Goal: Task Accomplishment & Management: Manage account settings

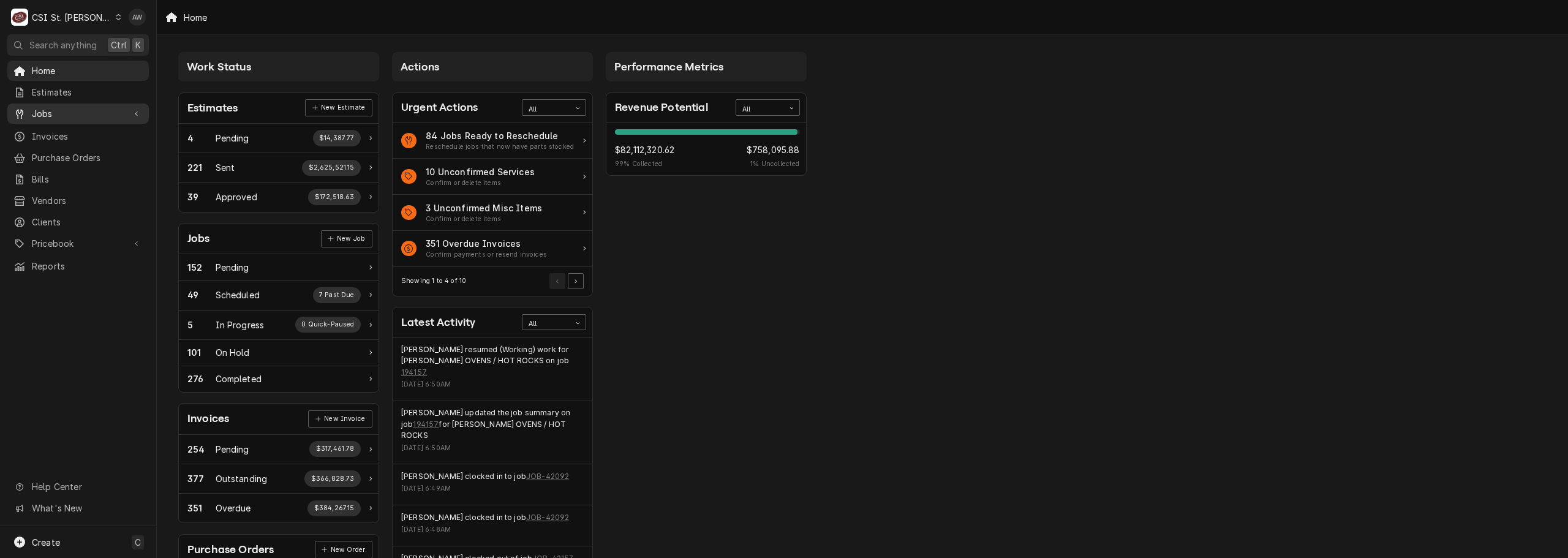
click at [46, 116] on div "Jobs" at bounding box center [78, 113] width 136 height 16
click at [50, 130] on span "Jobs" at bounding box center [87, 135] width 111 height 13
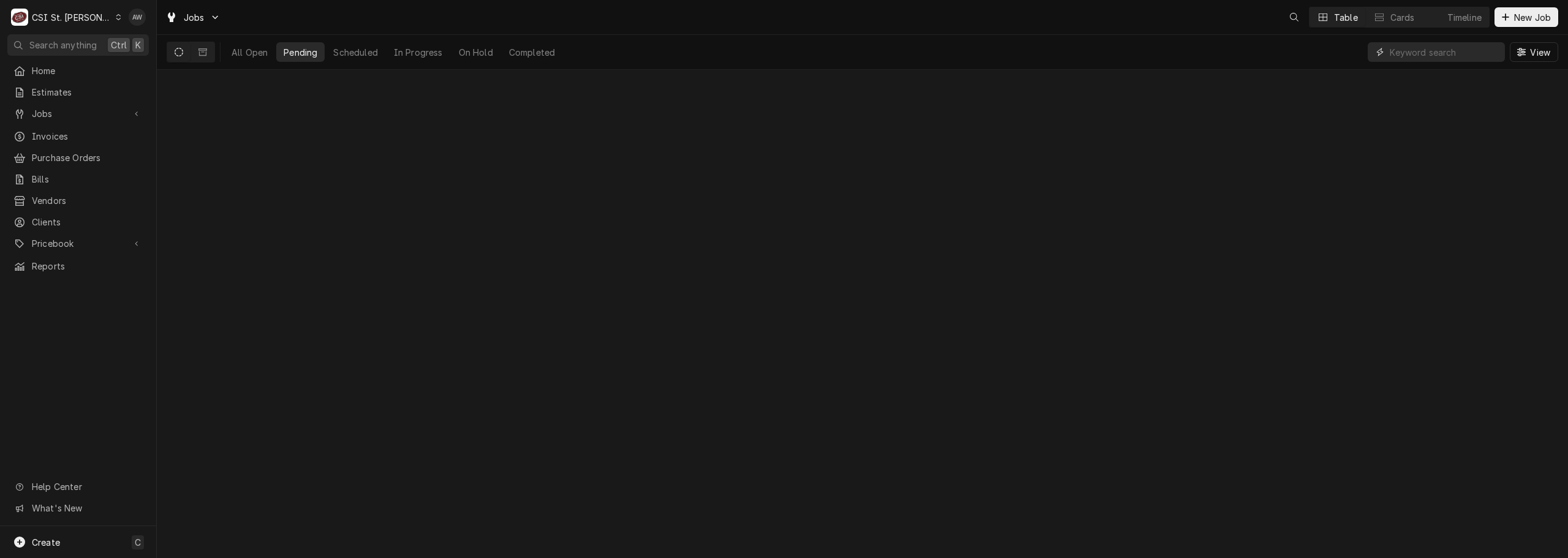
click at [1448, 54] on input "Dynamic Content Wrapper" at bounding box center [1444, 52] width 109 height 19
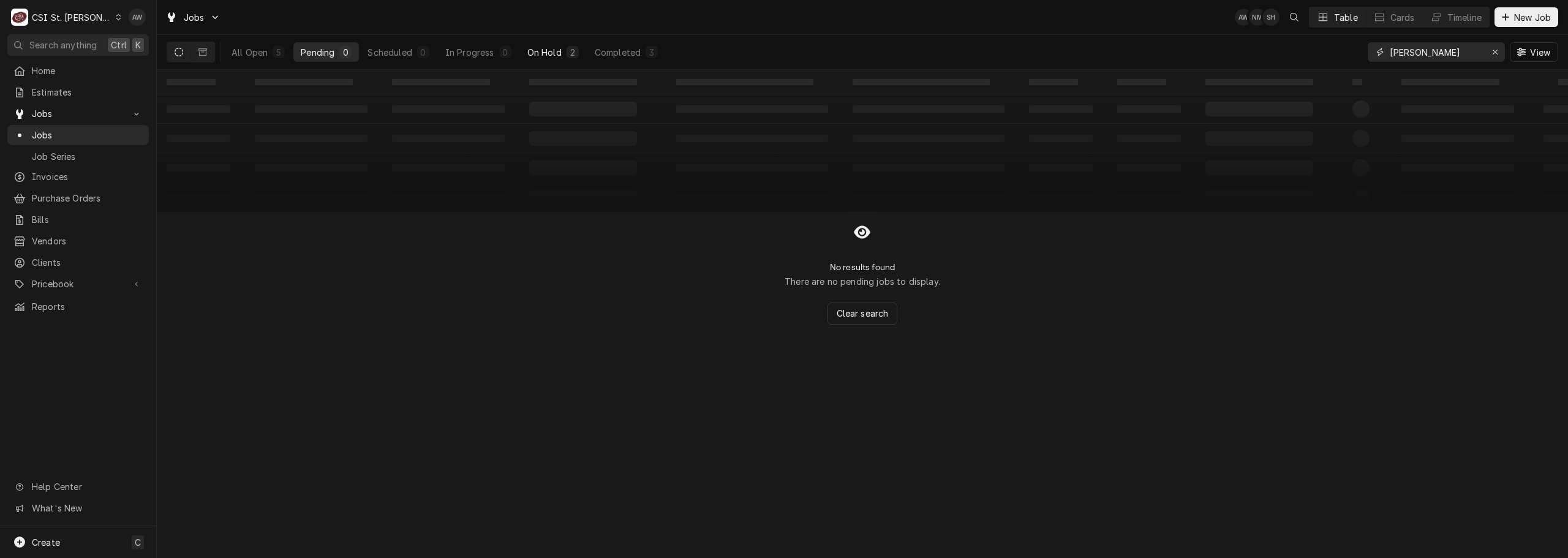
type input "drake"
click at [559, 51] on div "On Hold" at bounding box center [544, 52] width 34 height 13
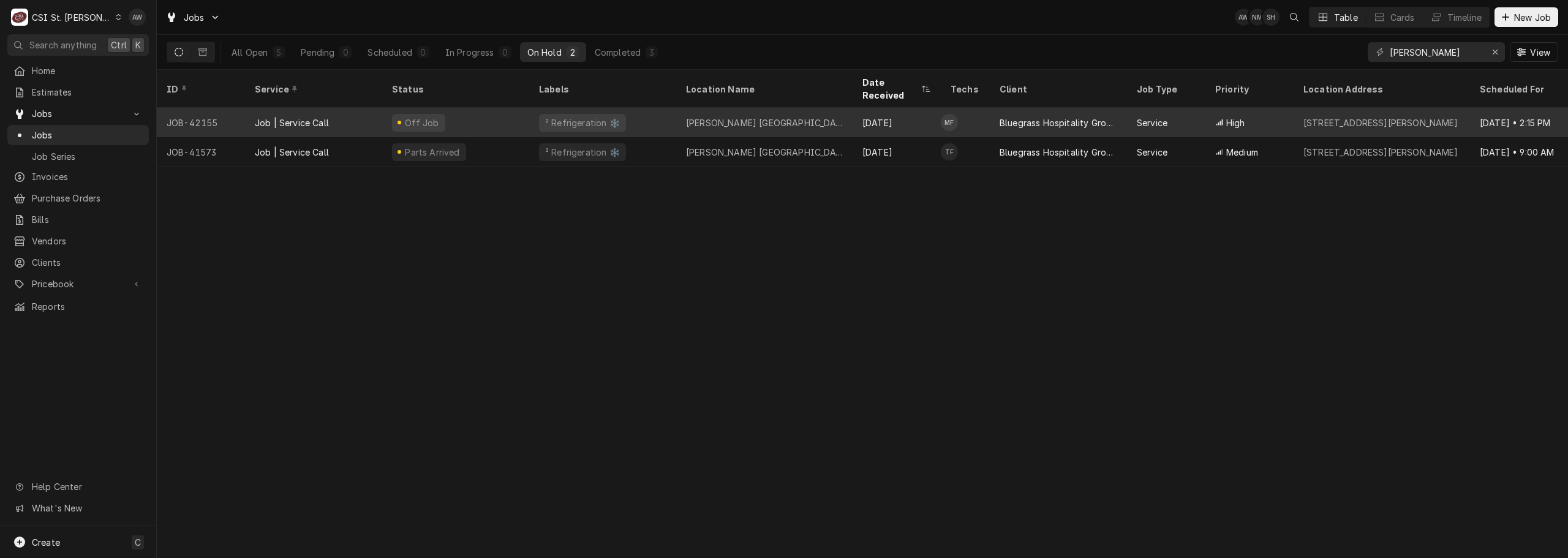
click at [755, 116] on div "Drake's Richmond Heights" at bounding box center [764, 123] width 157 height 13
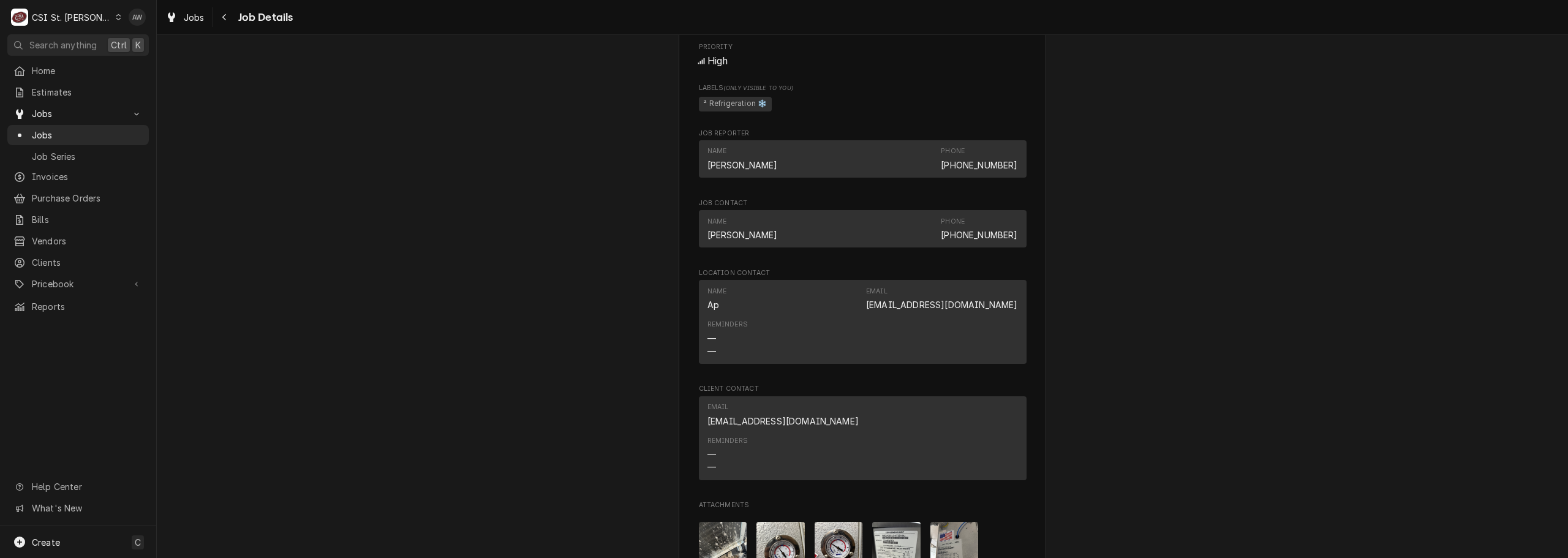
scroll to position [1801, 0]
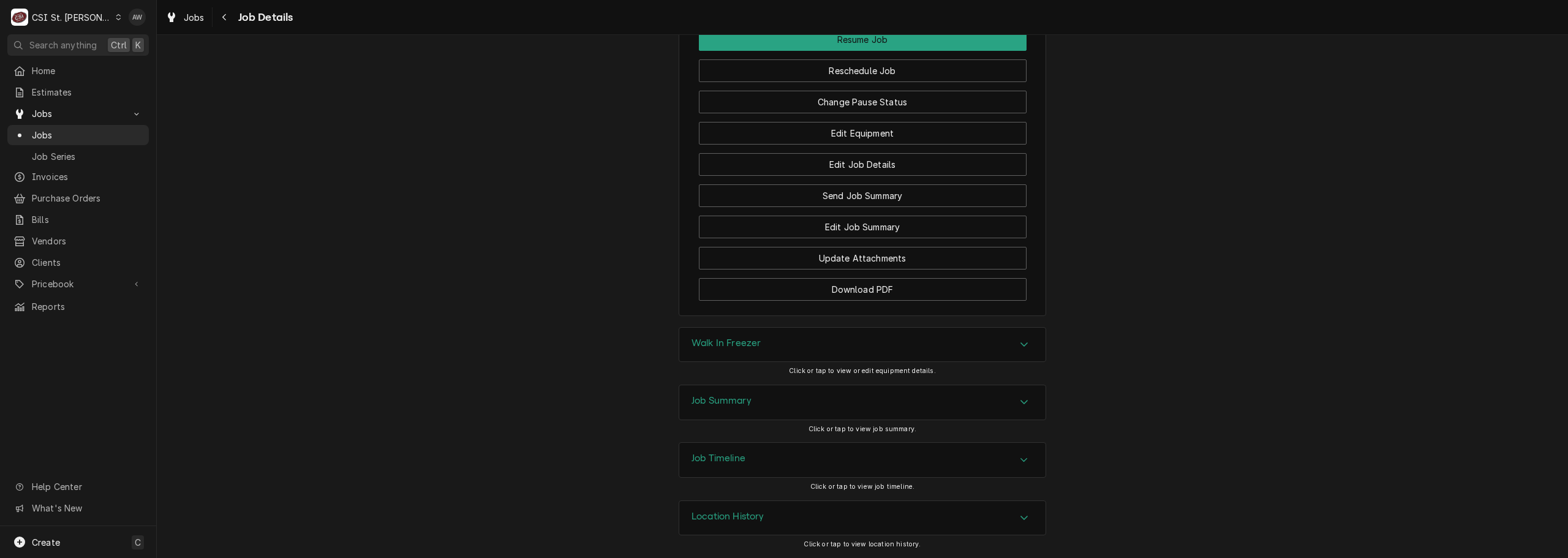
click at [810, 395] on div "Job Summary" at bounding box center [863, 402] width 366 height 34
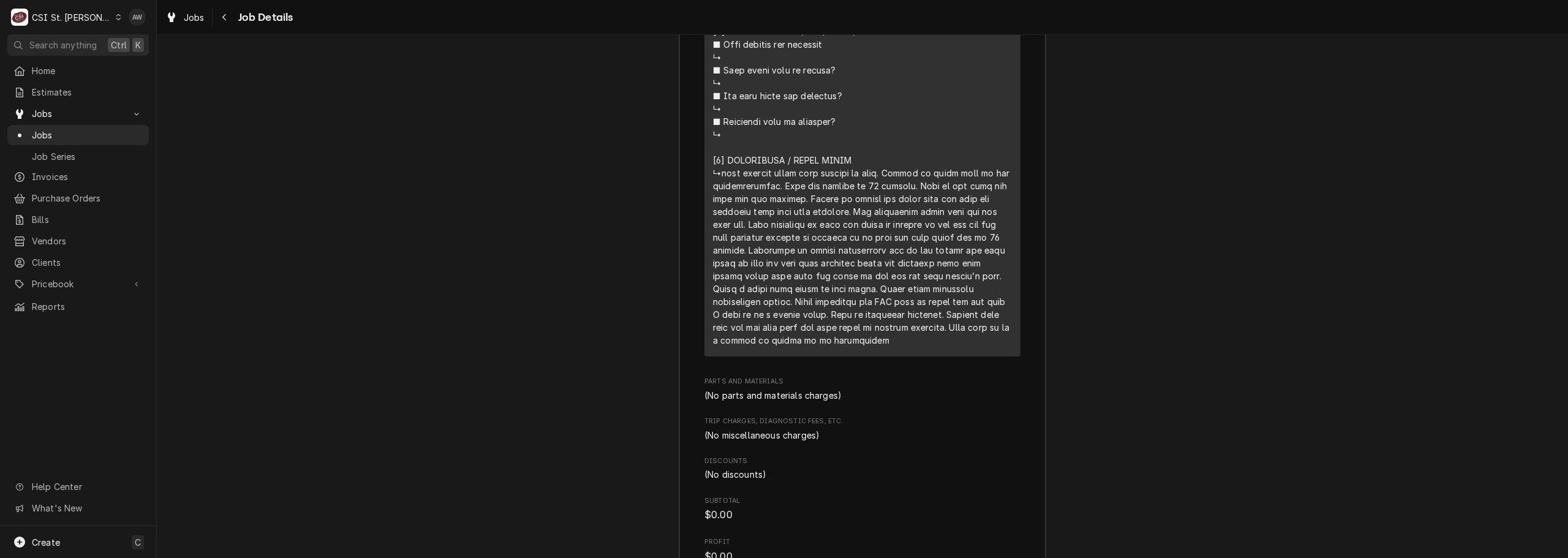
scroll to position [3052, 0]
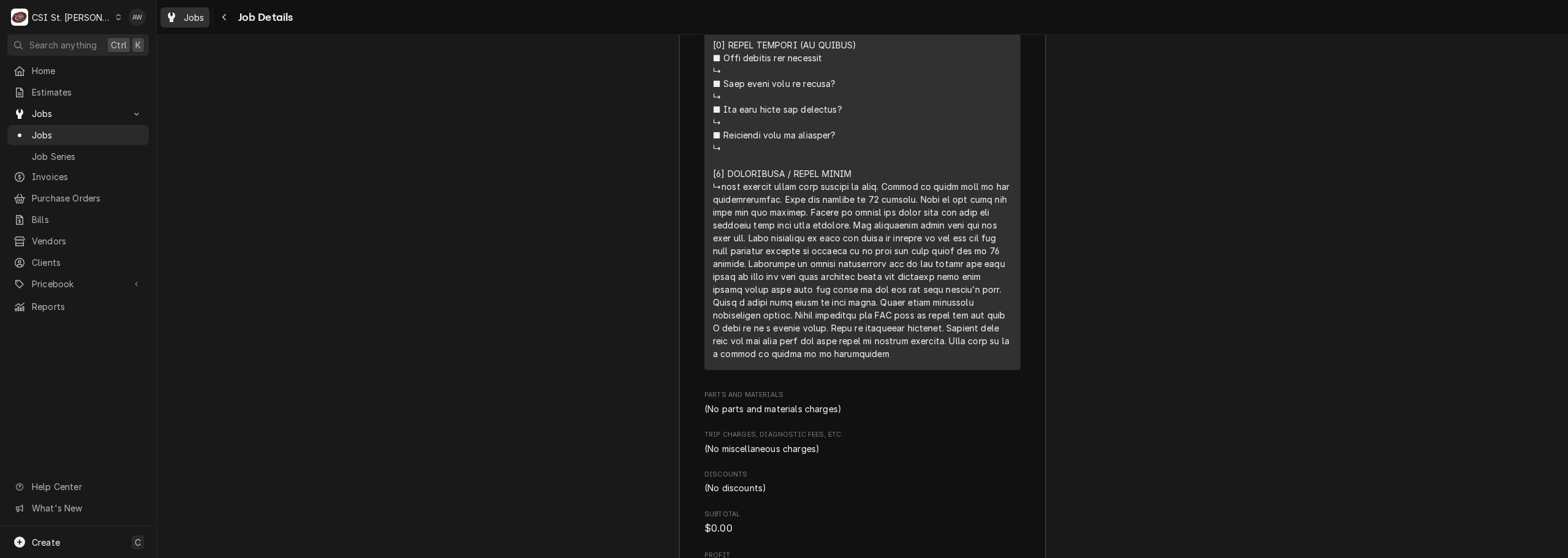
click at [197, 11] on span "Jobs" at bounding box center [194, 17] width 21 height 13
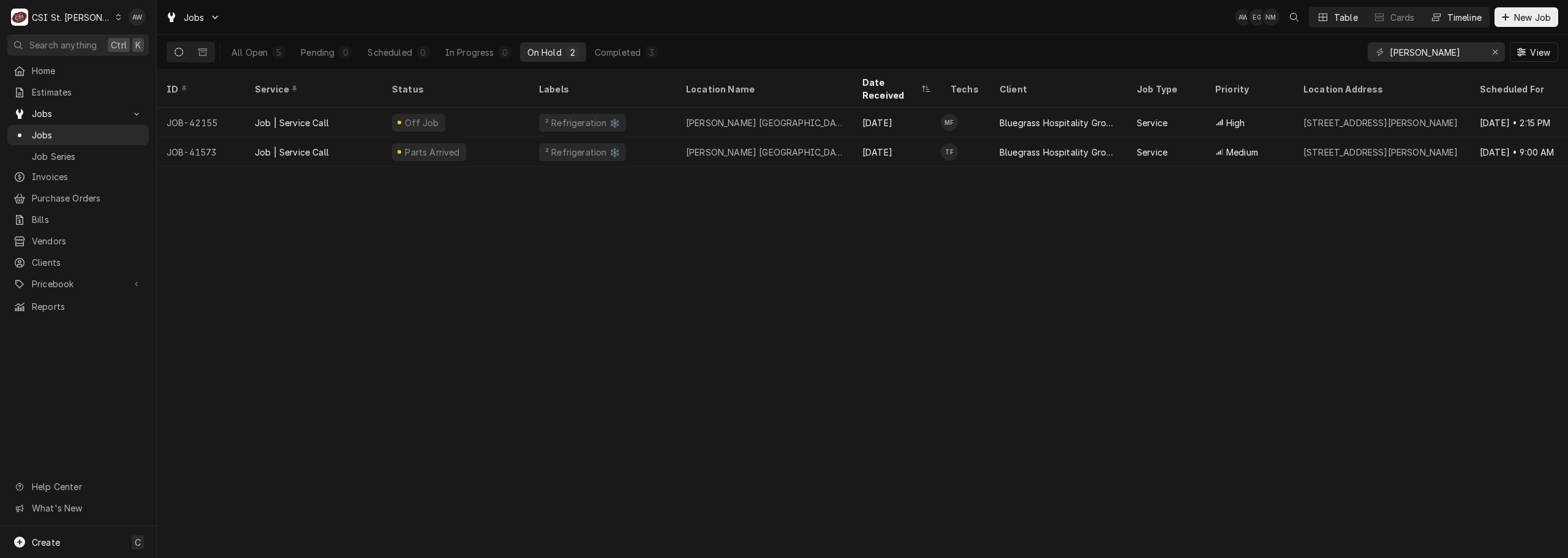
click at [1456, 18] on div "Timeline" at bounding box center [1465, 17] width 34 height 13
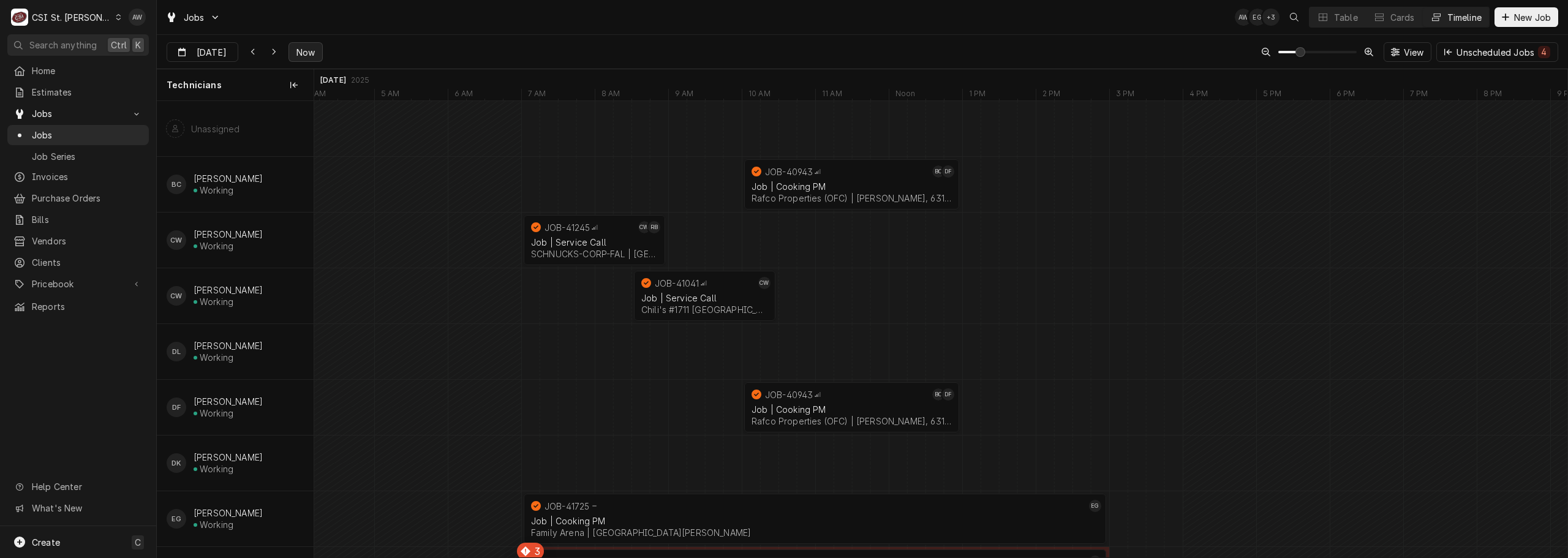
click at [311, 49] on span "Now" at bounding box center [305, 52] width 23 height 13
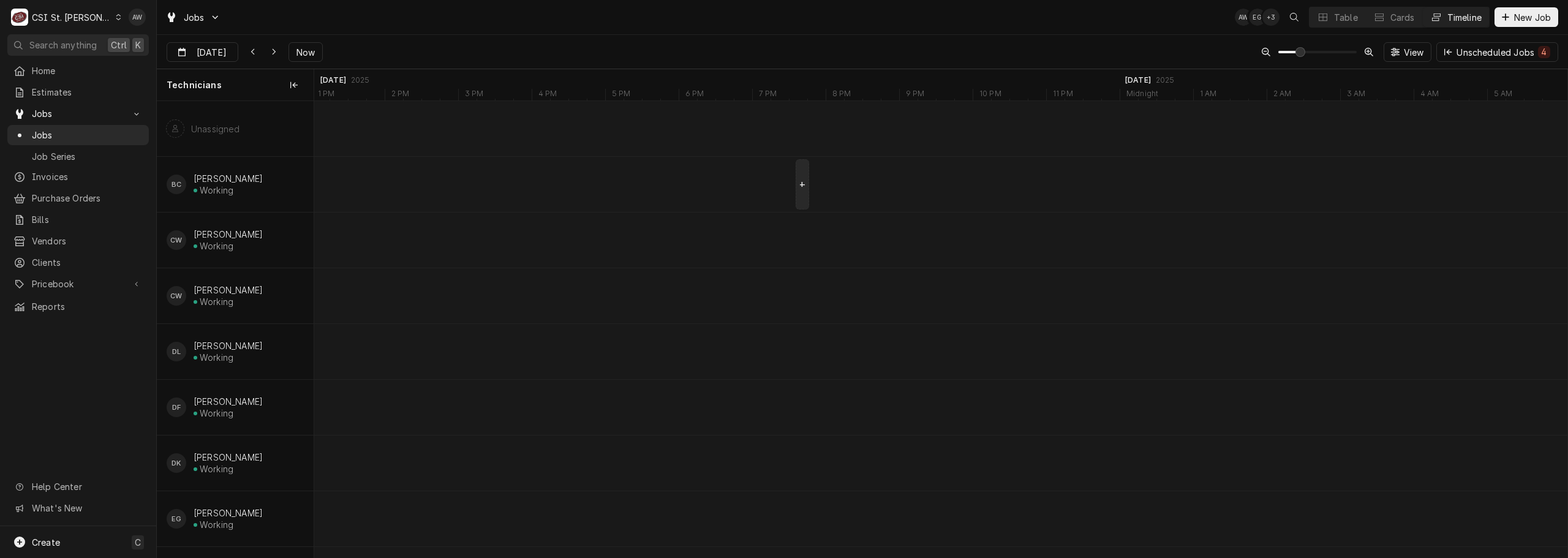
scroll to position [0, 33334]
type input "[DATE]"
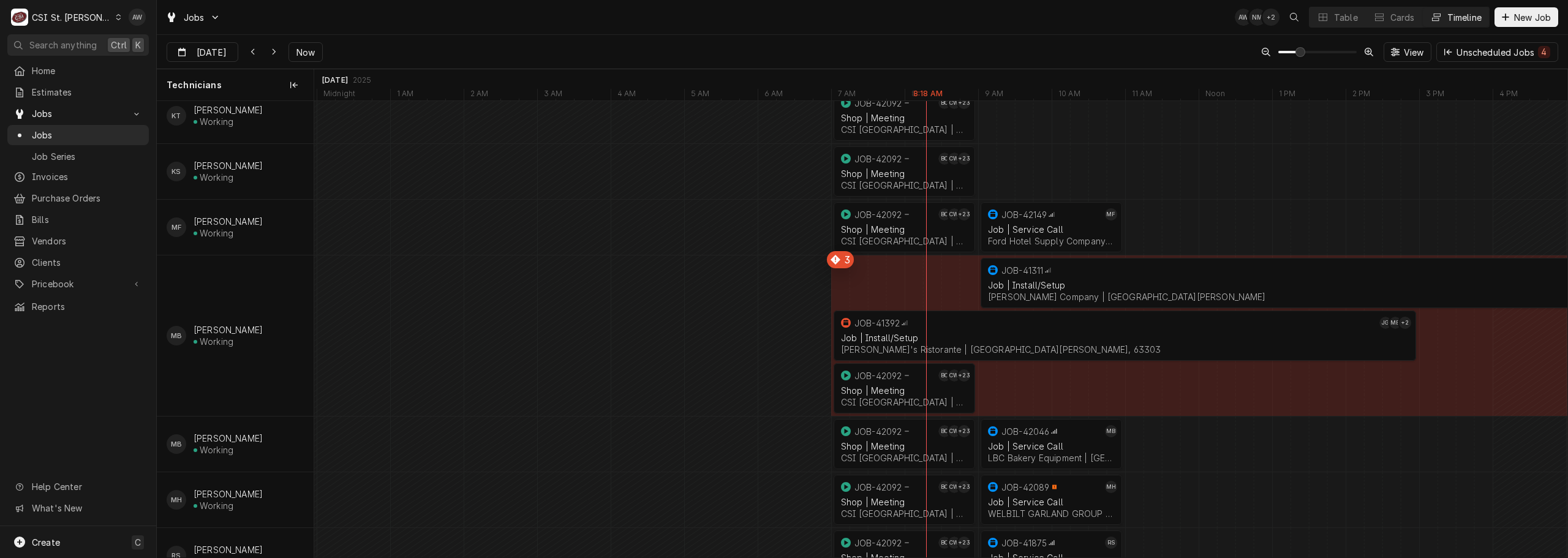
scroll to position [858, 0]
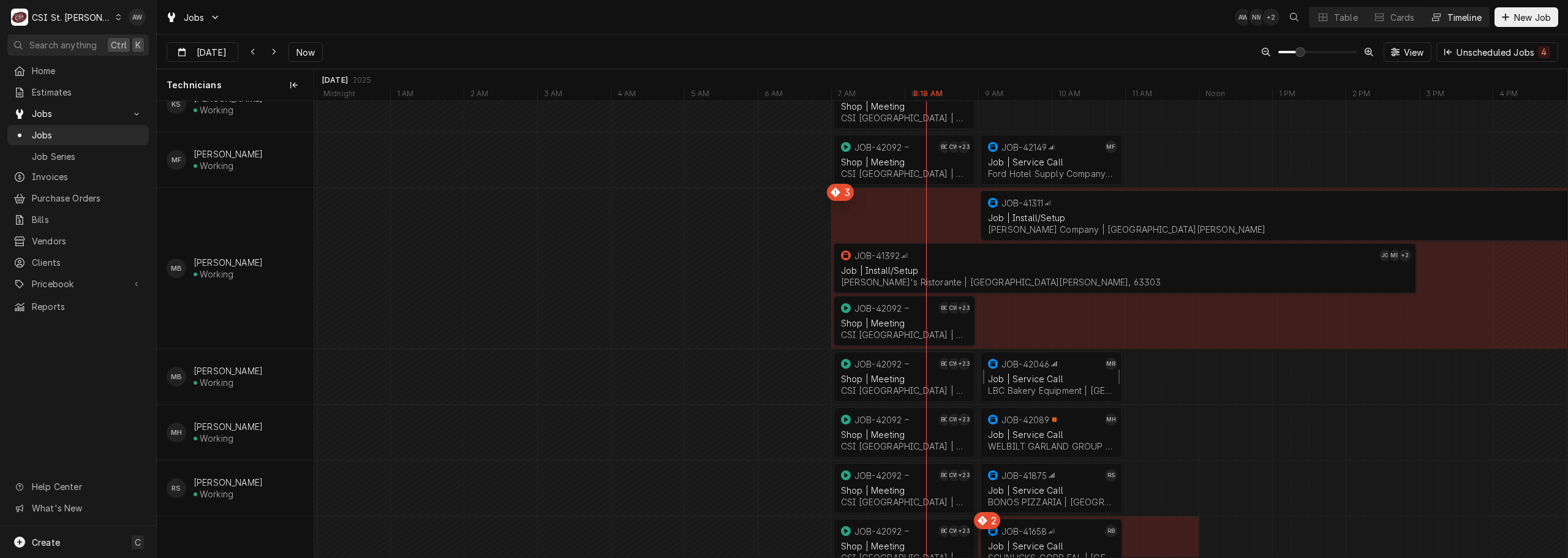
click at [1007, 367] on div "JOB-42046" at bounding box center [1025, 364] width 48 height 11
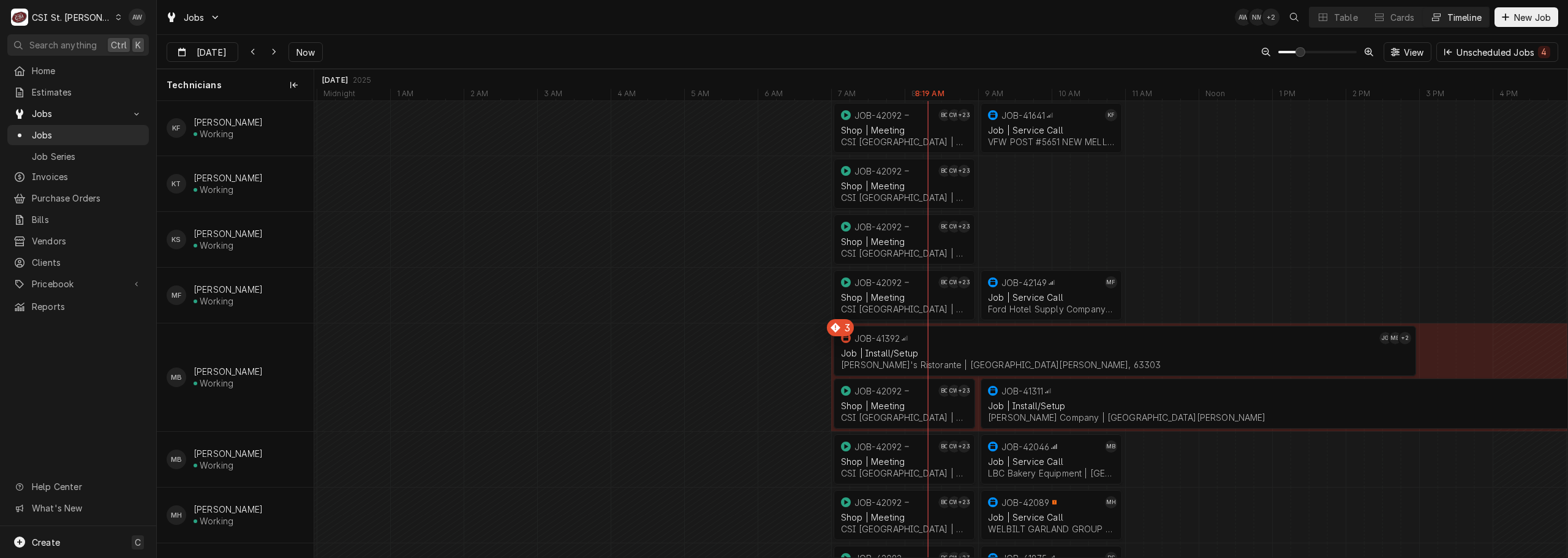
scroll to position [796, 0]
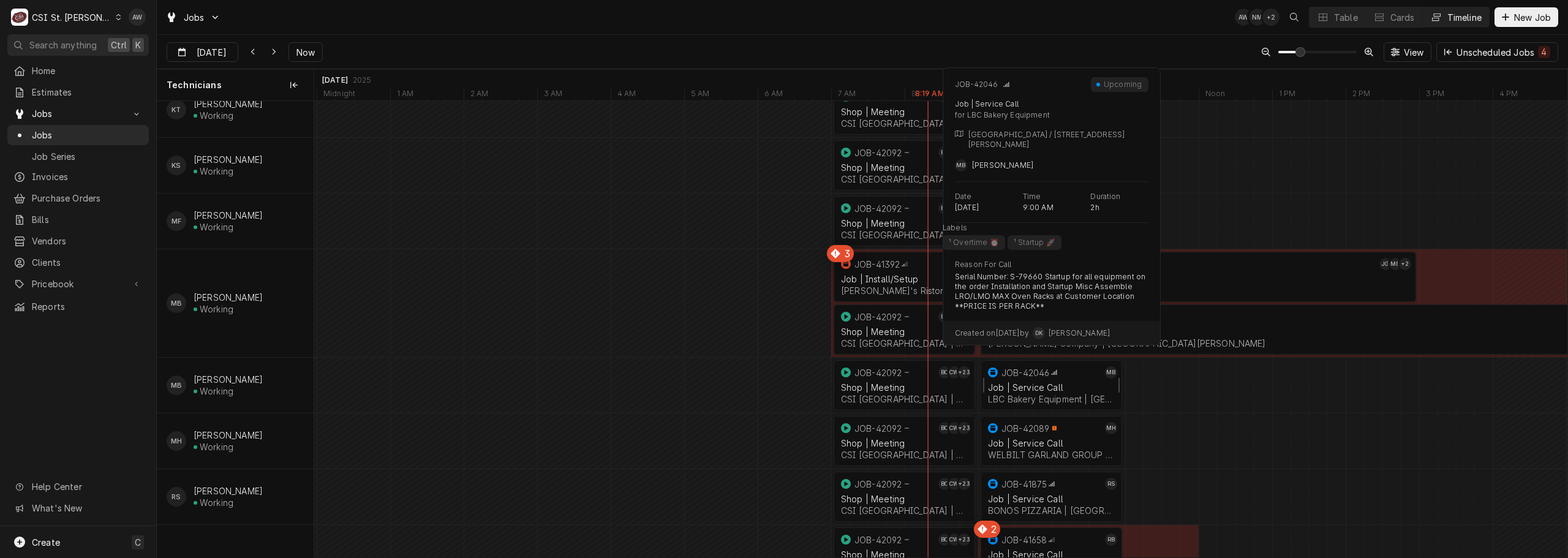
click at [1056, 388] on div "Job | Service Call" at bounding box center [1052, 387] width 127 height 11
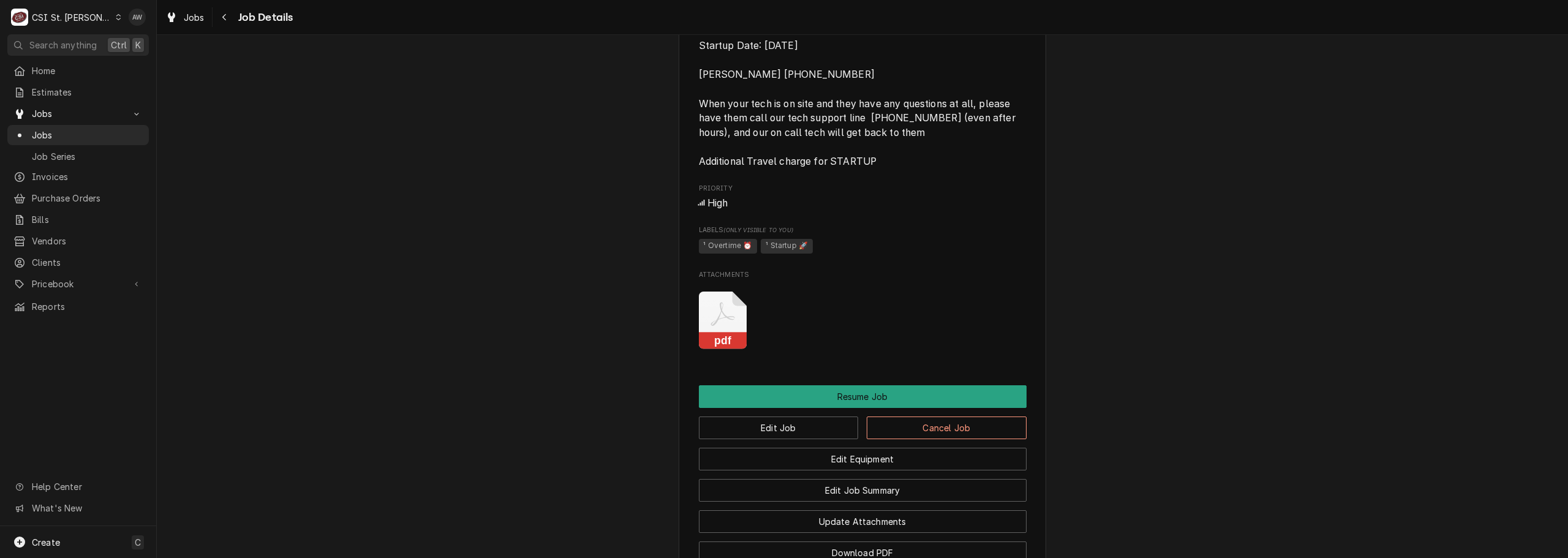
scroll to position [1261, 0]
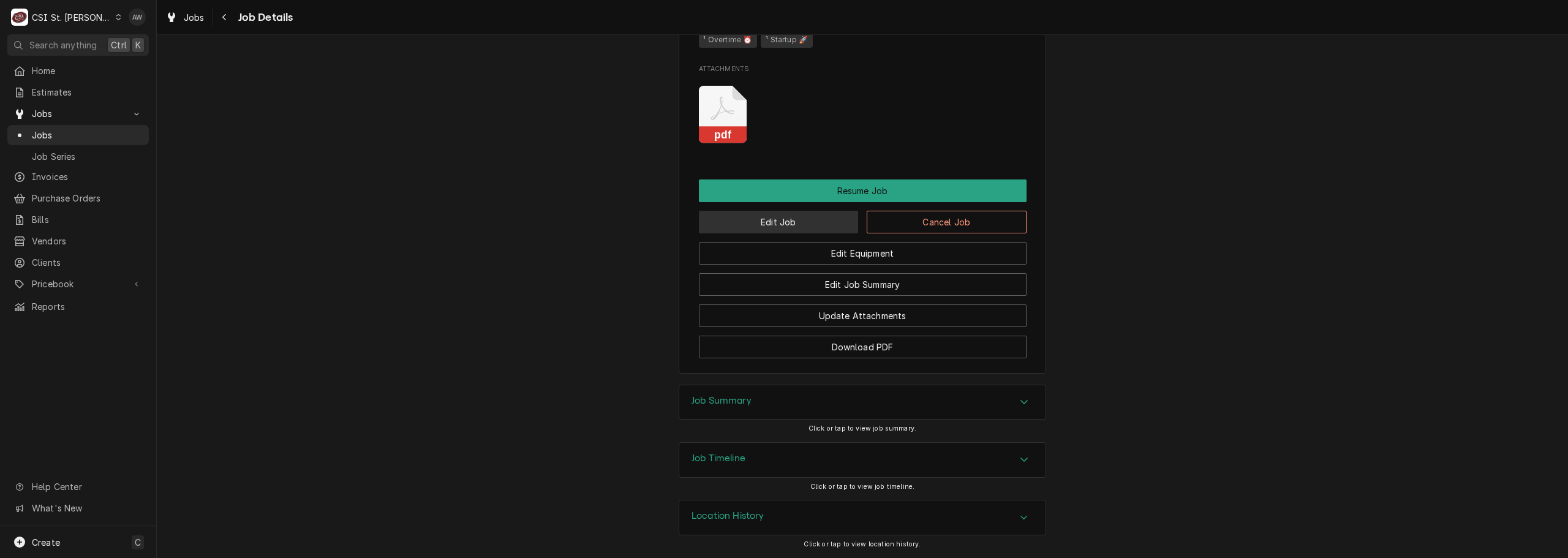
click at [739, 221] on button "Edit Job" at bounding box center [779, 222] width 160 height 22
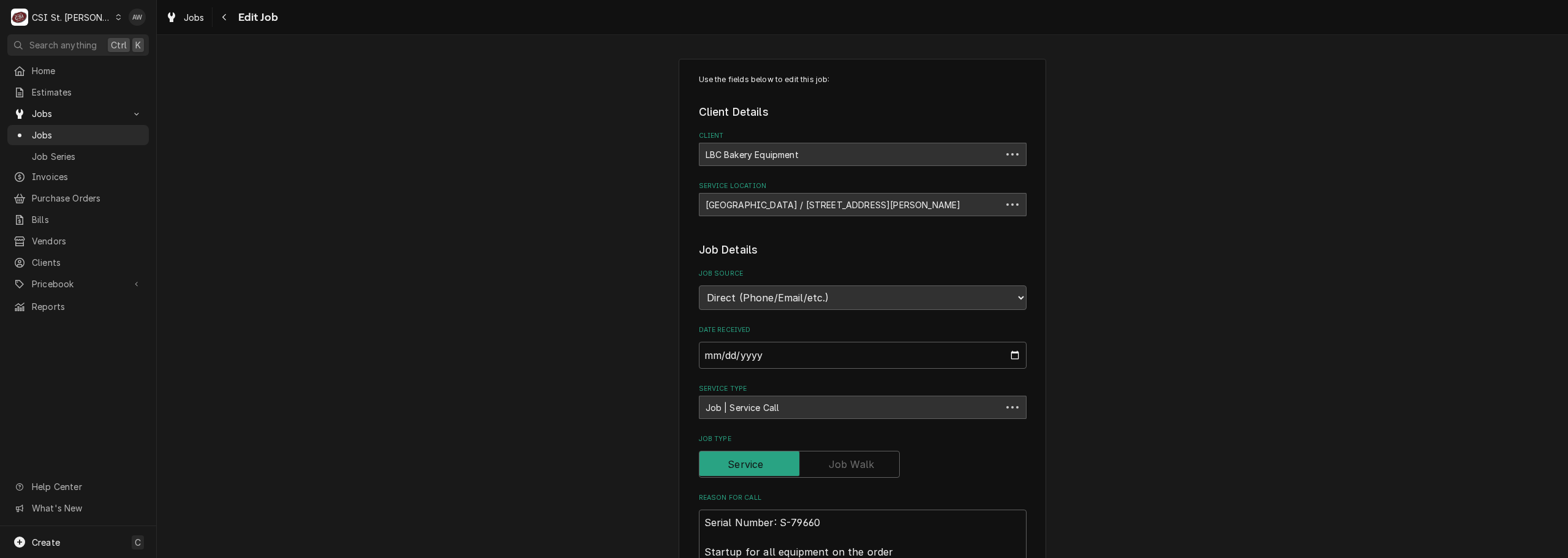
type textarea "x"
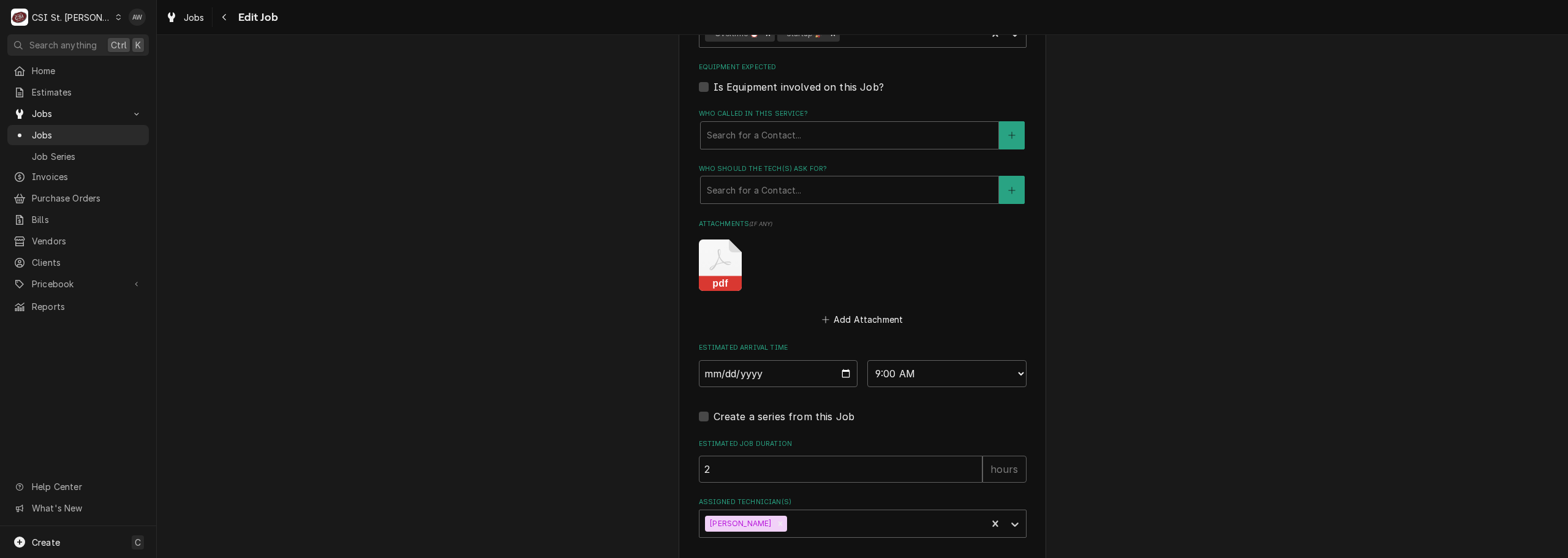
scroll to position [1034, 0]
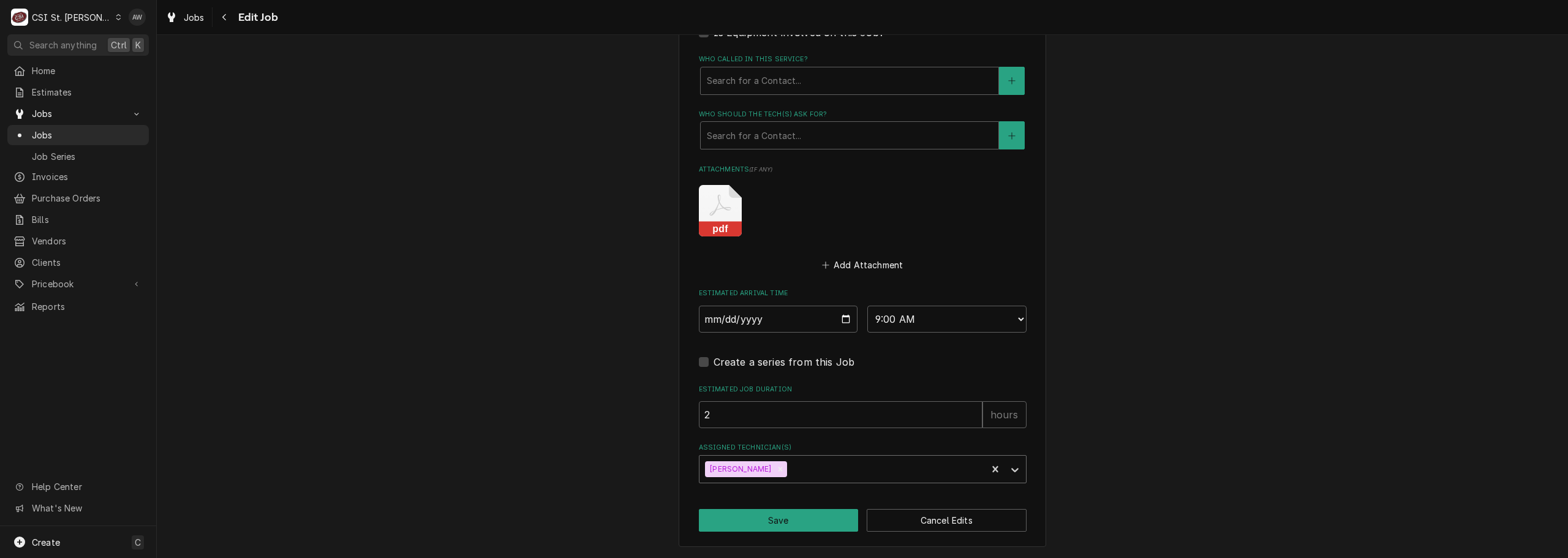
click at [819, 460] on div "Assigned Technician(s)" at bounding box center [885, 469] width 191 height 22
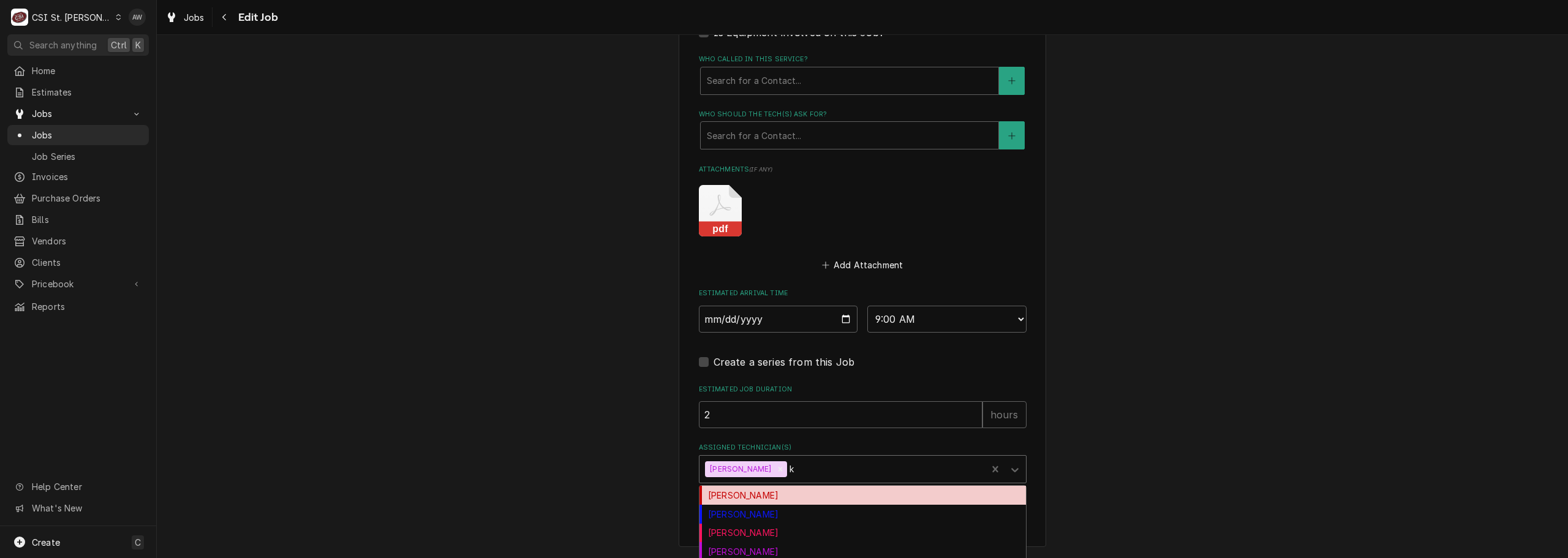
type input "kr"
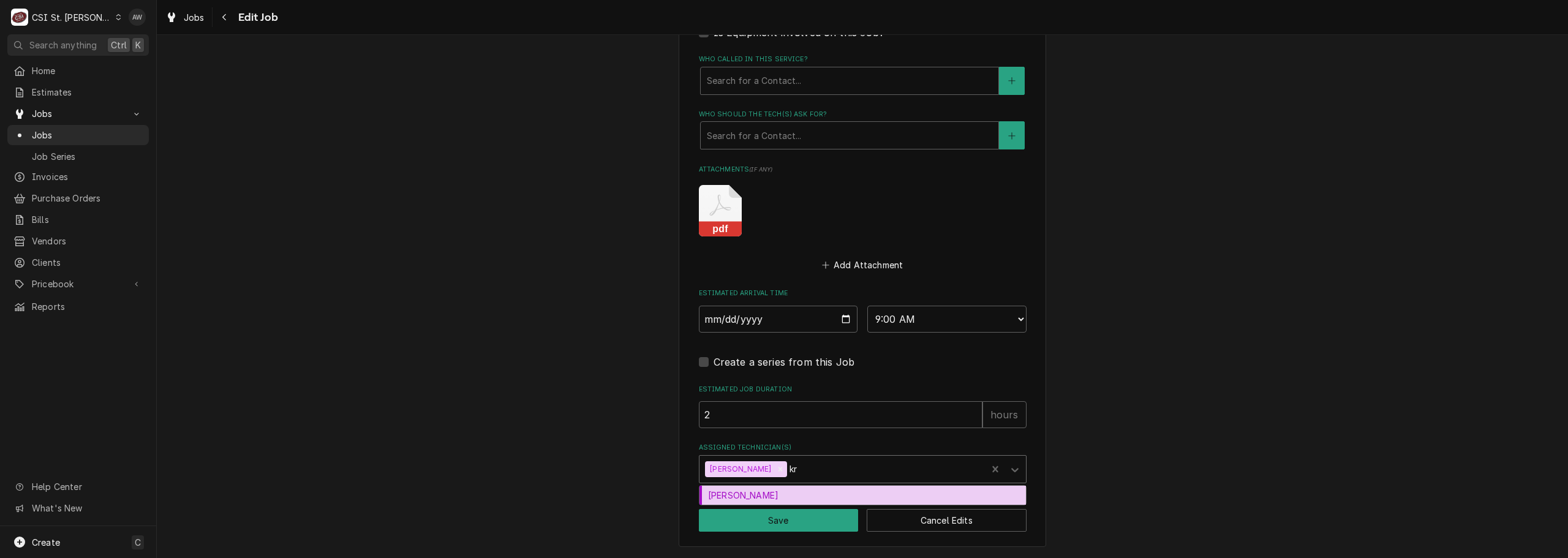
click at [801, 498] on div "[PERSON_NAME]" at bounding box center [863, 495] width 326 height 19
type textarea "x"
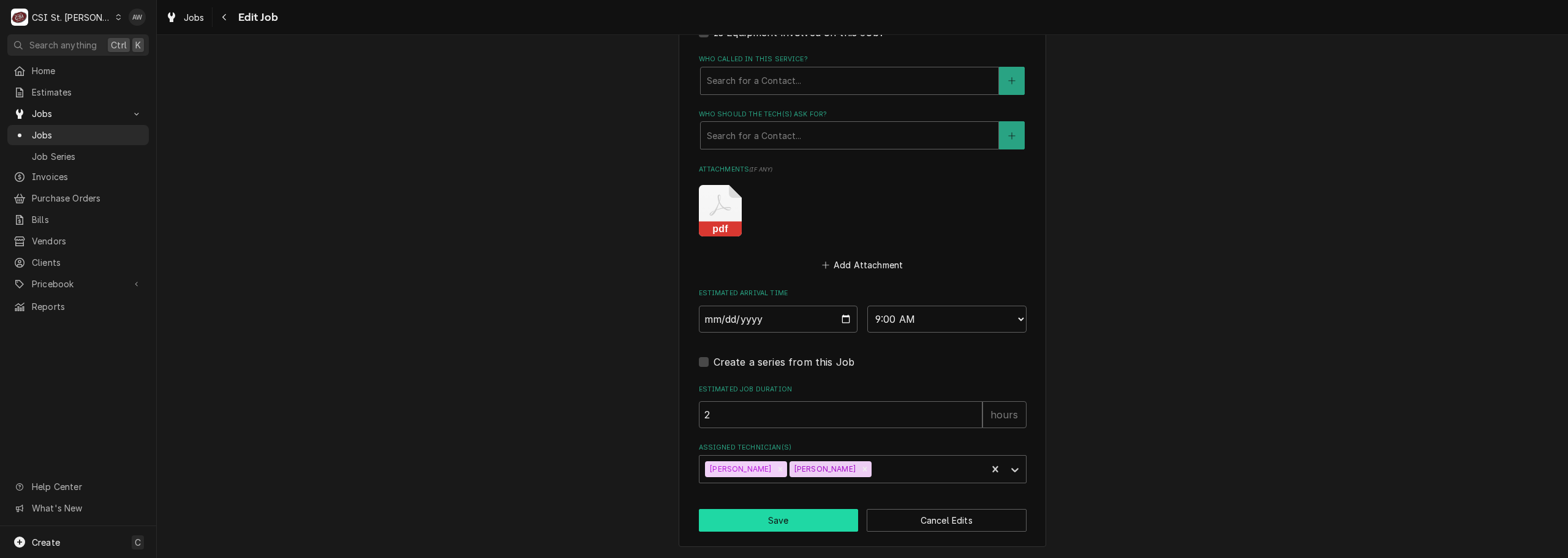
click at [795, 514] on button "Save" at bounding box center [779, 520] width 160 height 22
type textarea "x"
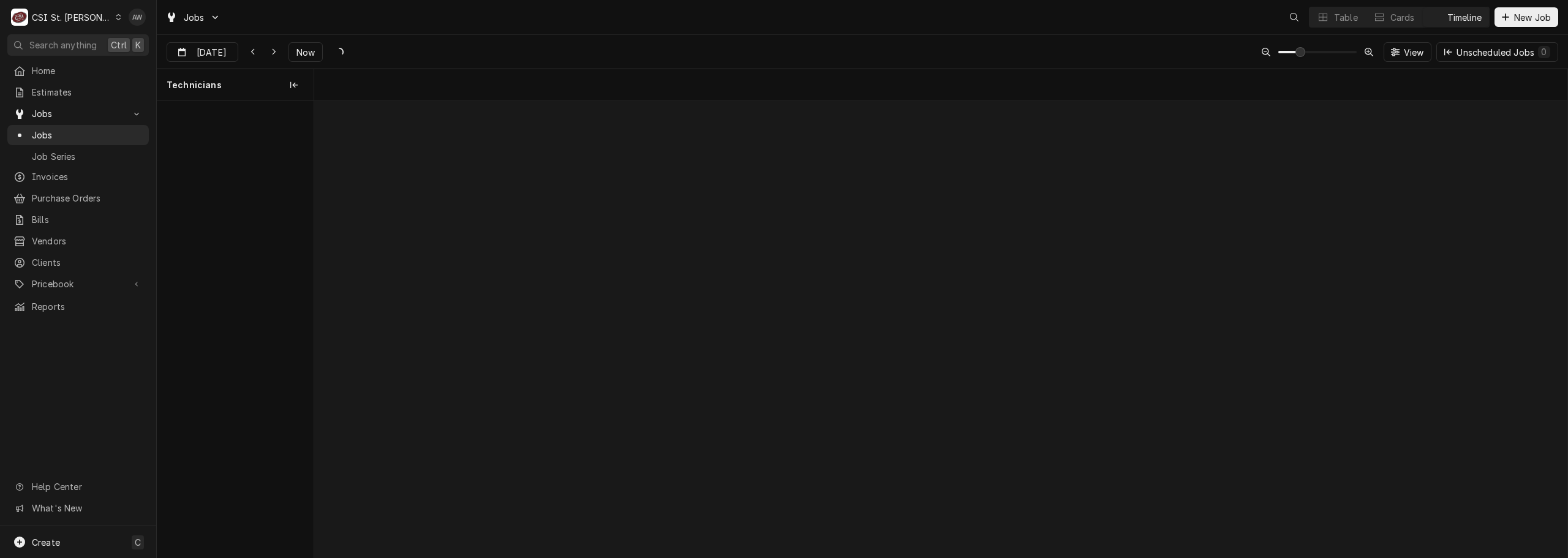
scroll to position [0, 24825]
click at [1344, 22] on div "Table" at bounding box center [1346, 17] width 24 height 13
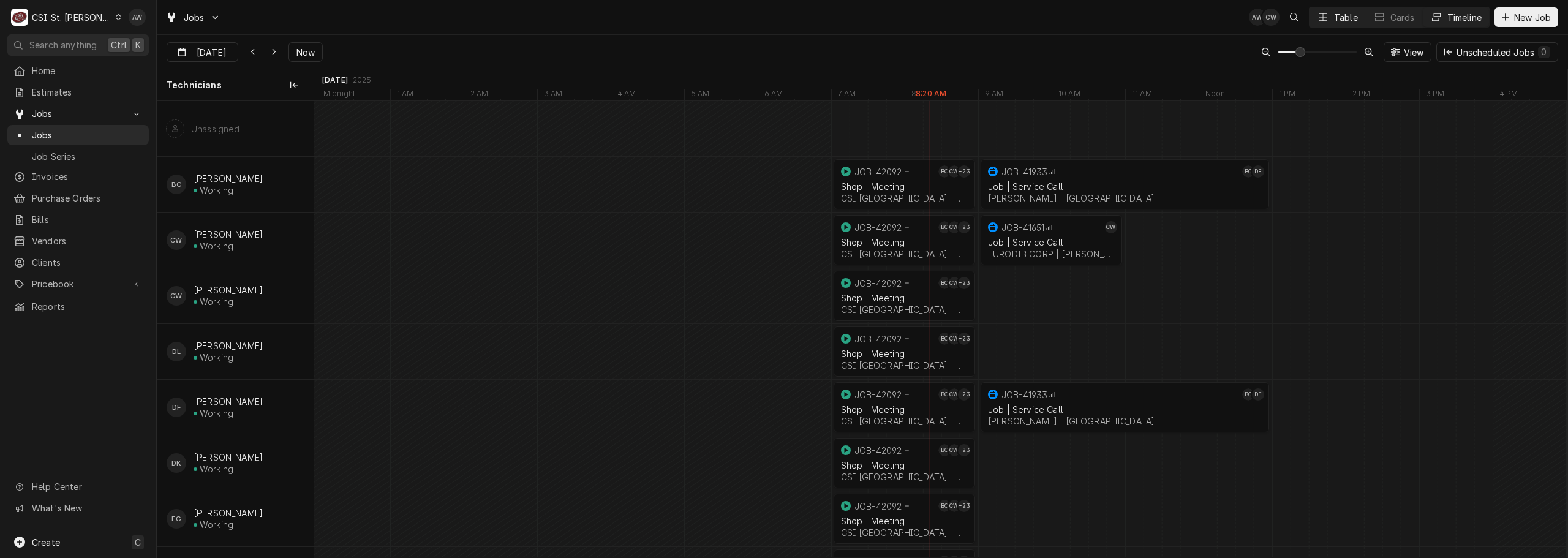
click at [1336, 20] on div "Table" at bounding box center [1346, 17] width 24 height 13
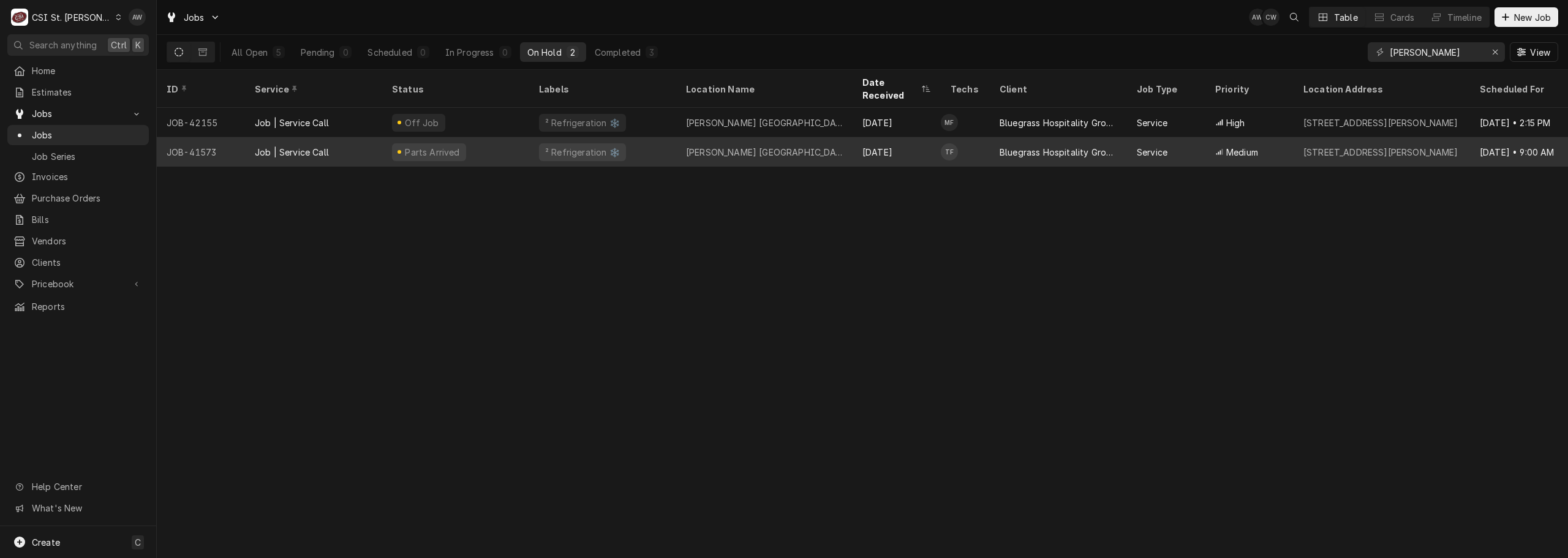
click at [672, 137] on div "² Refrigeration ❄️" at bounding box center [603, 151] width 147 height 29
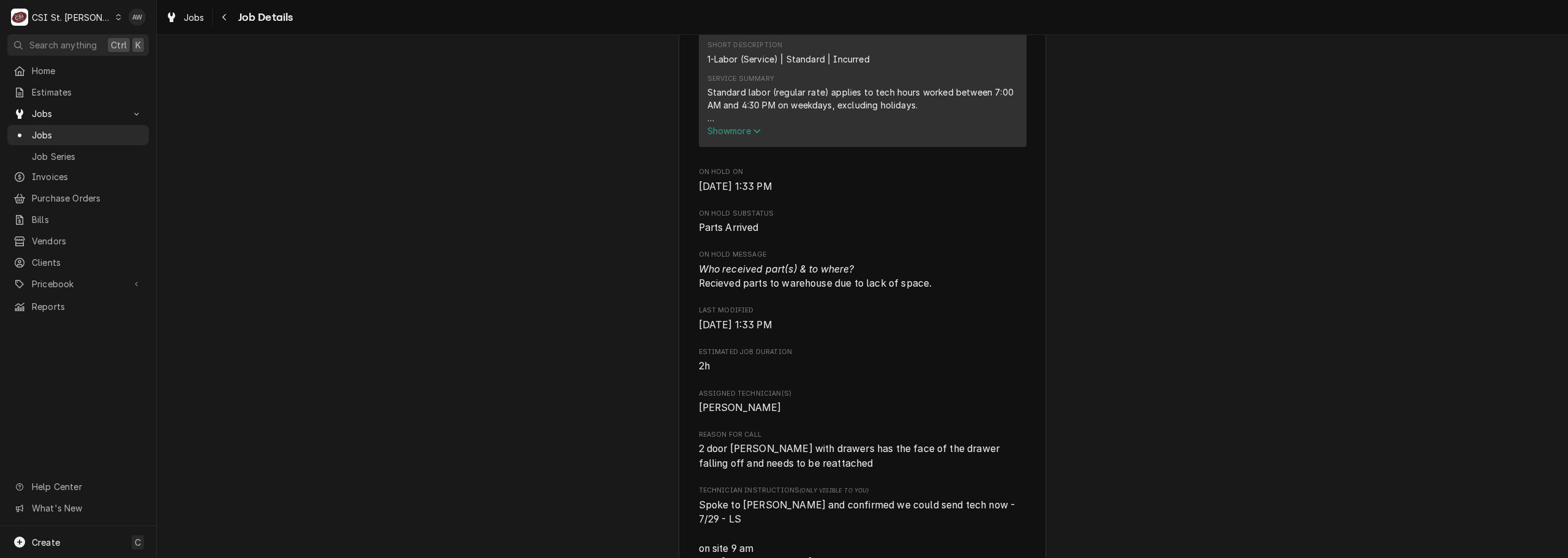
scroll to position [796, 0]
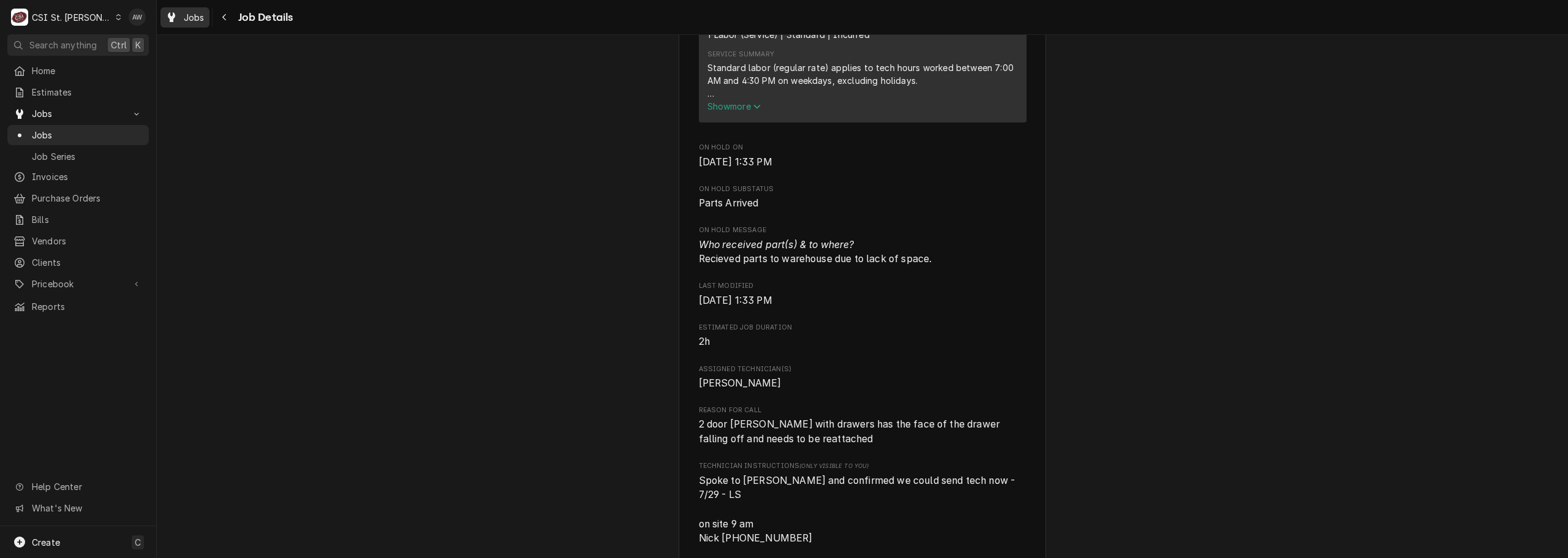
click at [185, 20] on span "Jobs" at bounding box center [194, 17] width 21 height 13
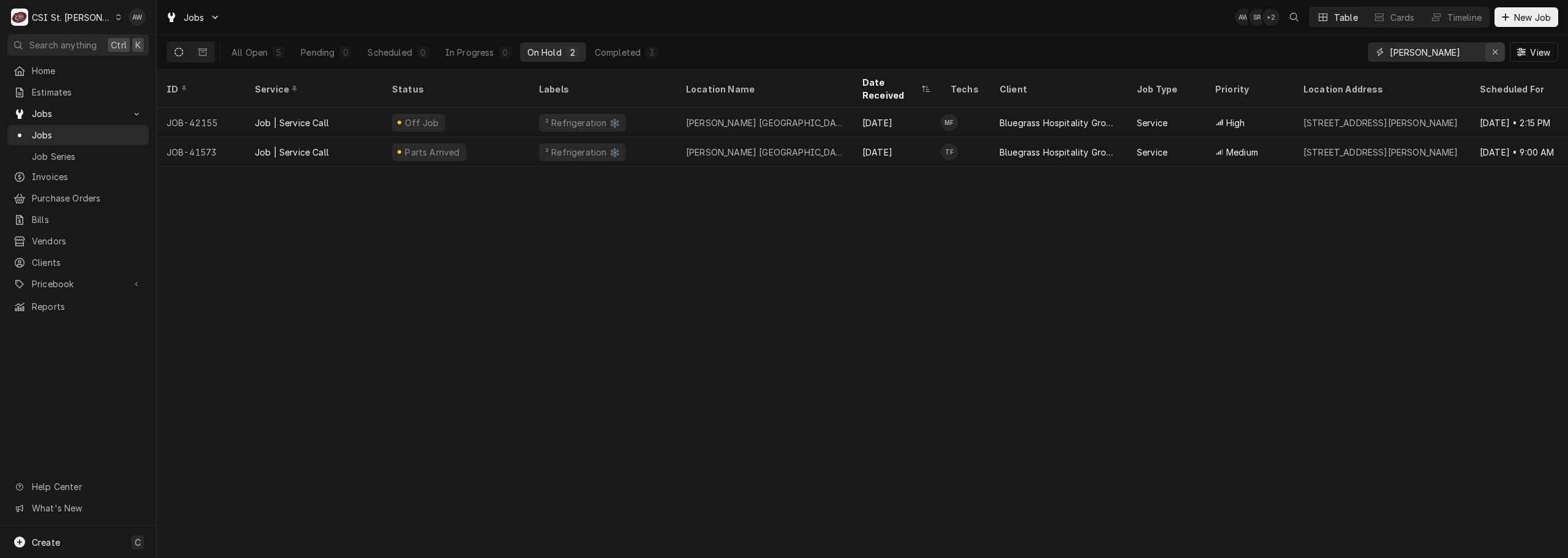
click at [1495, 49] on icon "Erase input" at bounding box center [1495, 52] width 7 height 9
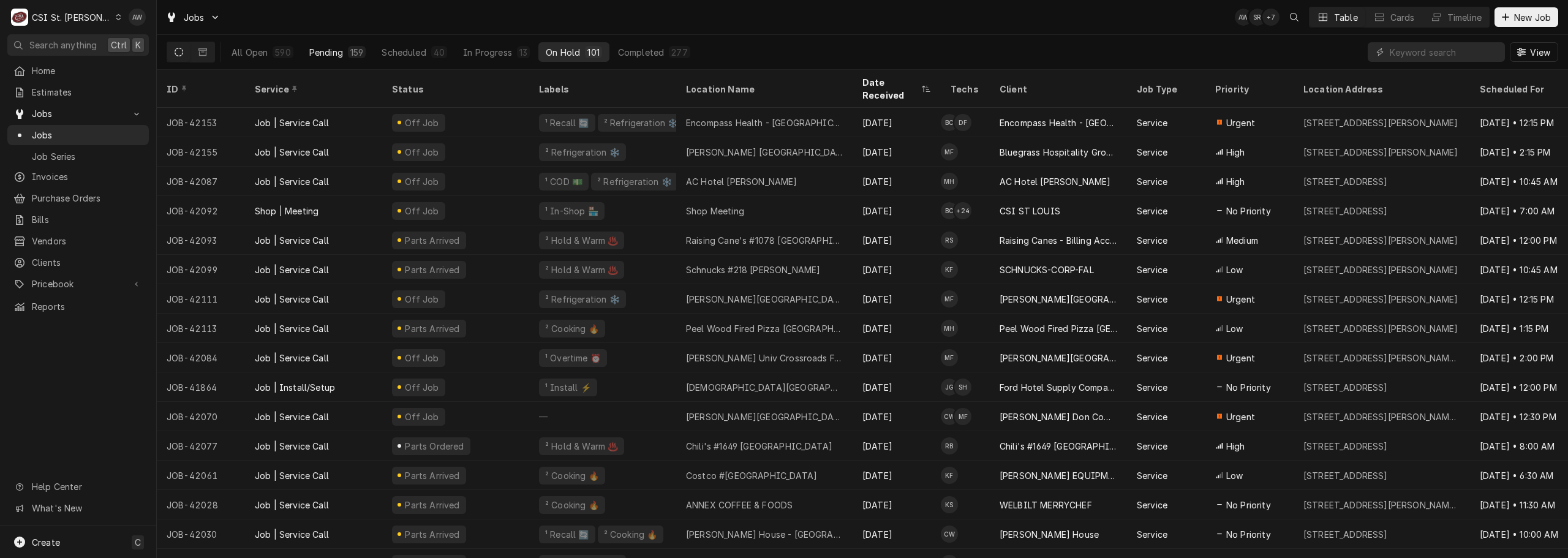
click at [318, 57] on div "Pending" at bounding box center [326, 52] width 34 height 13
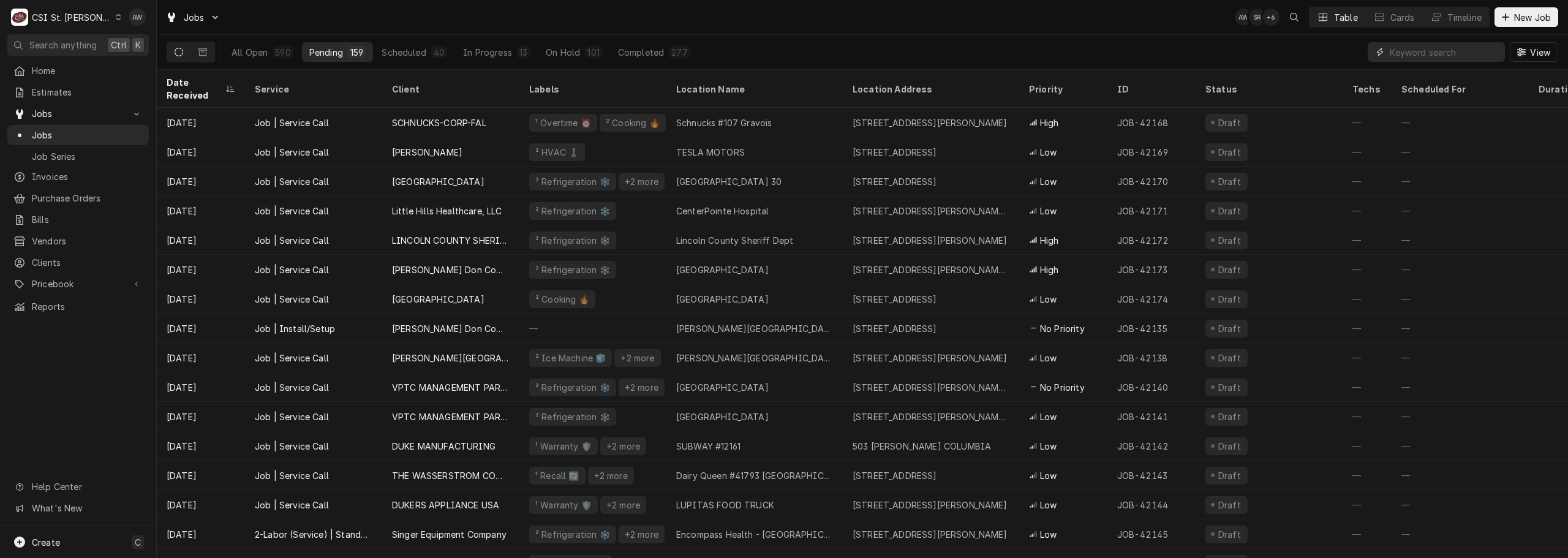
click at [1405, 45] on input "Dynamic Content Wrapper" at bounding box center [1444, 52] width 109 height 19
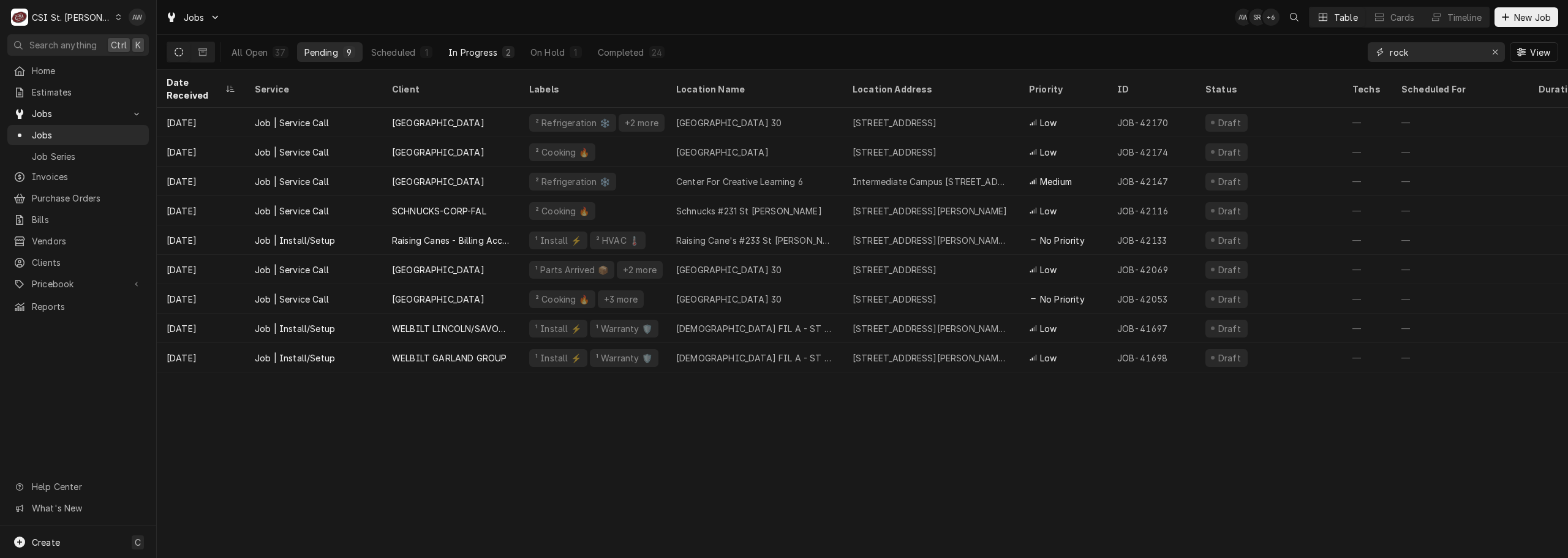
type input "rock"
click at [456, 54] on div "In Progress" at bounding box center [473, 52] width 49 height 13
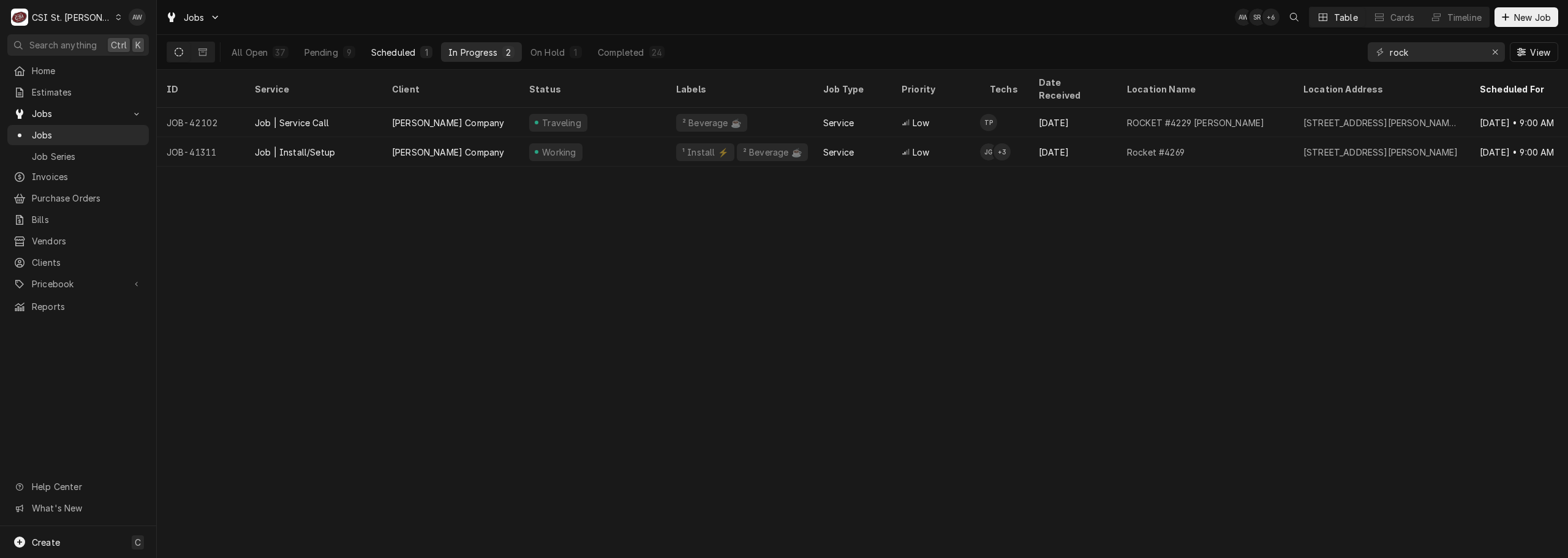
click at [407, 58] on button "Scheduled 1" at bounding box center [402, 52] width 76 height 19
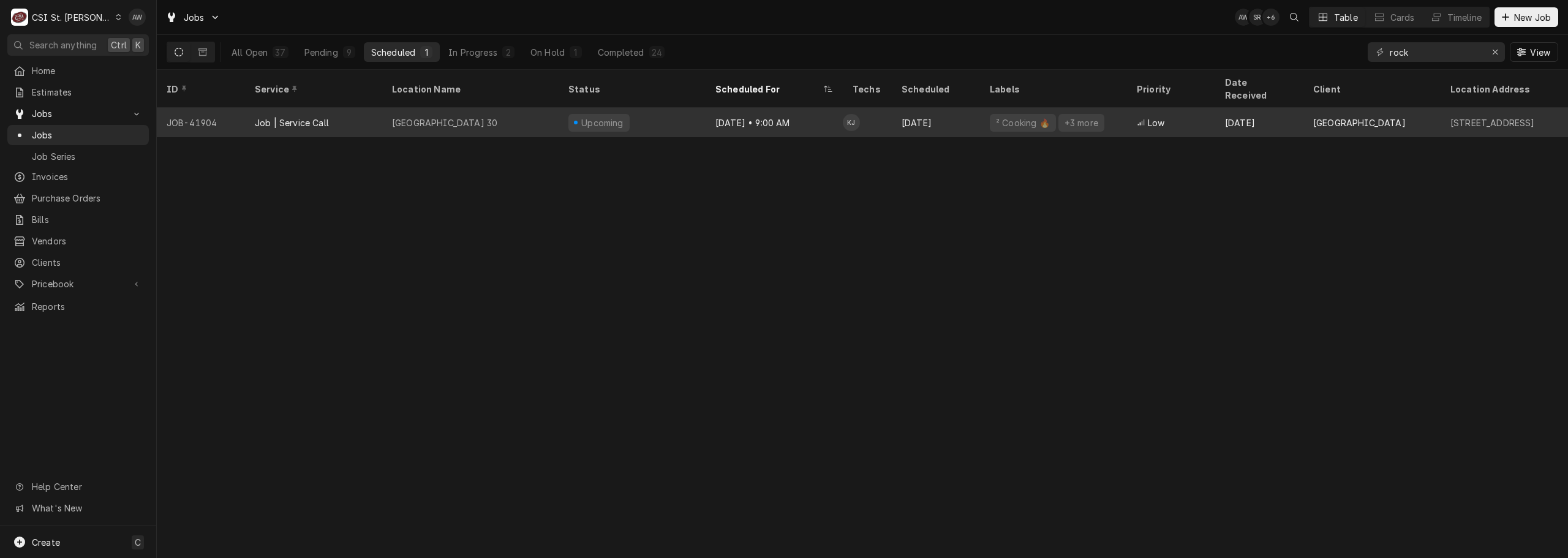
click at [507, 115] on div "Marquette High School 30" at bounding box center [470, 122] width 176 height 29
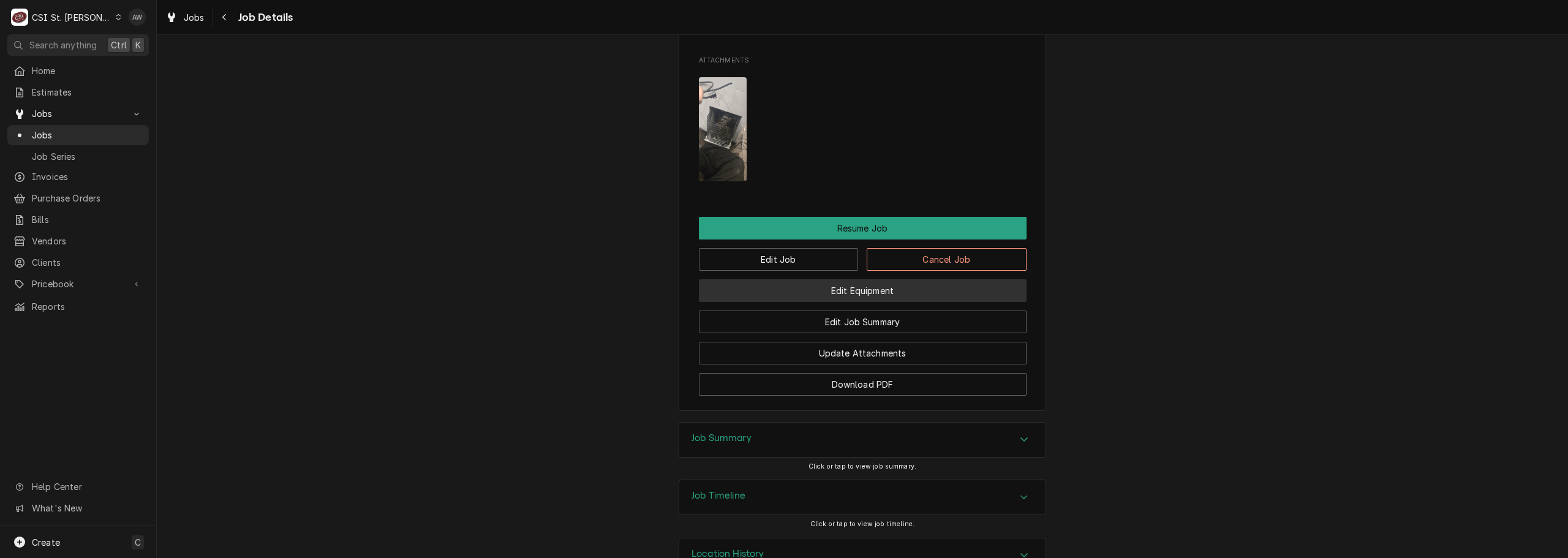
scroll to position [2158, 0]
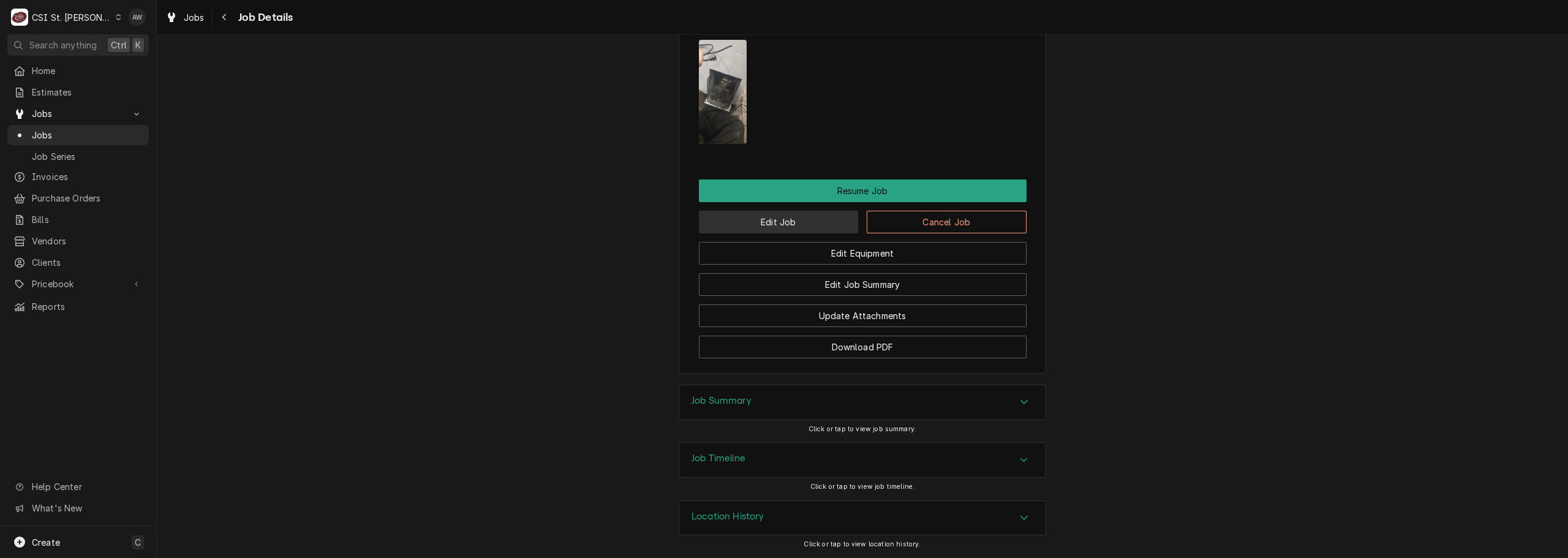
click at [792, 224] on button "Edit Job" at bounding box center [779, 222] width 160 height 22
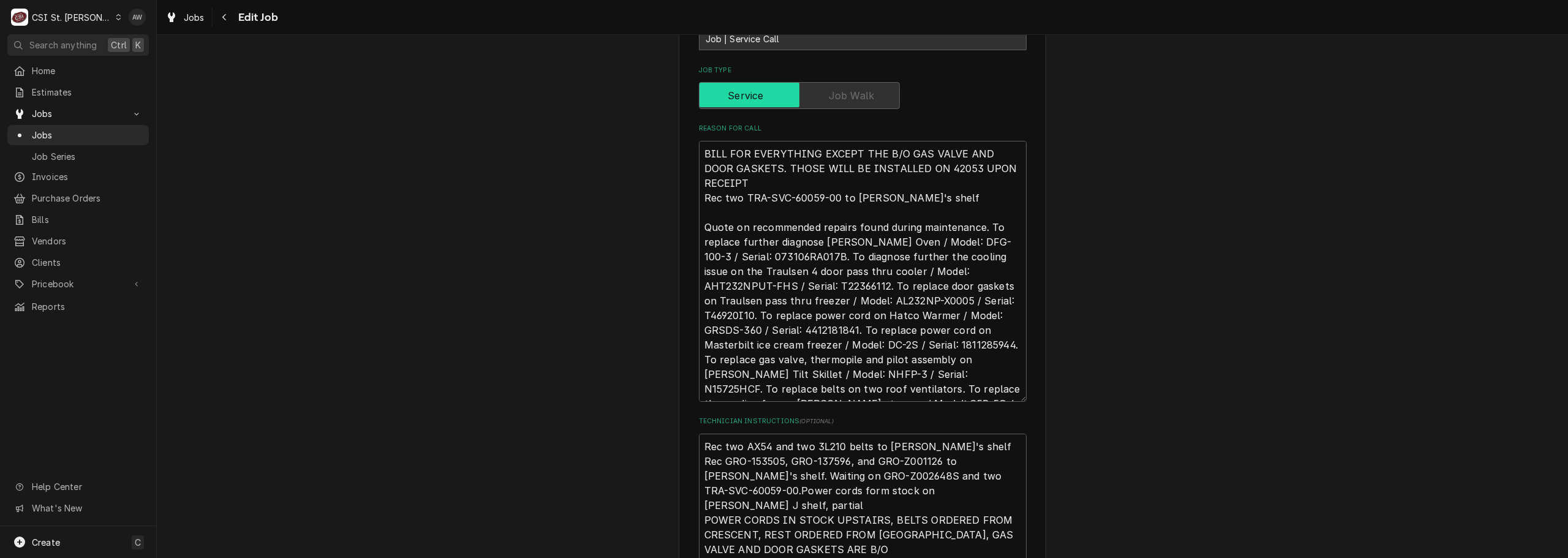
scroll to position [490, 0]
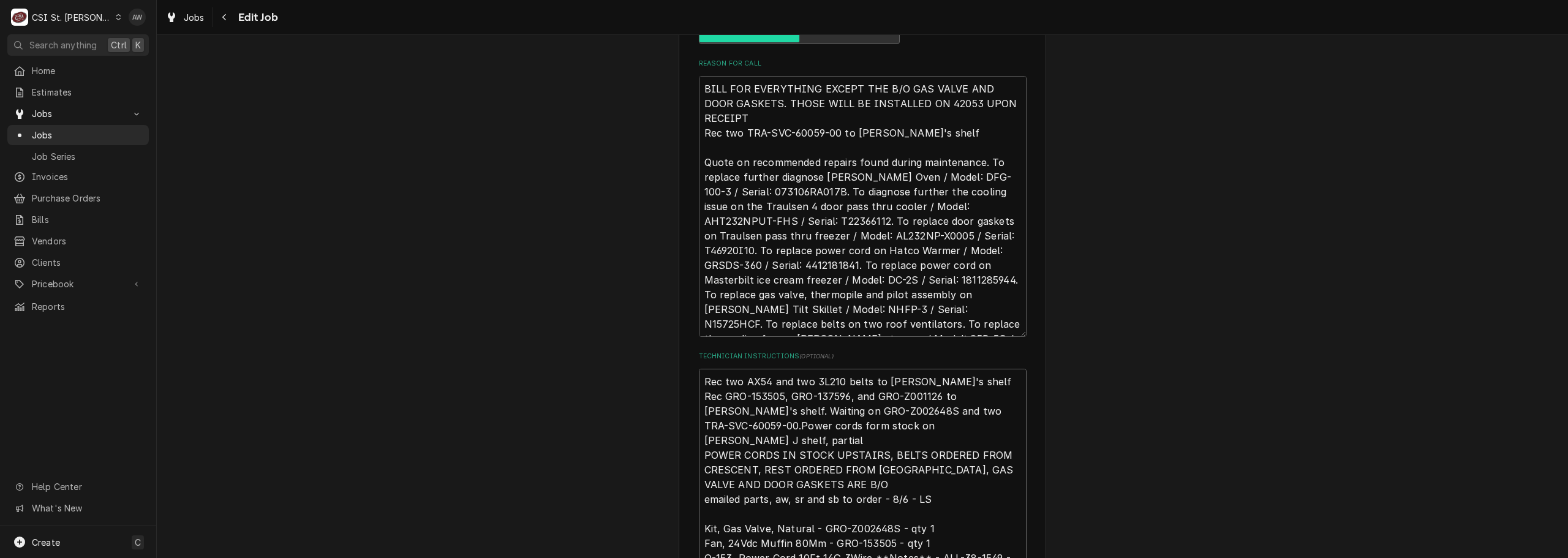
click at [700, 377] on textarea "Rec two AX54 and two 3L210 belts to [PERSON_NAME]'s shelf Rec GRO-153505, GRO-1…" at bounding box center [863, 506] width 328 height 275
type textarea "x"
type textarea "Rec two AX54 and two 3L210 belts to [PERSON_NAME]'s shelf Rec GRO-153505, GRO-1…"
type textarea "x"
type textarea "Rec two AX54 and two 3L210 belts to Kevin J's shelf Rec GRO-153505, GRO-137596,…"
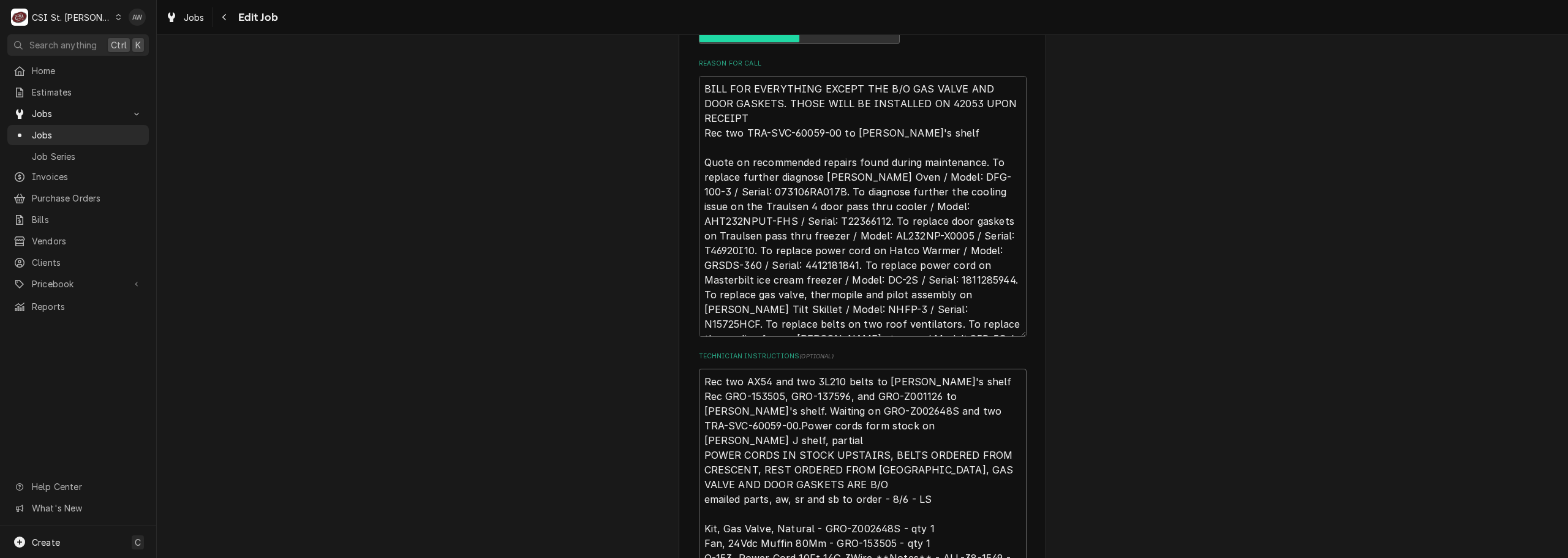
click at [709, 373] on textarea "Rec two AX54 and two 3L210 belts to Kevin J's shelf Rec GRO-153505, GRO-137596,…" at bounding box center [863, 521] width 328 height 305
type textarea "x"
type textarea "G Rec two AX54 and two 3L210 belts to Kevin J's shelf Rec GRO-153505, GRO-13759…"
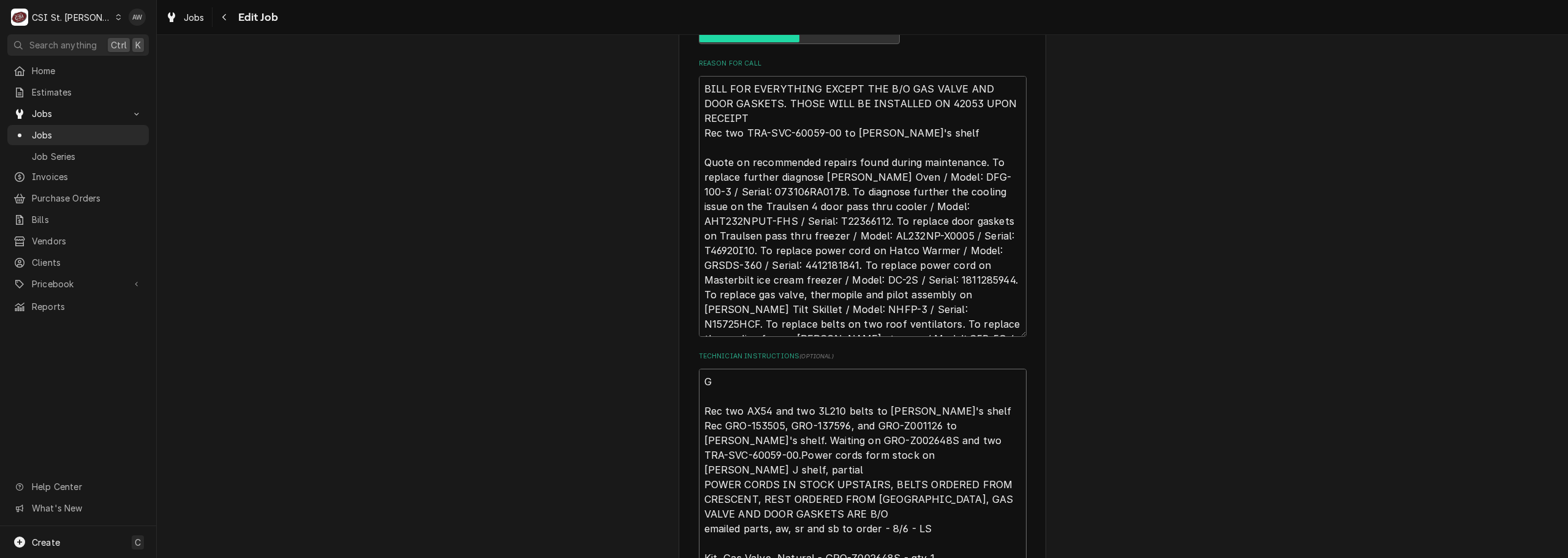
type textarea "x"
type textarea "GA Rec two AX54 and two 3L210 belts to Kevin J's shelf Rec GRO-153505, GRO-1375…"
type textarea "x"
type textarea "GAS Rec two AX54 and two 3L210 belts to Kevin J's shelf Rec GRO-153505, GRO-137…"
type textarea "x"
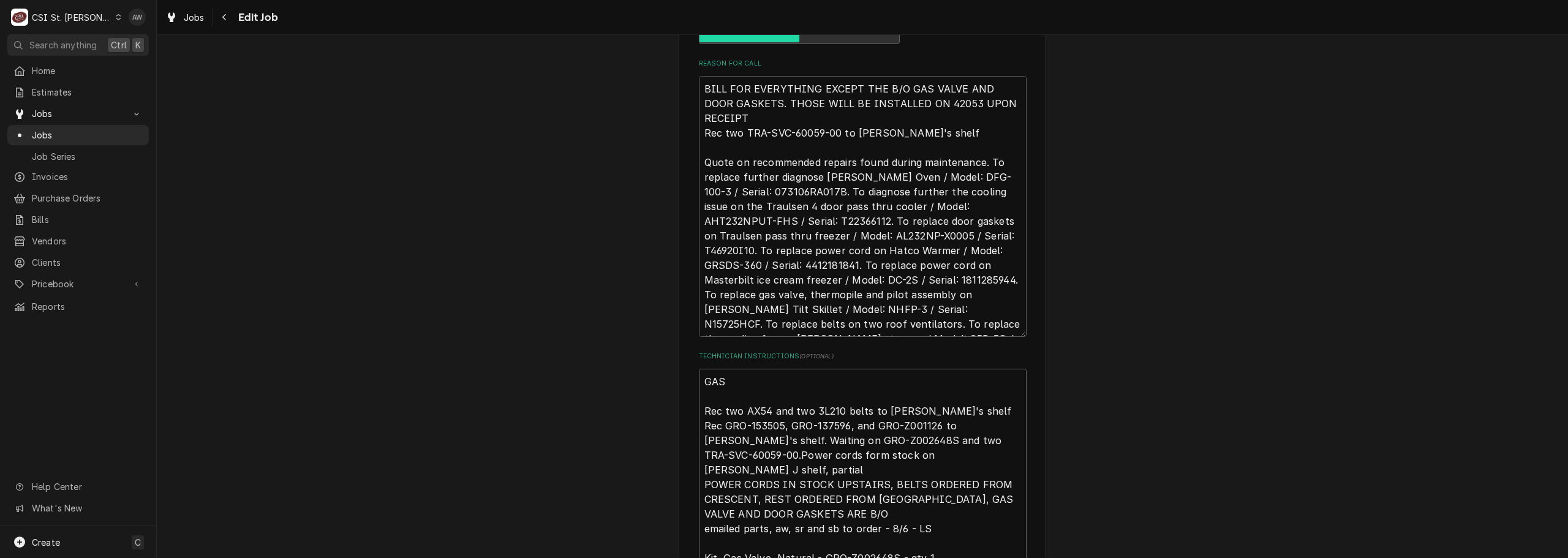
type textarea "GAS Rec two AX54 and two 3L210 belts to Kevin J's shelf Rec GRO-153505, GRO-137…"
type textarea "x"
type textarea "GAS V Rec two AX54 and two 3L210 belts to Kevin J's shelf Rec GRO-153505, GRO-1…"
type textarea "x"
type textarea "GAS VA Rec two AX54 and two 3L210 belts to Kevin J's shelf Rec GRO-153505, GRO-…"
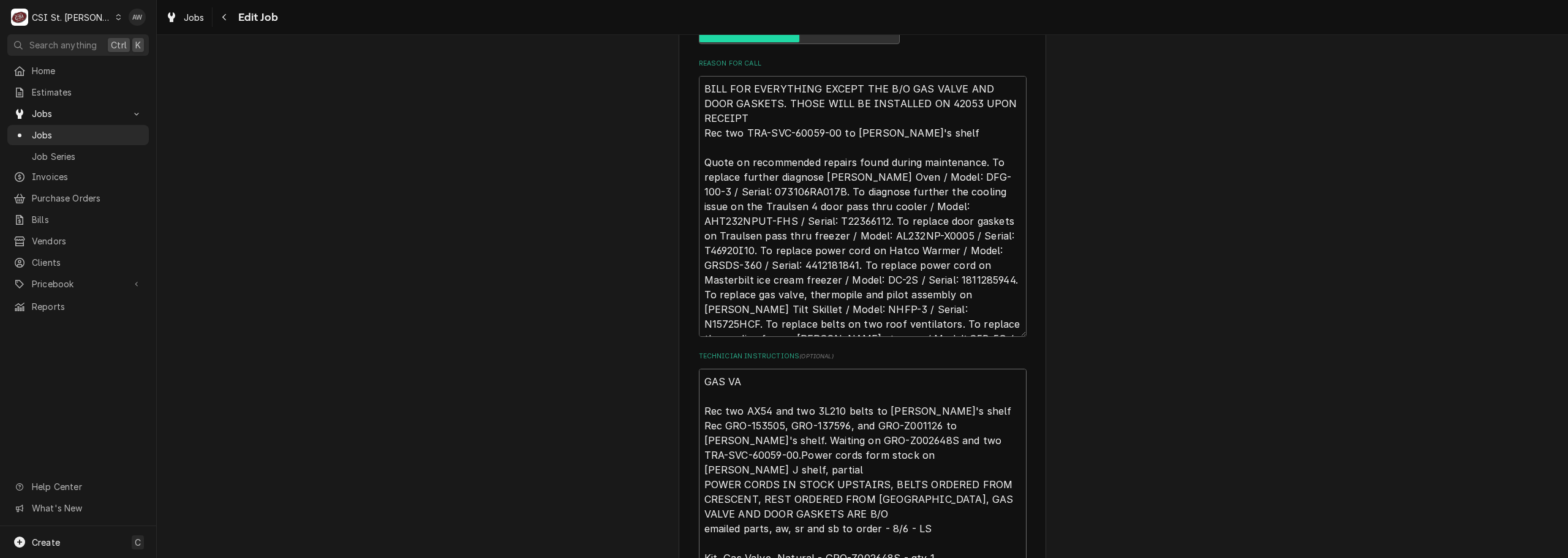
type textarea "x"
type textarea "GAS VALV Rec two AX54 and two 3L210 belts to Kevin J's shelf Rec GRO-153505, GR…"
type textarea "x"
type textarea "GAS VALVE Rec two AX54 and two 3L210 belts to Kevin J's shelf Rec GRO-153505, G…"
type textarea "x"
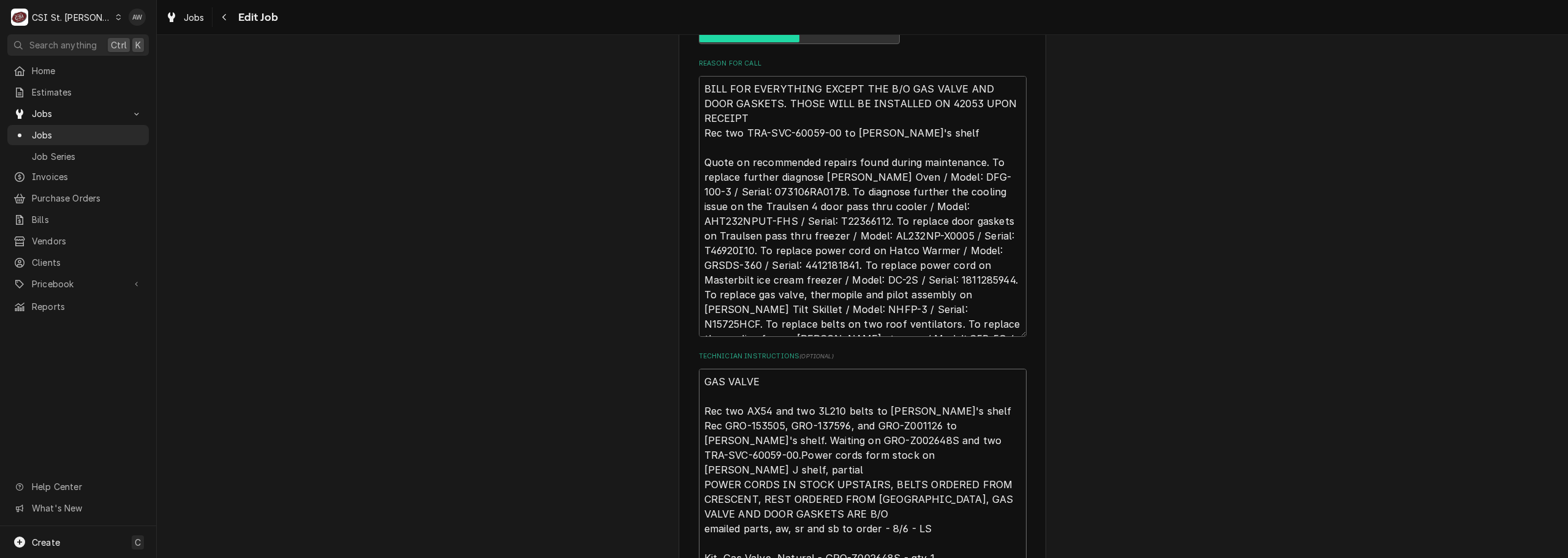
type textarea "GAS VALVE Rec two AX54 and two 3L210 belts to Kevin J's shelf Rec GRO-153505, G…"
type textarea "x"
type textarea "GAS VALVE I Rec two AX54 and two 3L210 belts to Kevin J's shelf Rec GRO-153505,…"
type textarea "x"
type textarea "GAS VALVE IS Rec two AX54 and two 3L210 belts to Kevin J's shelf Rec GRO-153505…"
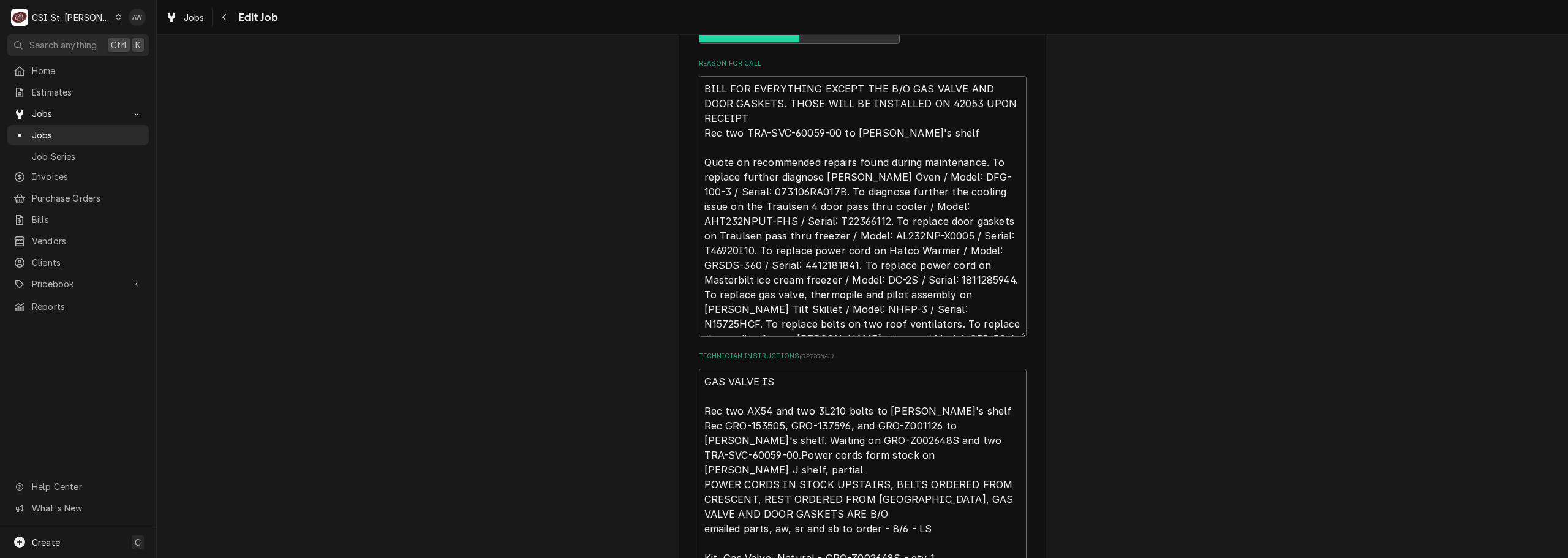
type textarea "x"
type textarea "GAS VALVE IS Rec two AX54 and two 3L210 belts to Kevin J's shelf Rec GRO-153505…"
type textarea "x"
type textarea "GAS VALVE IS O Rec two AX54 and two 3L210 belts to Kevin J's shelf Rec GRO-1535…"
type textarea "x"
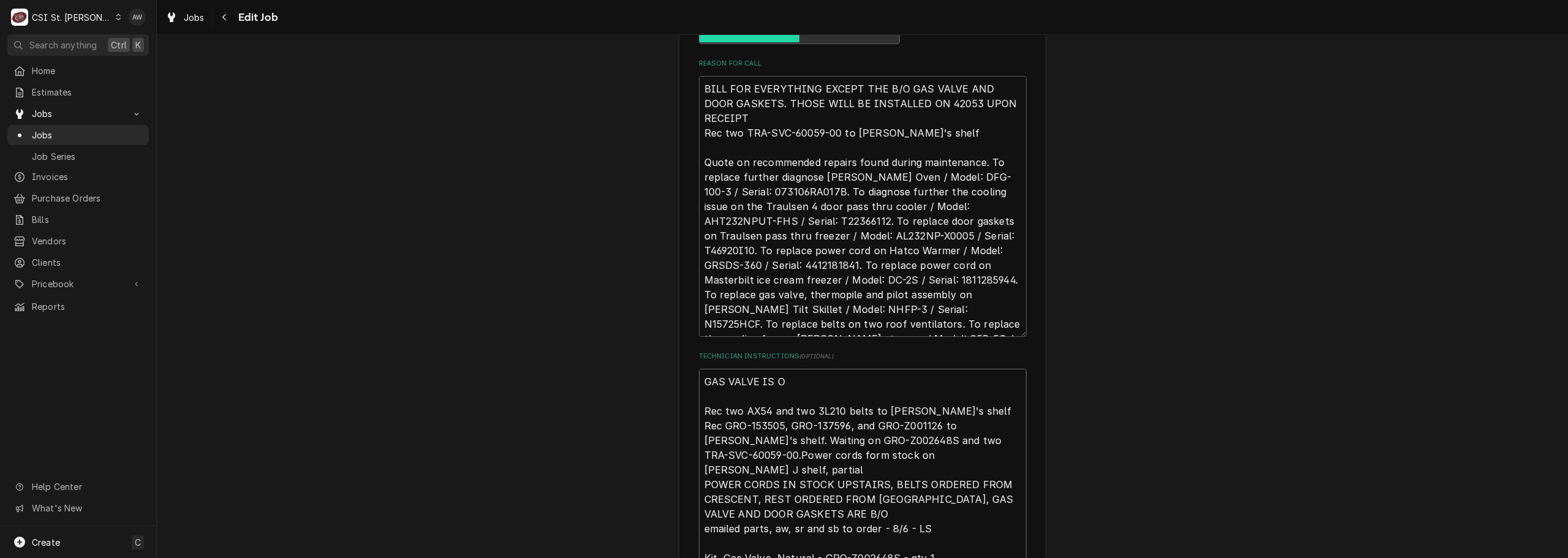
type textarea "GAS VALVE IS ON Rec two AX54 and two 3L210 belts to Kevin J's shelf Rec GRO-153…"
type textarea "x"
type textarea "GAS VALVE IS O Rec two AX54 and two 3L210 belts to Kevin J's shelf Rec GRO-1535…"
type textarea "x"
type textarea "GAS VALVE IS Rec two AX54 and two 3L210 belts to Kevin J's shelf Rec GRO-153505…"
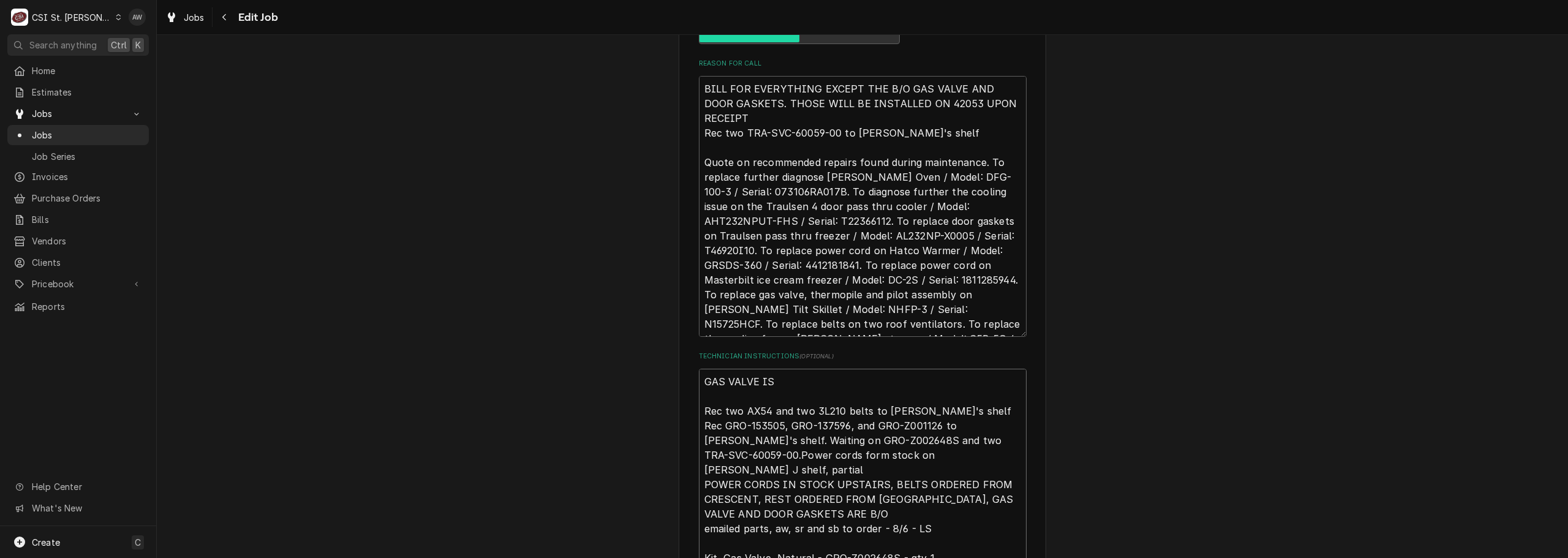
type textarea "x"
type textarea "GAS VALVE IS Rec two AX54 and two 3L210 belts to Kevin J's shelf Rec GRO-153505…"
type textarea "x"
type textarea "GAS VALVE I Rec two AX54 and two 3L210 belts to Kevin J's shelf Rec GRO-153505,…"
type textarea "x"
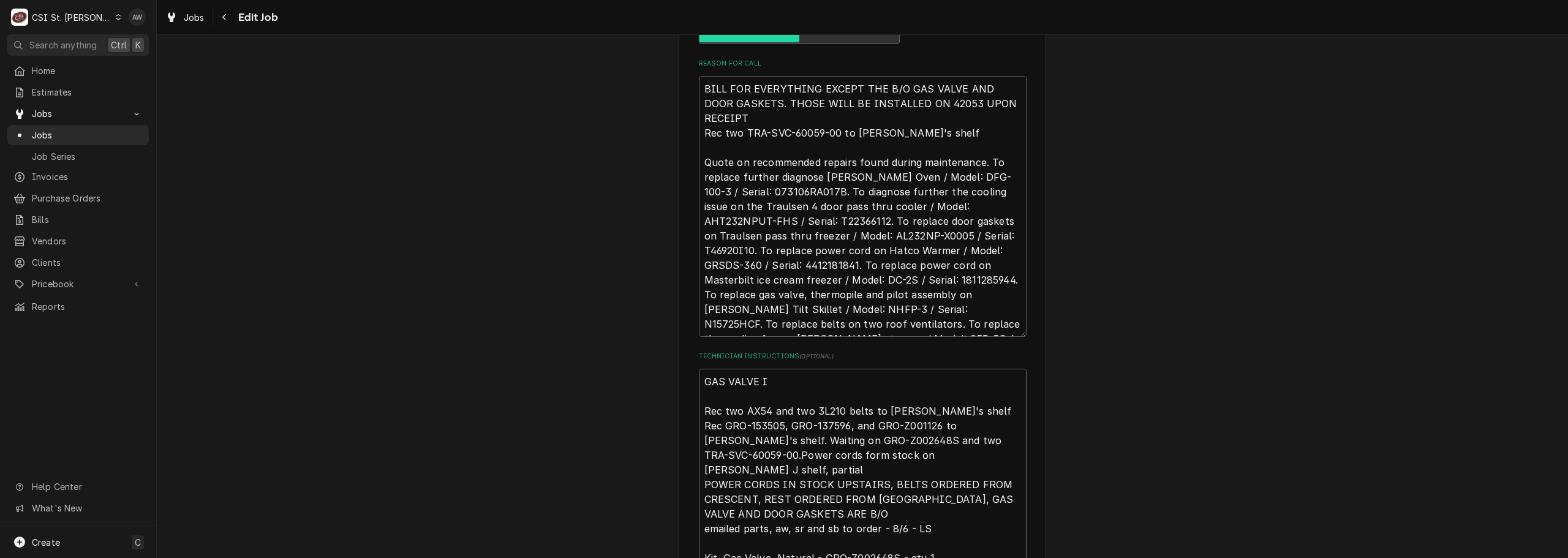
type textarea "GAS VALVE Rec two AX54 and two 3L210 belts to Kevin J's shelf Rec GRO-153505, G…"
type textarea "x"
type textarea "GAS VALVE Rec two AX54 and two 3L210 belts to Kevin J's shelf Rec GRO-153505, G…"
type textarea "x"
type textarea "GAS VALV Rec two AX54 and two 3L210 belts to Kevin J's shelf Rec GRO-153505, GR…"
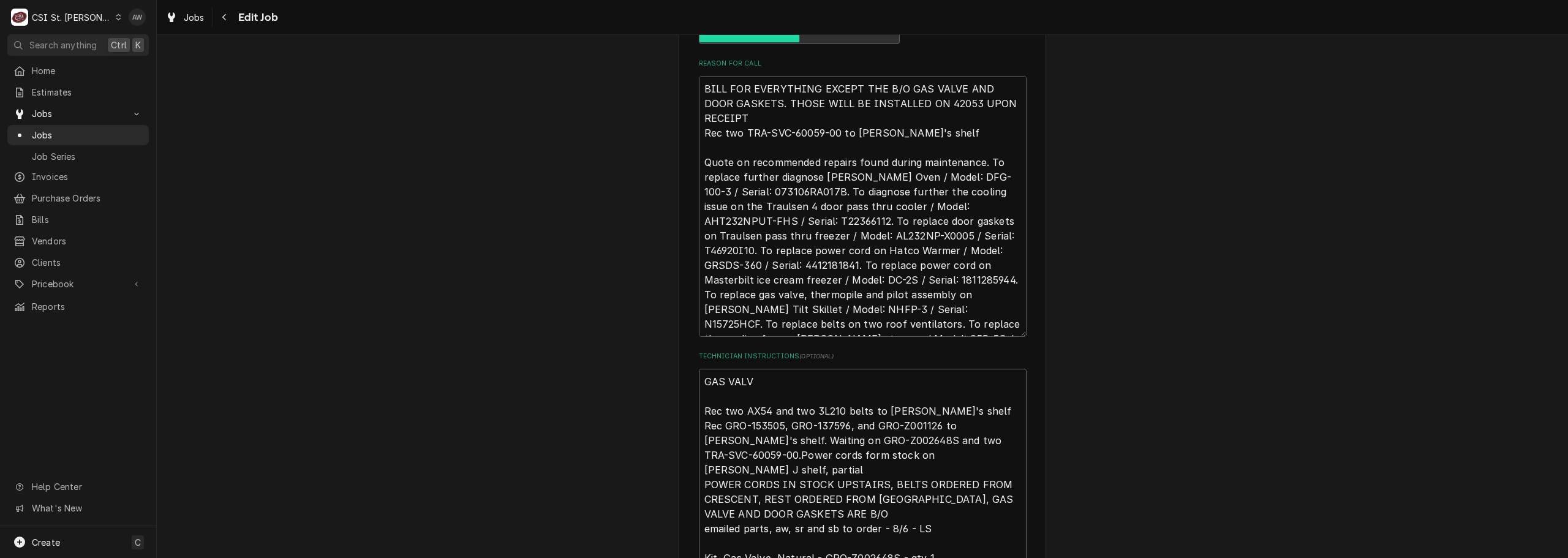
type textarea "x"
type textarea "GAS VAL Rec two AX54 and two 3L210 belts to Kevin J's shelf Rec GRO-153505, GRO…"
type textarea "x"
type textarea "GAS VA Rec two AX54 and two 3L210 belts to Kevin J's shelf Rec GRO-153505, GRO-…"
type textarea "x"
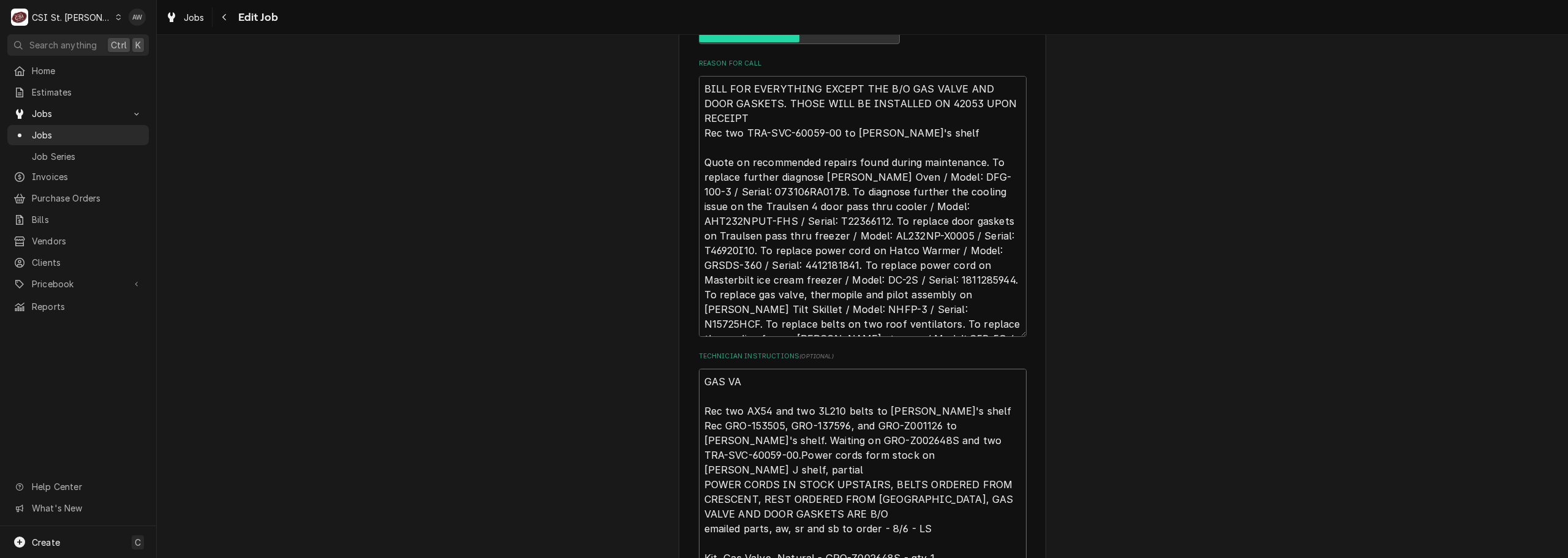
type textarea "GAS V Rec two AX54 and two 3L210 belts to Kevin J's shelf Rec GRO-153505, GRO-1…"
type textarea "x"
type textarea "GAS Rec two AX54 and two 3L210 belts to Kevin J's shelf Rec GRO-153505, GRO-137…"
type textarea "x"
type textarea "GAS Rec two AX54 and two 3L210 belts to Kevin J's shelf Rec GRO-153505, GRO-137…"
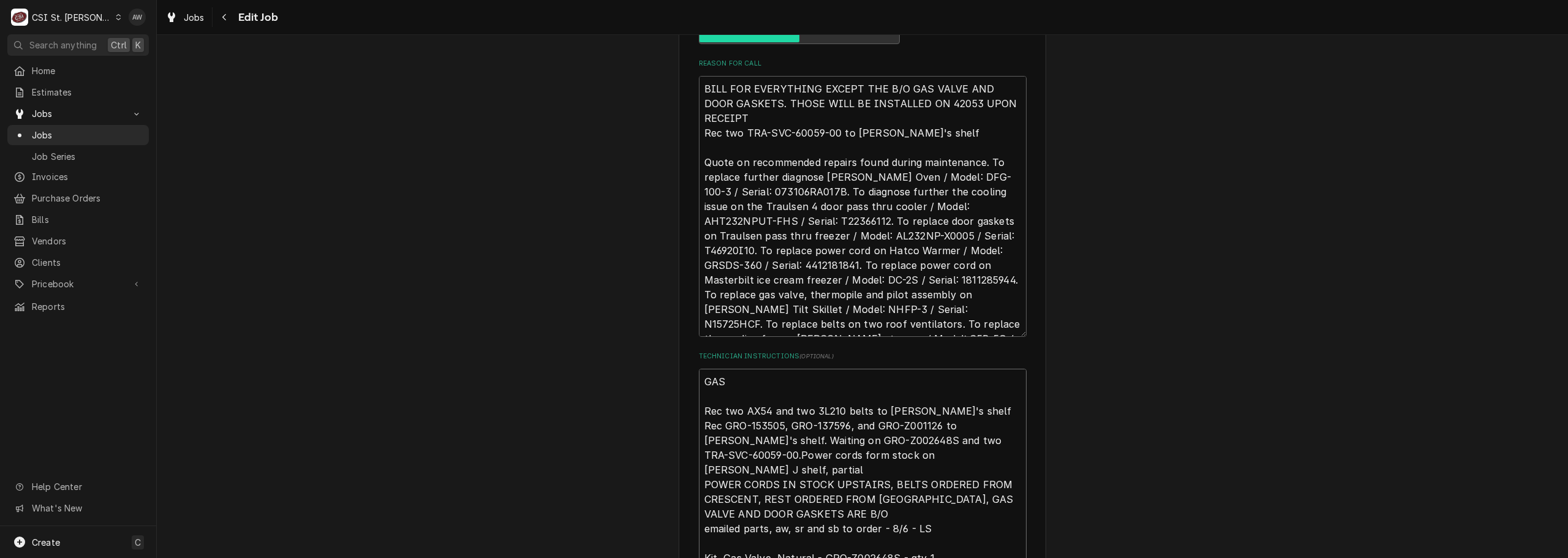
type textarea "x"
type textarea "GA Rec two AX54 and two 3L210 belts to Kevin J's shelf Rec GRO-153505, GRO-1375…"
type textarea "x"
type textarea "G Rec two AX54 and two 3L210 belts to Kevin J's shelf Rec GRO-153505, GRO-13759…"
type textarea "x"
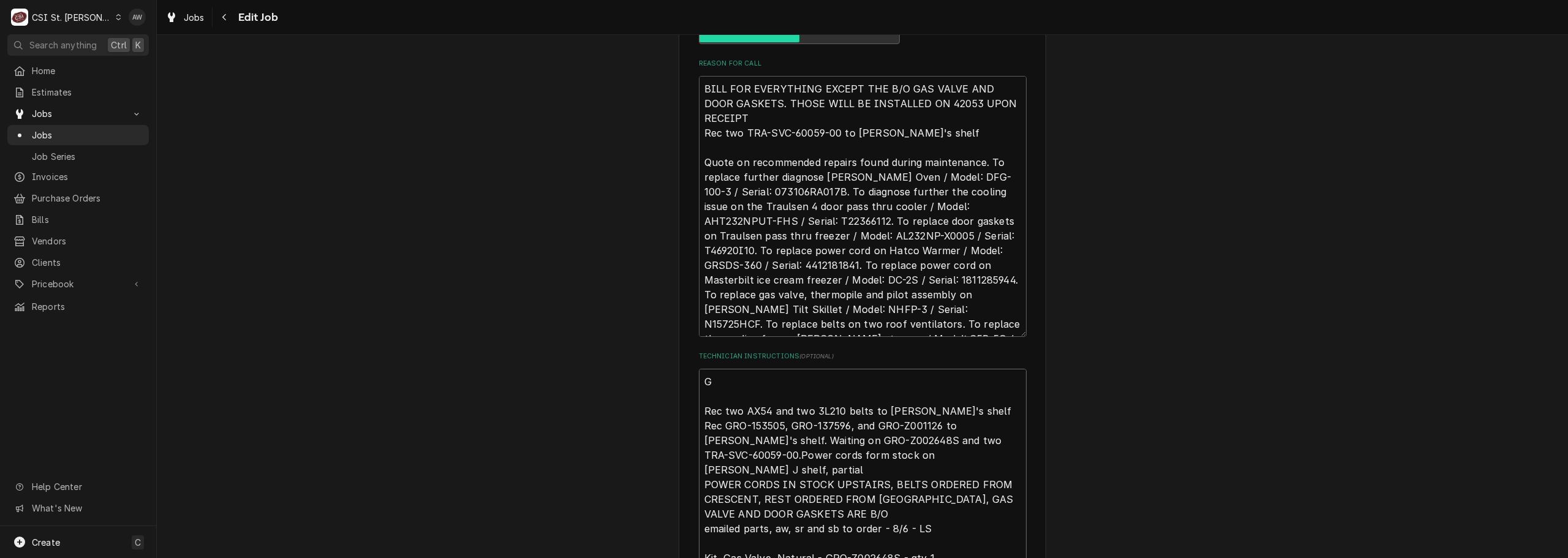
type textarea "Rec two AX54 and two 3L210 belts to Kevin J's shelf Rec GRO-153505, GRO-137596,…"
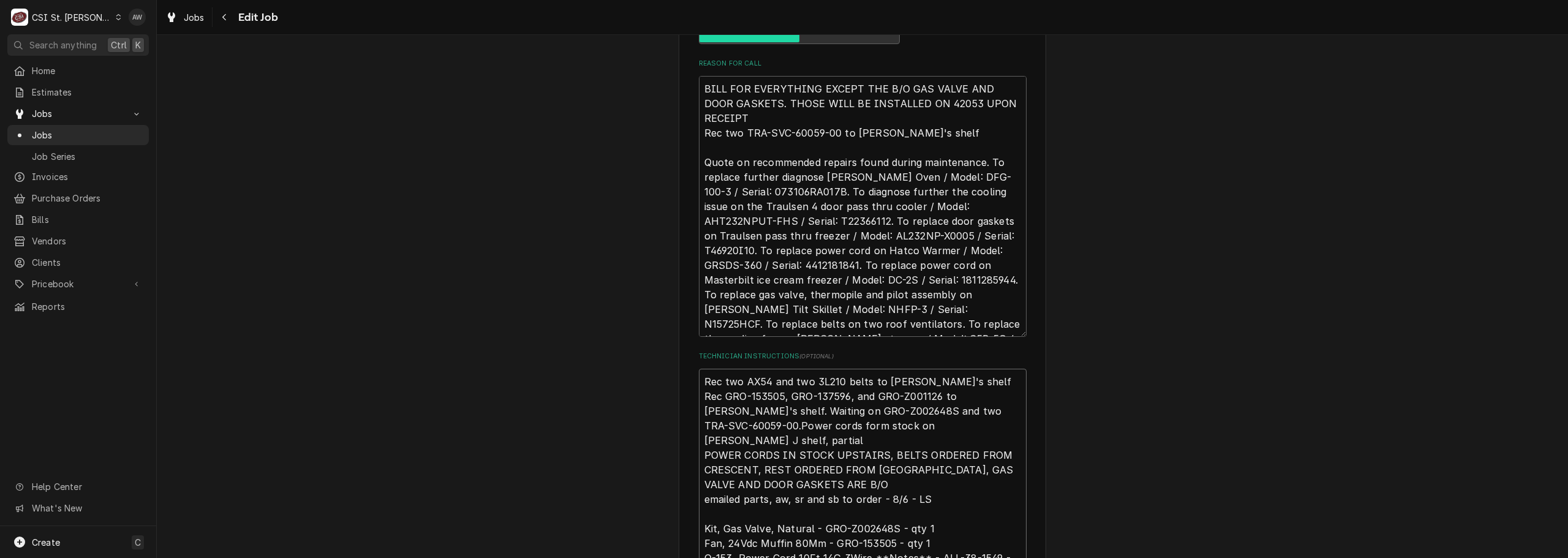
type textarea "x"
type textarea "N Rec two AX54 and two 3L210 belts to Kevin J's shelf Rec GRO-153505, GRO-13759…"
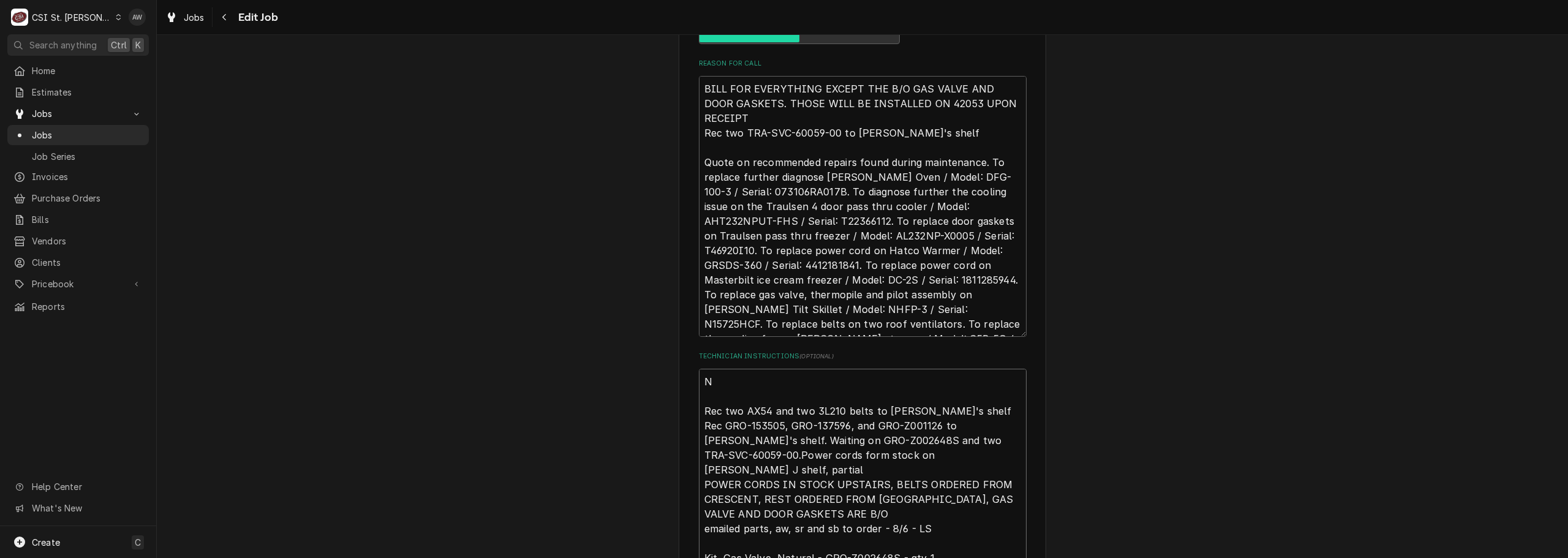
type textarea "x"
type textarea "NA Rec two AX54 and two 3L210 belts to Kevin J's shelf Rec GRO-153505, GRO-1375…"
type textarea "x"
type textarea "N Rec two AX54 and two 3L210 belts to Kevin J's shelf Rec GRO-153505, GRO-13759…"
type textarea "x"
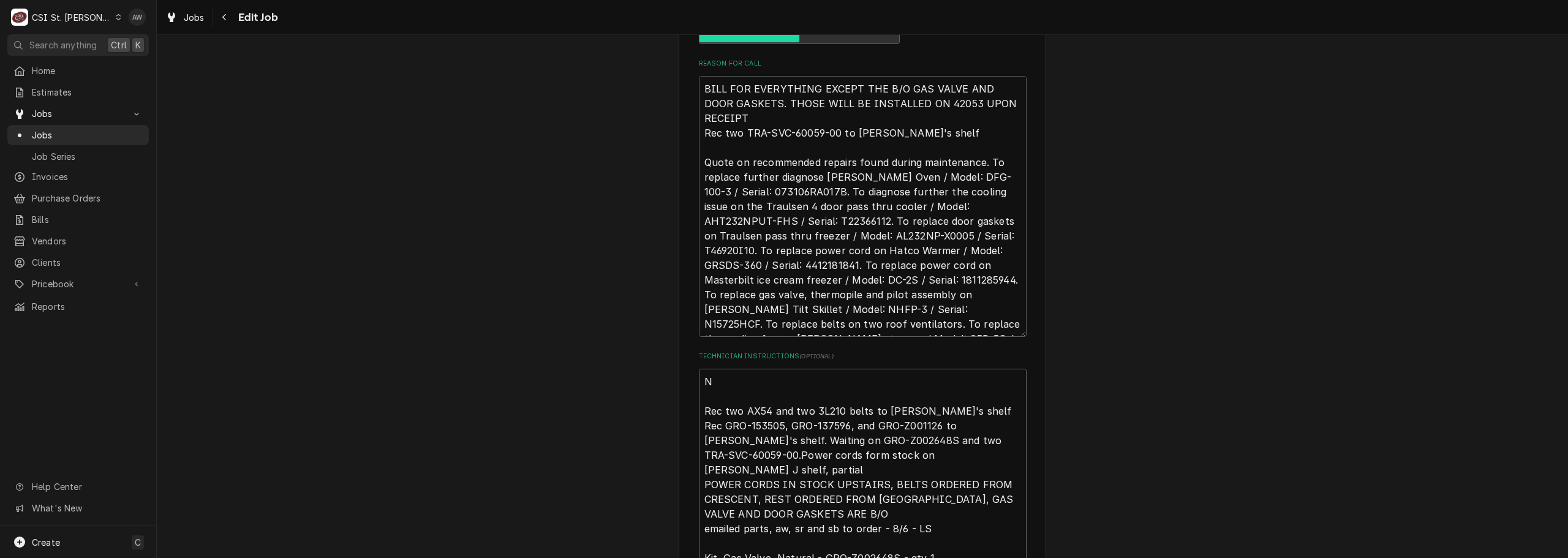
type textarea "Rec two AX54 and two 3L210 belts to Kevin J's shelf Rec GRO-153505, GRO-137596,…"
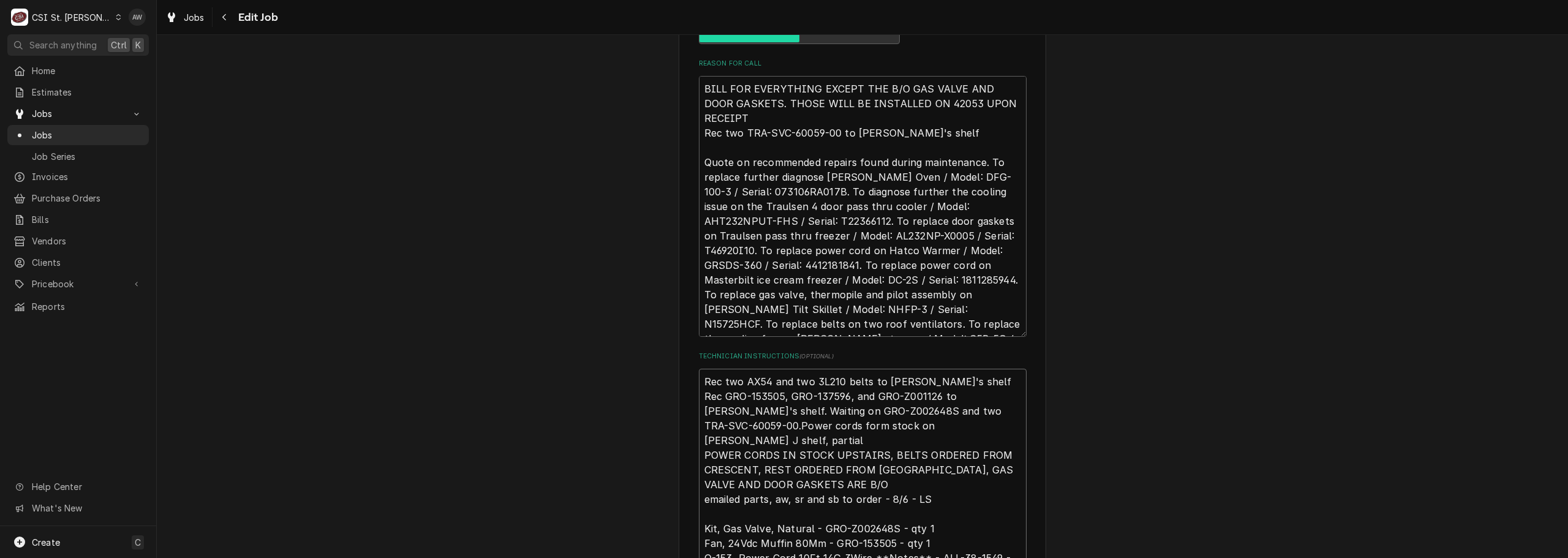
type textarea "x"
type textarea "B Rec two AX54 and two 3L210 belts to Kevin J's shelf Rec GRO-153505, GRO-13759…"
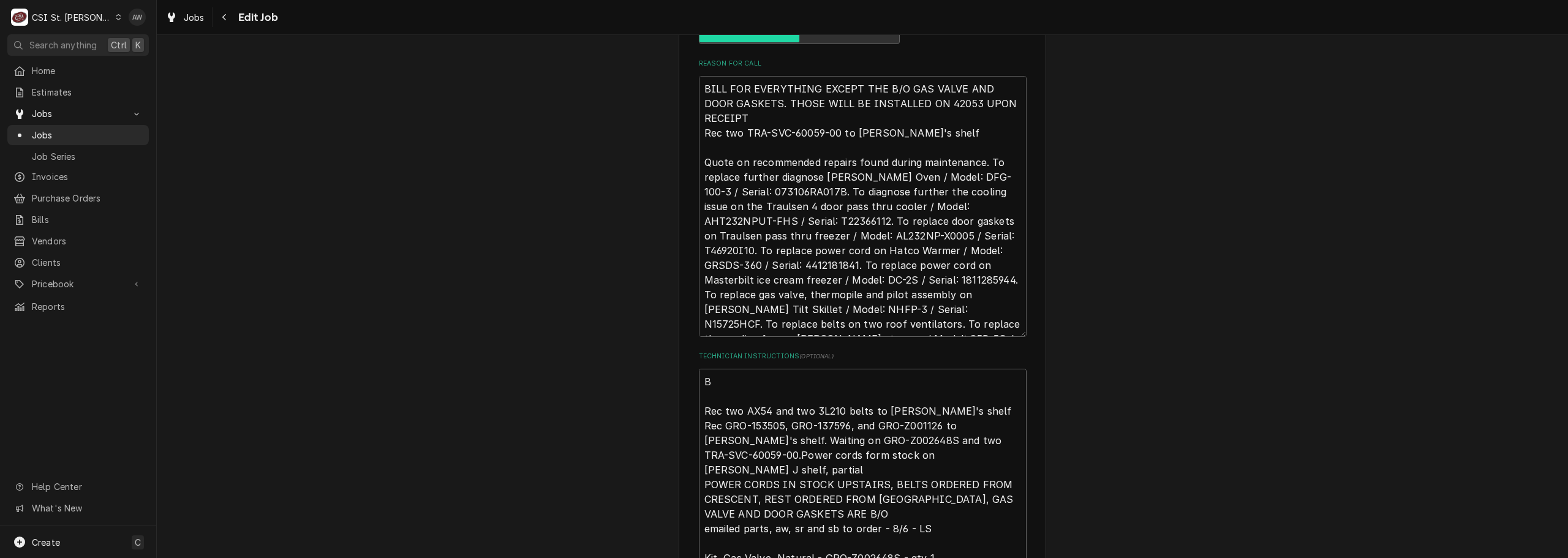
type textarea "x"
type textarea "BA Rec two AX54 and two 3L210 belts to Kevin J's shelf Rec GRO-153505, GRO-1375…"
type textarea "x"
type textarea "BAC Rec two AX54 and two 3L210 belts to Kevin J's shelf Rec GRO-153505, GRO-137…"
type textarea "x"
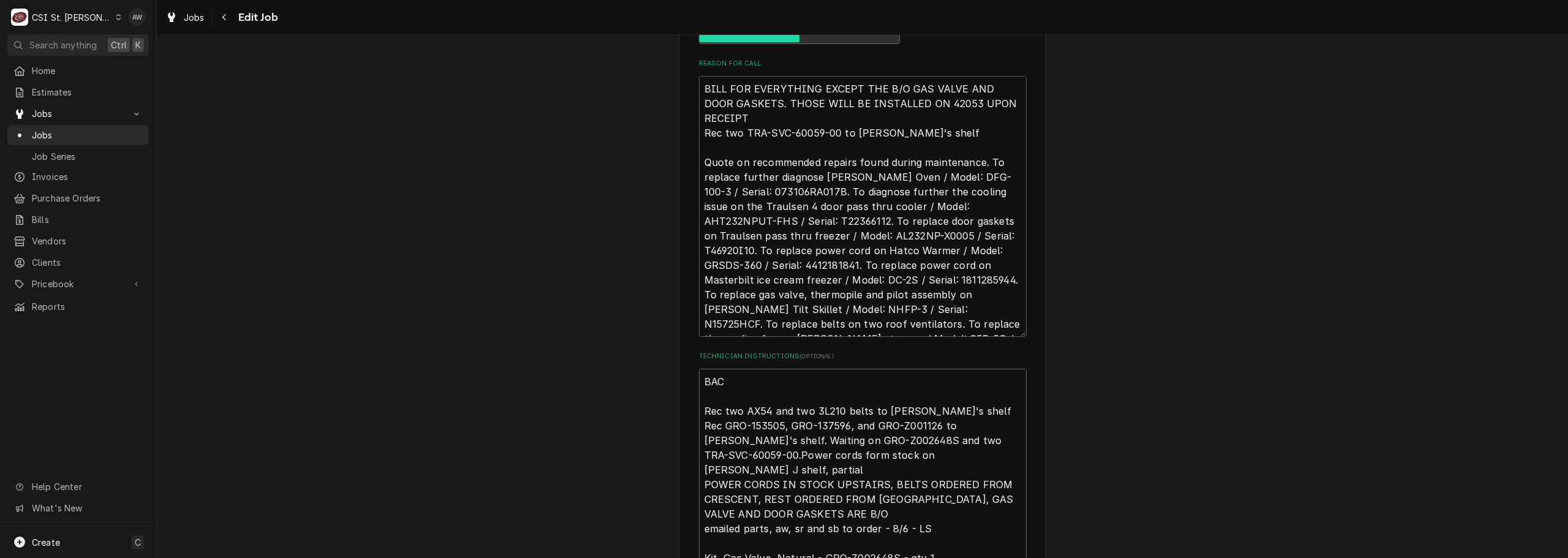
type textarea "BACK Rec two AX54 and two 3L210 belts to Kevin J's shelf Rec GRO-153505, GRO-13…"
type textarea "x"
type textarea "BACKO Rec two AX54 and two 3L210 belts to Kevin J's shelf Rec GRO-153505, GRO-1…"
type textarea "x"
type textarea "BACKOR Rec two AX54 and two 3L210 belts to Kevin J's shelf Rec GRO-153505, GRO-…"
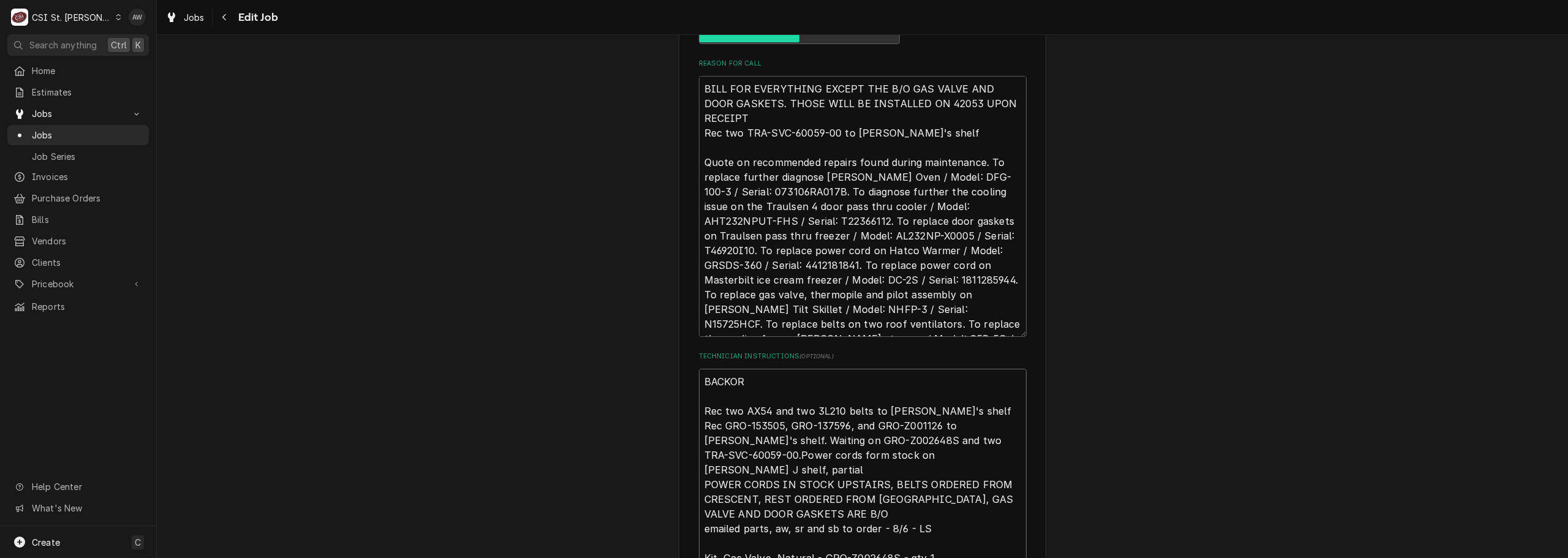
type textarea "x"
type textarea "BACKORD Rec two AX54 and two 3L210 belts to Kevin J's shelf Rec GRO-153505, GRO…"
type textarea "x"
type textarea "BACKORDE Rec two AX54 and two 3L210 belts to Kevin J's shelf Rec GRO-153505, GR…"
type textarea "x"
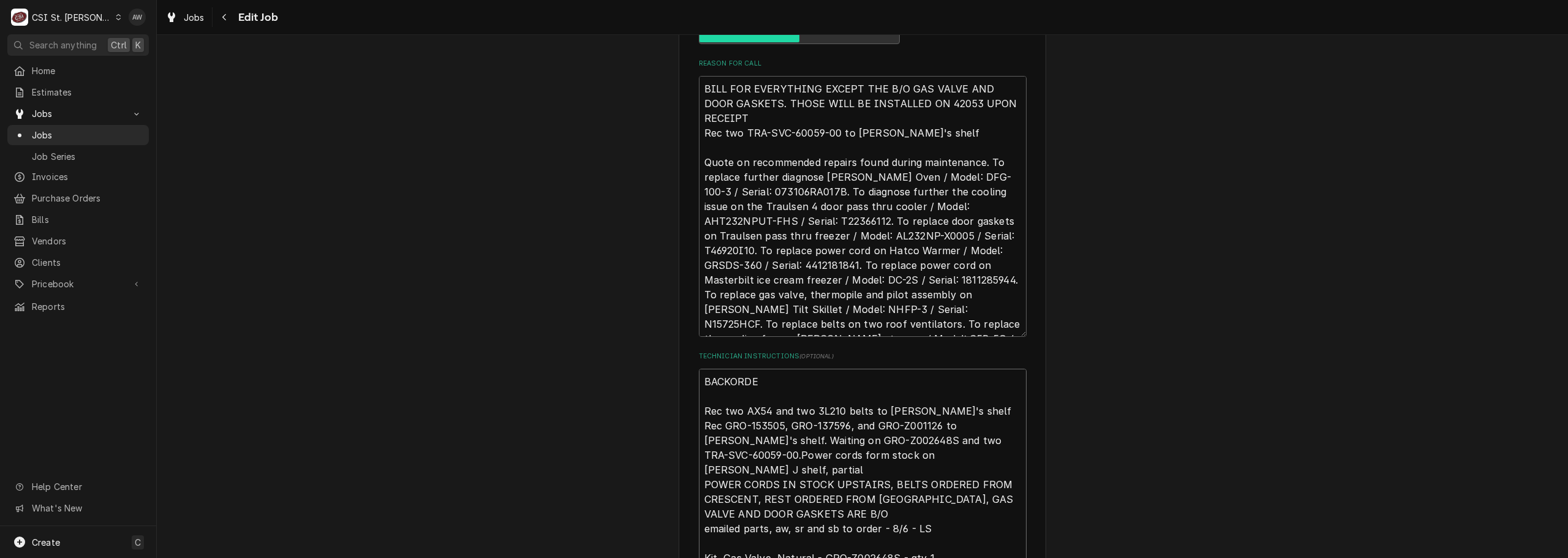
type textarea "BACKORDER Rec two AX54 and two 3L210 belts to Kevin J's shelf Rec GRO-153505, G…"
type textarea "x"
type textarea "BACKORDERE Rec two AX54 and two 3L210 belts to Kevin J's shelf Rec GRO-153505, …"
type textarea "x"
type textarea "BACKORDERED Rec two AX54 and two 3L210 belts to Kevin J's shelf Rec GRO-153505,…"
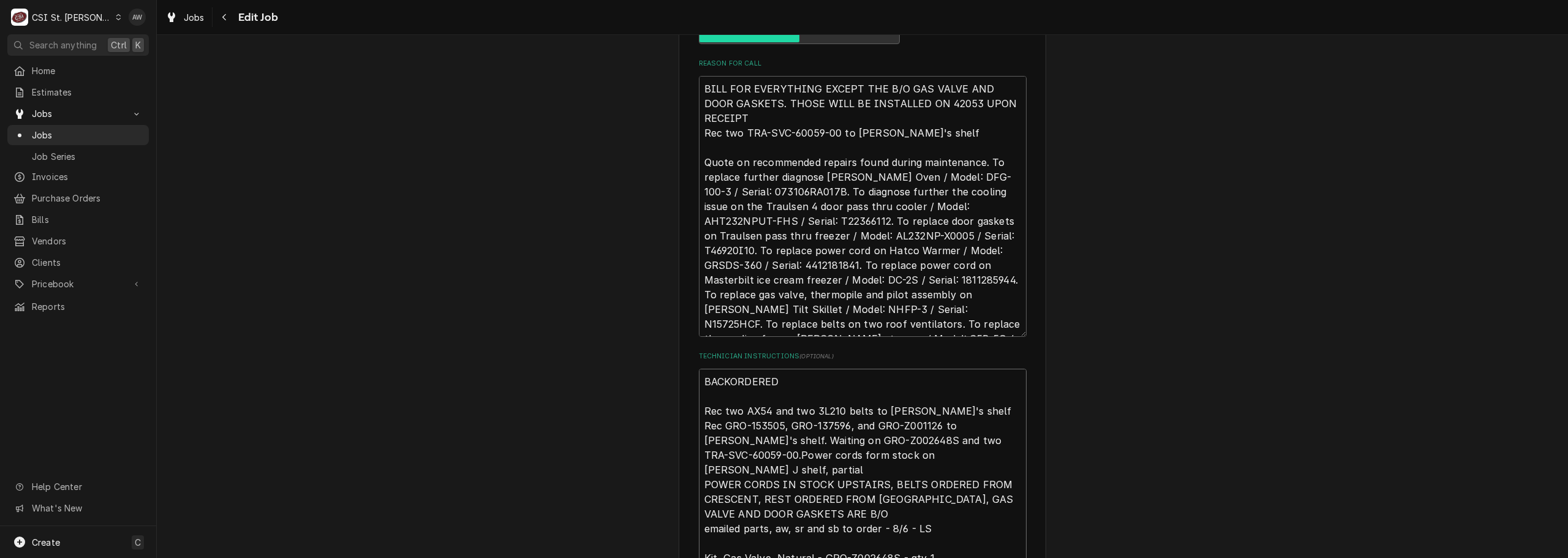
type textarea "x"
type textarea "BACKORDERED Rec two AX54 and two 3L210 belts to Kevin J's shelf Rec GRO-153505,…"
type textarea "x"
type textarea "BACKORDERED Rec two AX54 and two 3L210 belts to Kevin J's shelf Rec GRO-153505,…"
click at [820, 387] on textarea "BACKORDERED Rec two AX54 and two 3L210 belts to Kevin J's shelf Rec GRO-153505,…" at bounding box center [863, 521] width 328 height 305
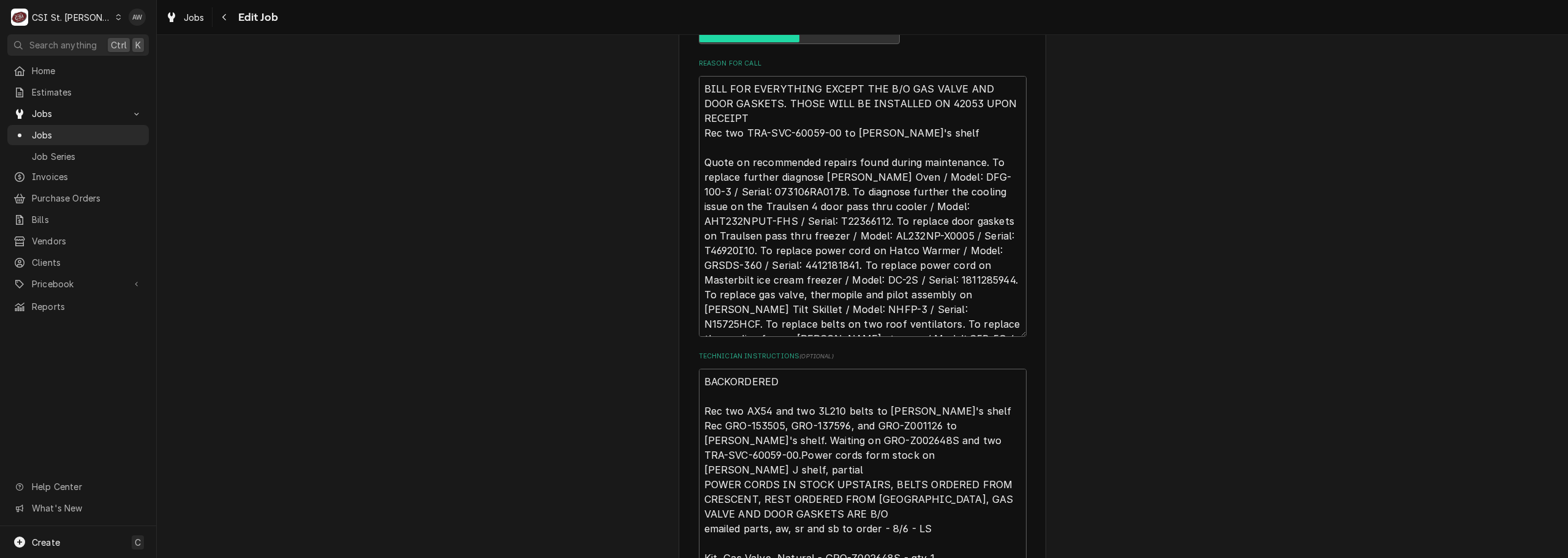
type textarea "x"
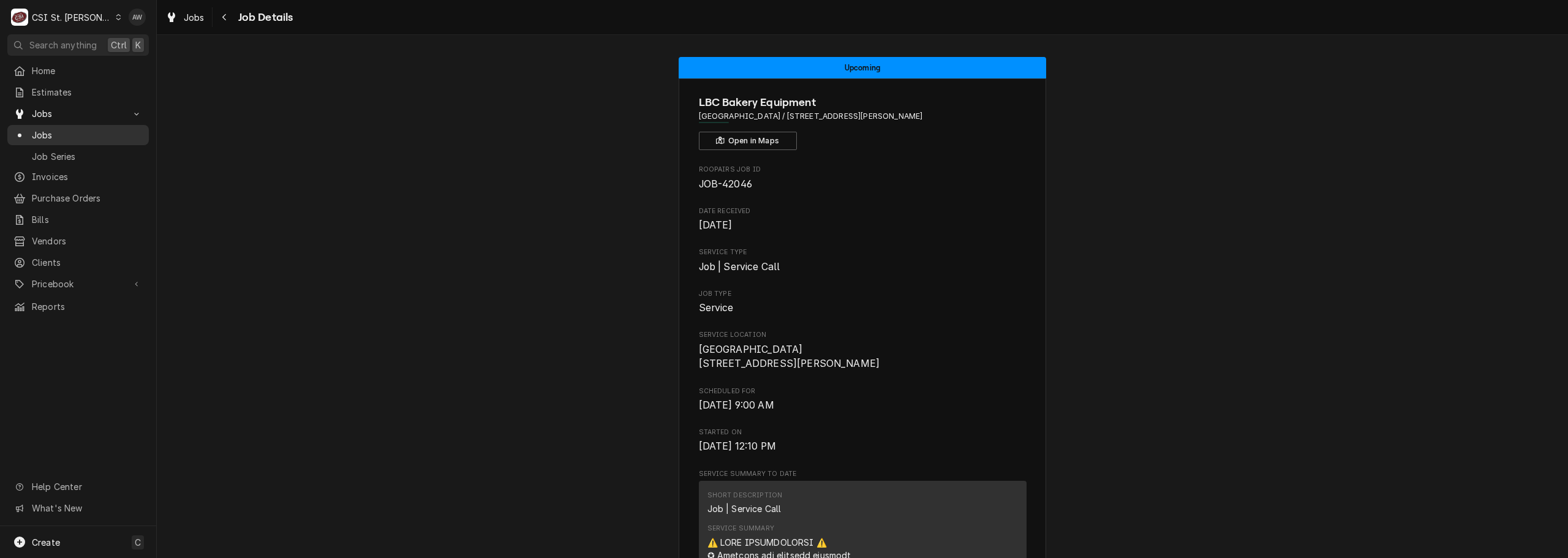
click at [57, 131] on span "Jobs" at bounding box center [87, 135] width 111 height 13
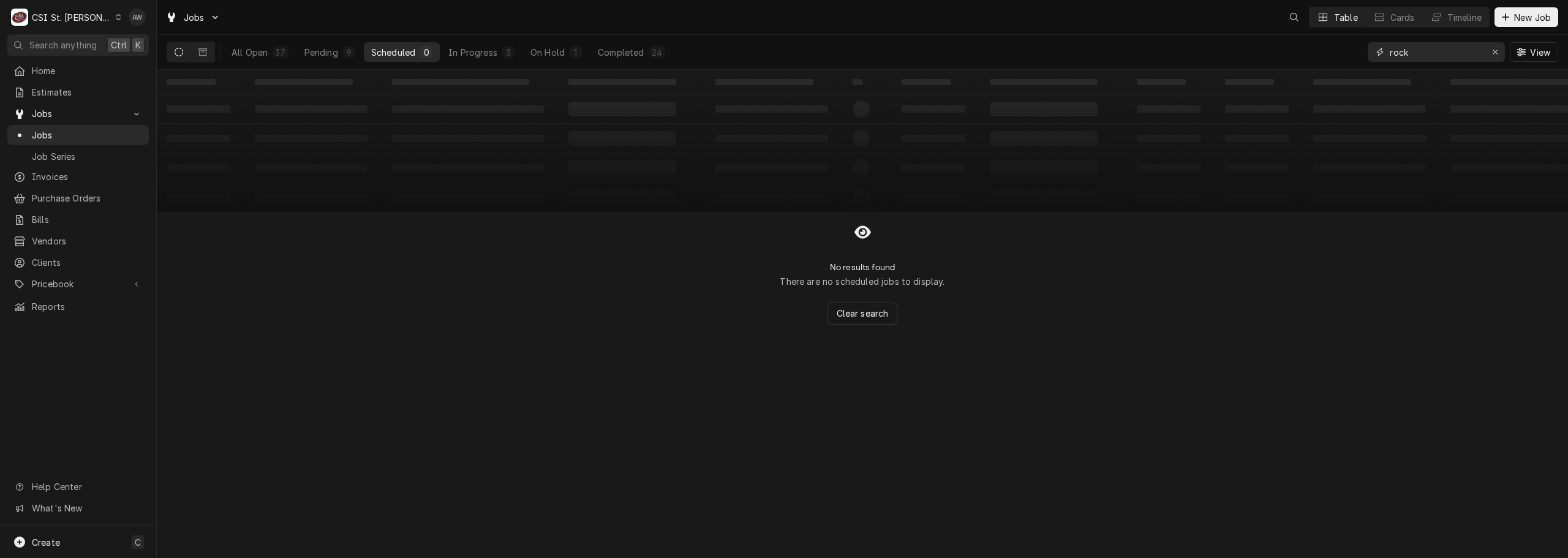
drag, startPoint x: 1415, startPoint y: 45, endPoint x: 1315, endPoint y: 38, distance: 100.2
click at [1315, 38] on div "All Open 37 Pending 9 Scheduled 0 In Progress 3 On Hold 1 Completed 24 rock View" at bounding box center [862, 52] width 1392 height 34
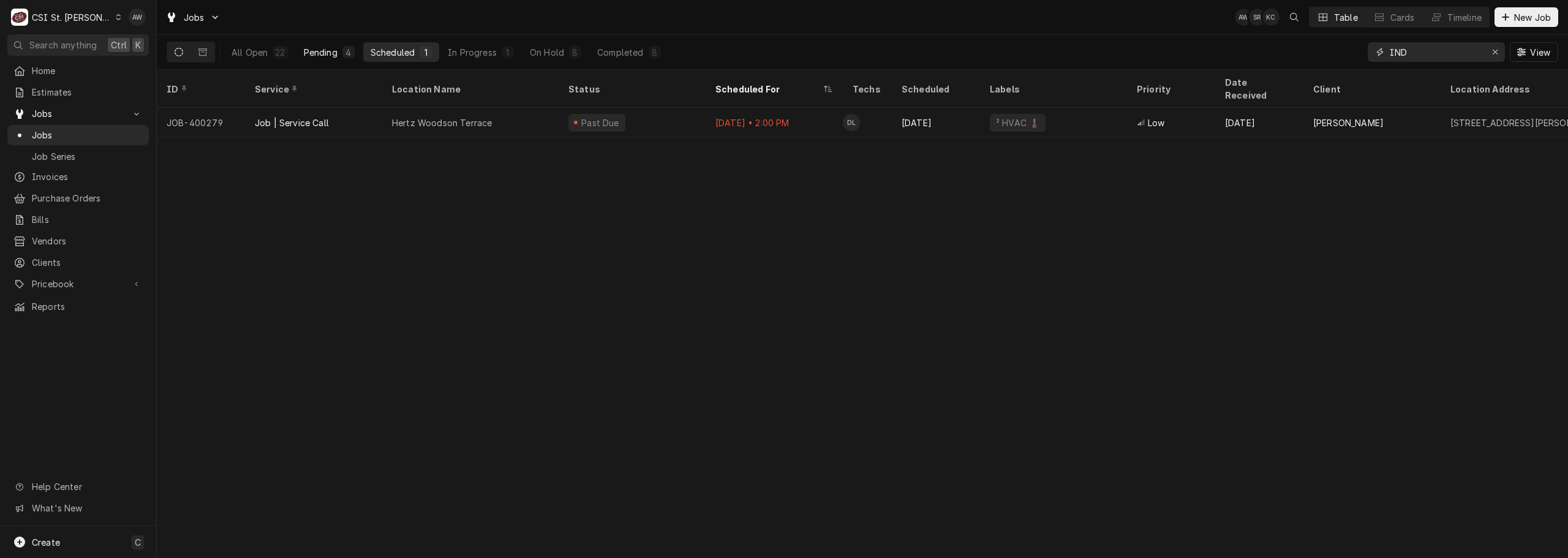
type input "IND"
click at [347, 59] on button "Pending 4" at bounding box center [329, 52] width 65 height 19
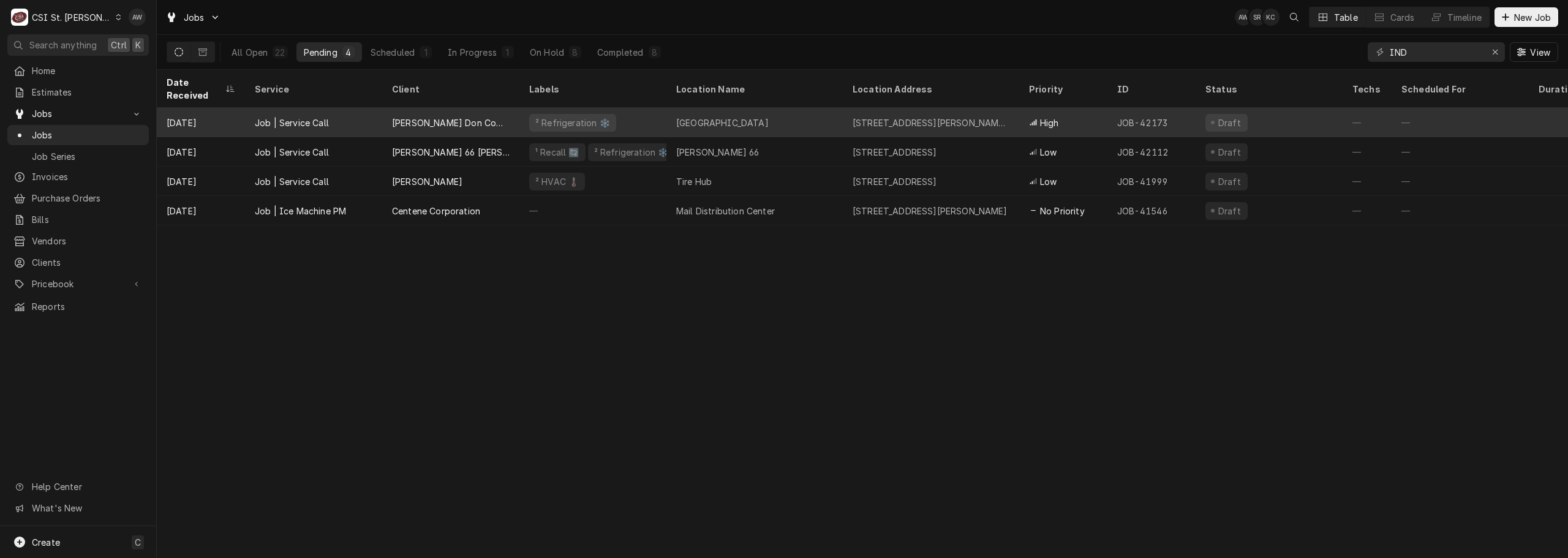
click at [497, 110] on div "[PERSON_NAME] Don Company" at bounding box center [451, 122] width 137 height 29
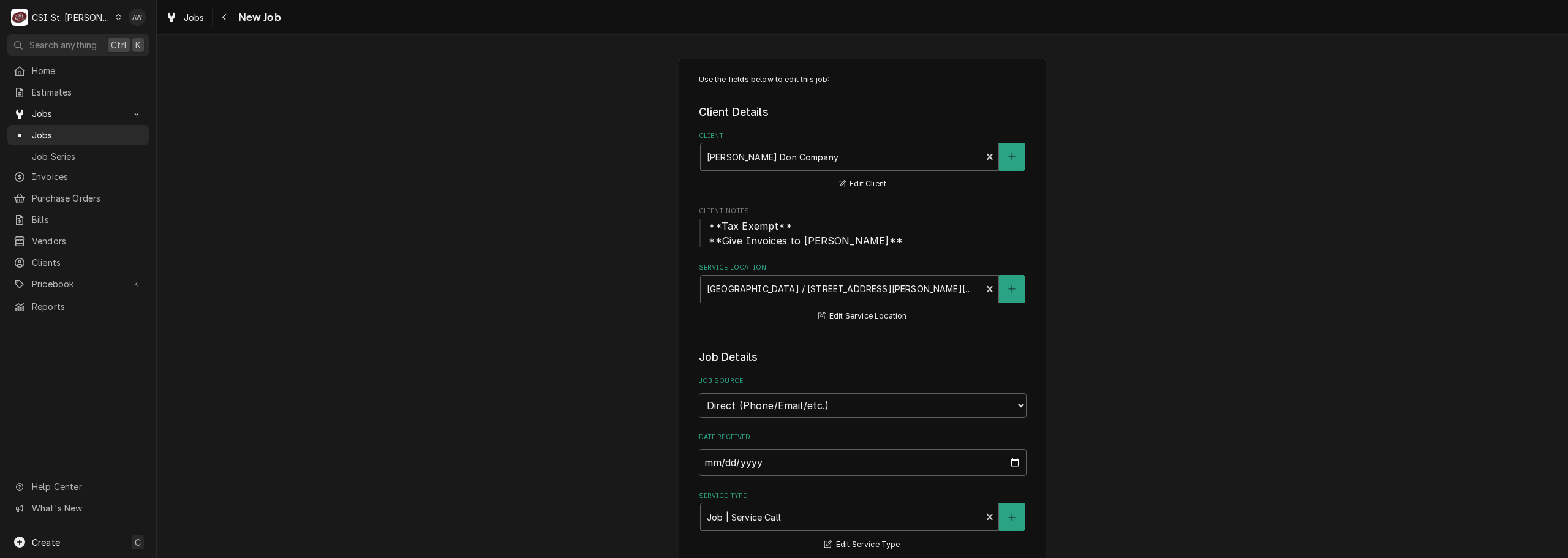
type textarea "x"
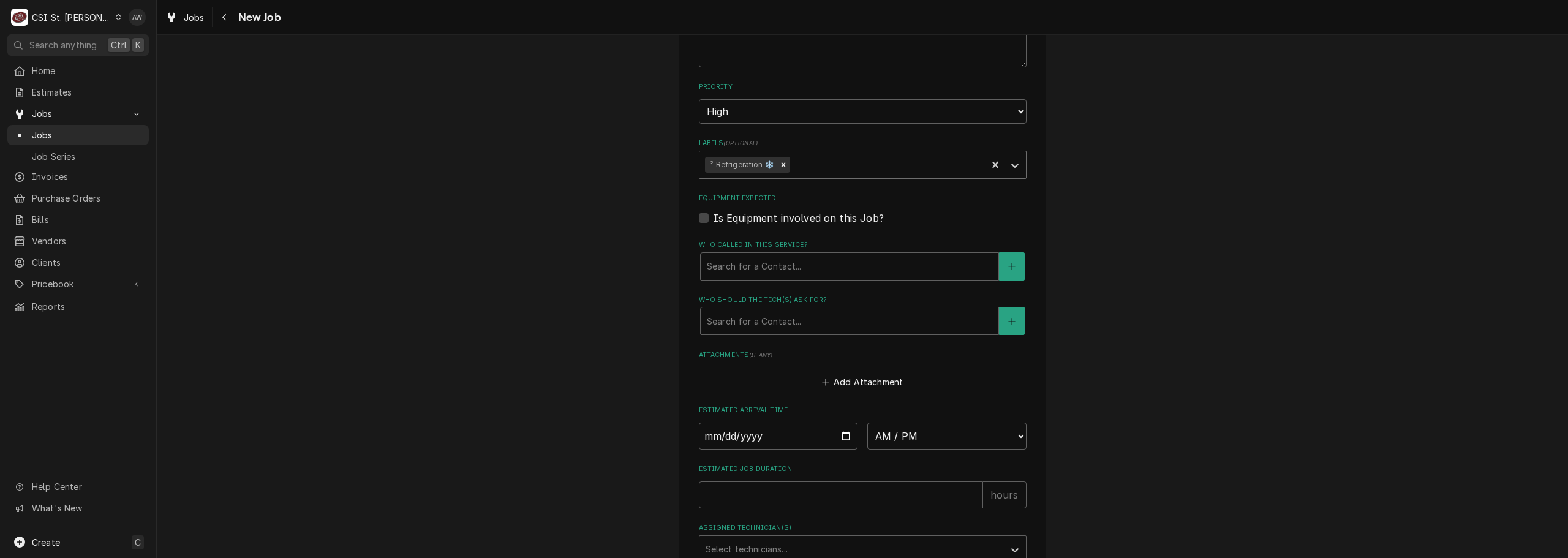
scroll to position [858, 0]
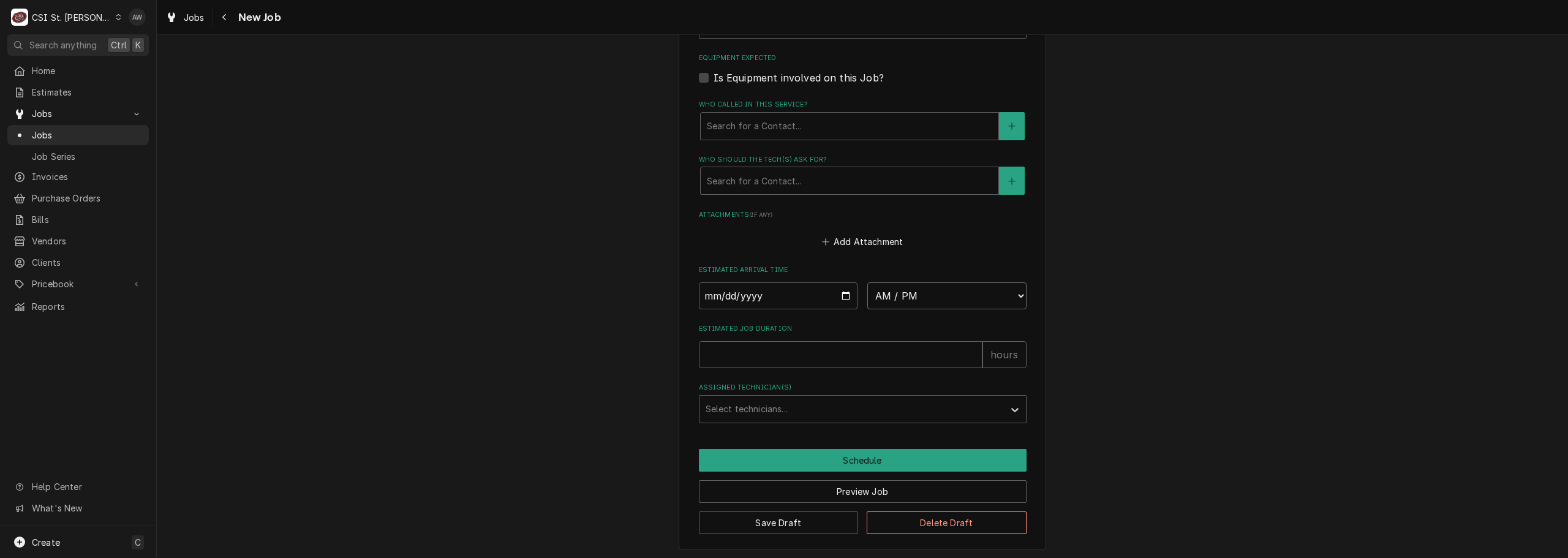
click at [913, 293] on select "AM / PM 6:00 AM 6:15 AM 6:30 AM 6:45 AM 7:00 AM 7:15 AM 7:30 AM 7:45 AM 8:00 AM…" at bounding box center [947, 295] width 159 height 27
select select "09:00:00"
click at [867, 282] on select "AM / PM 6:00 AM 6:15 AM 6:30 AM 6:45 AM 7:00 AM 7:15 AM 7:30 AM 7:45 AM 8:00 AM…" at bounding box center [947, 295] width 159 height 27
type textarea "x"
click at [838, 293] on input "Date" at bounding box center [779, 295] width 159 height 27
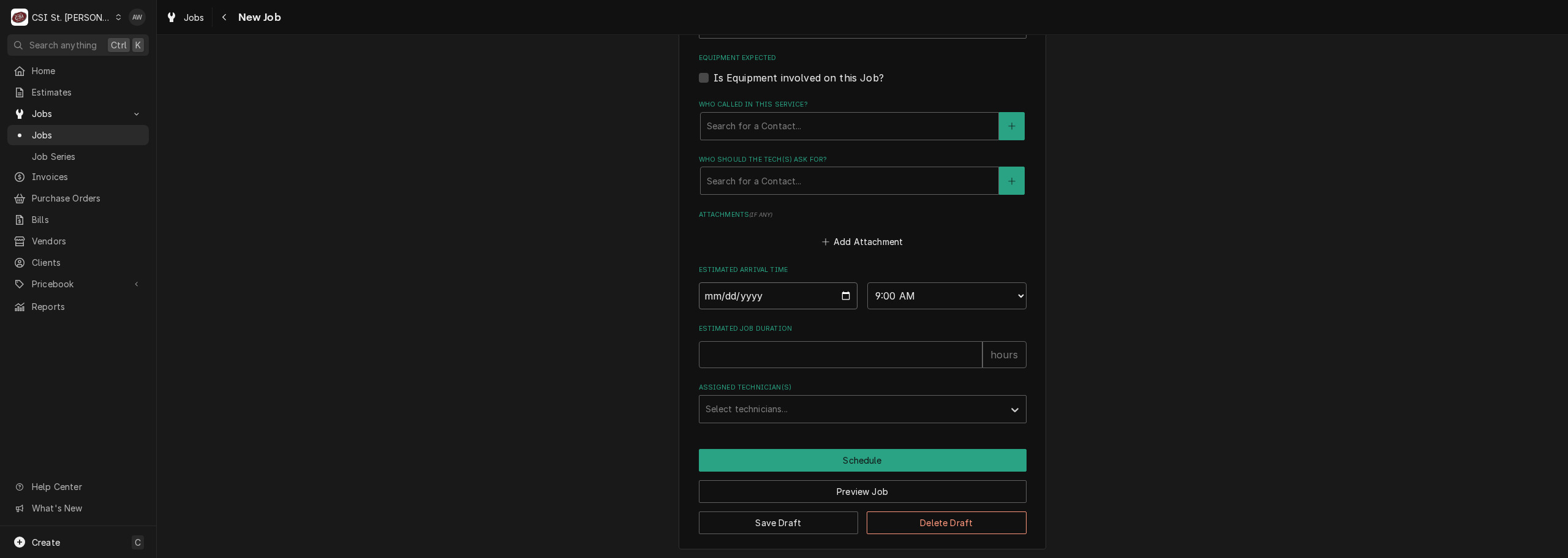
type input "2025-08-20"
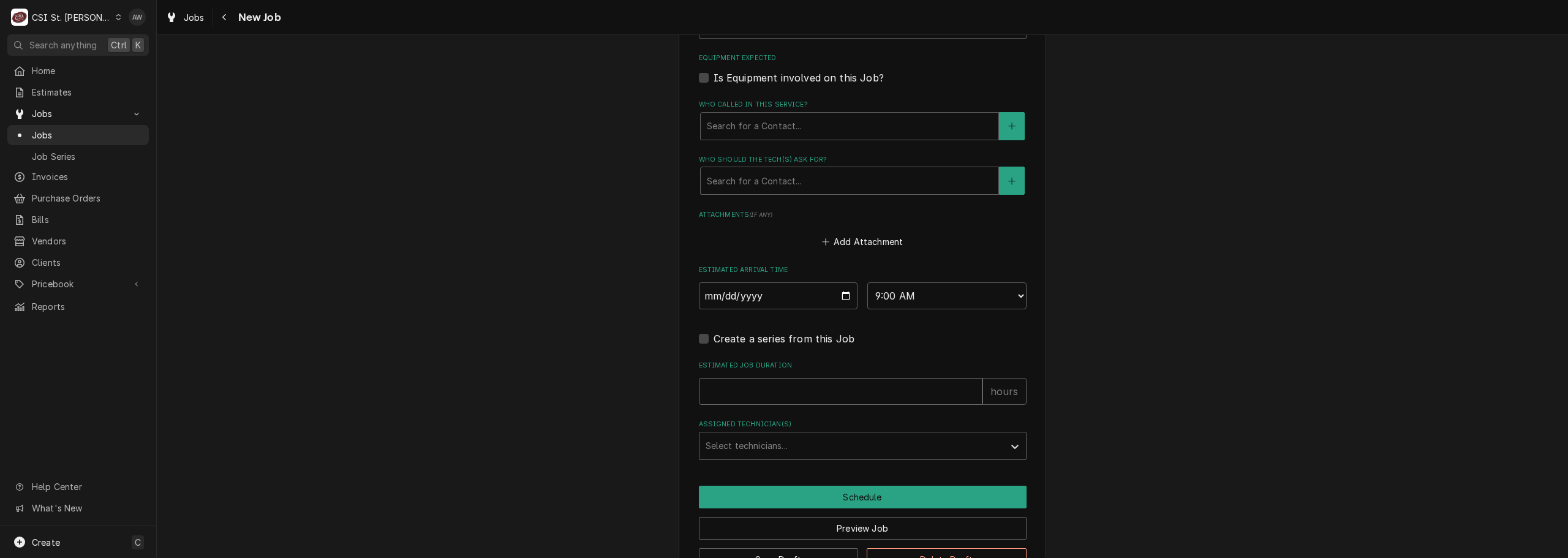
click at [773, 395] on input "Estimated Job Duration" at bounding box center [840, 391] width 283 height 27
type textarea "x"
type input "2"
type textarea "x"
click at [771, 442] on div "Assigned Technician(s)" at bounding box center [852, 445] width 292 height 22
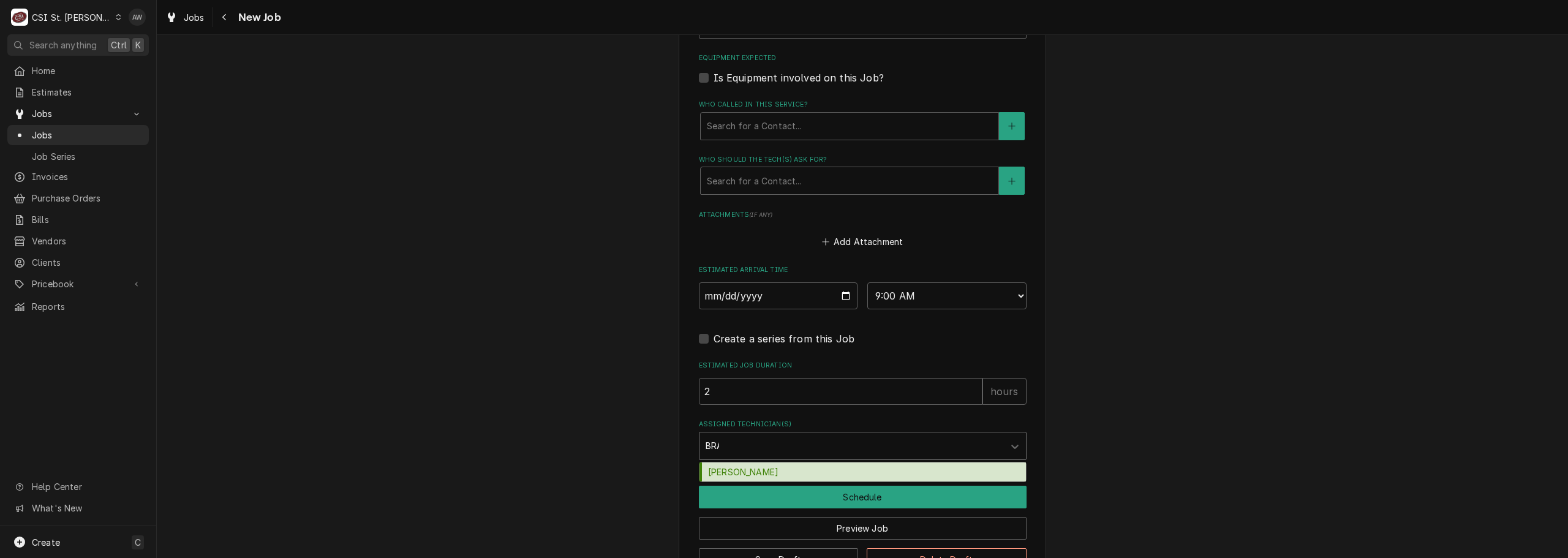
type input "BRAD"
click at [769, 466] on div "Brad Cope" at bounding box center [863, 471] width 326 height 19
type textarea "x"
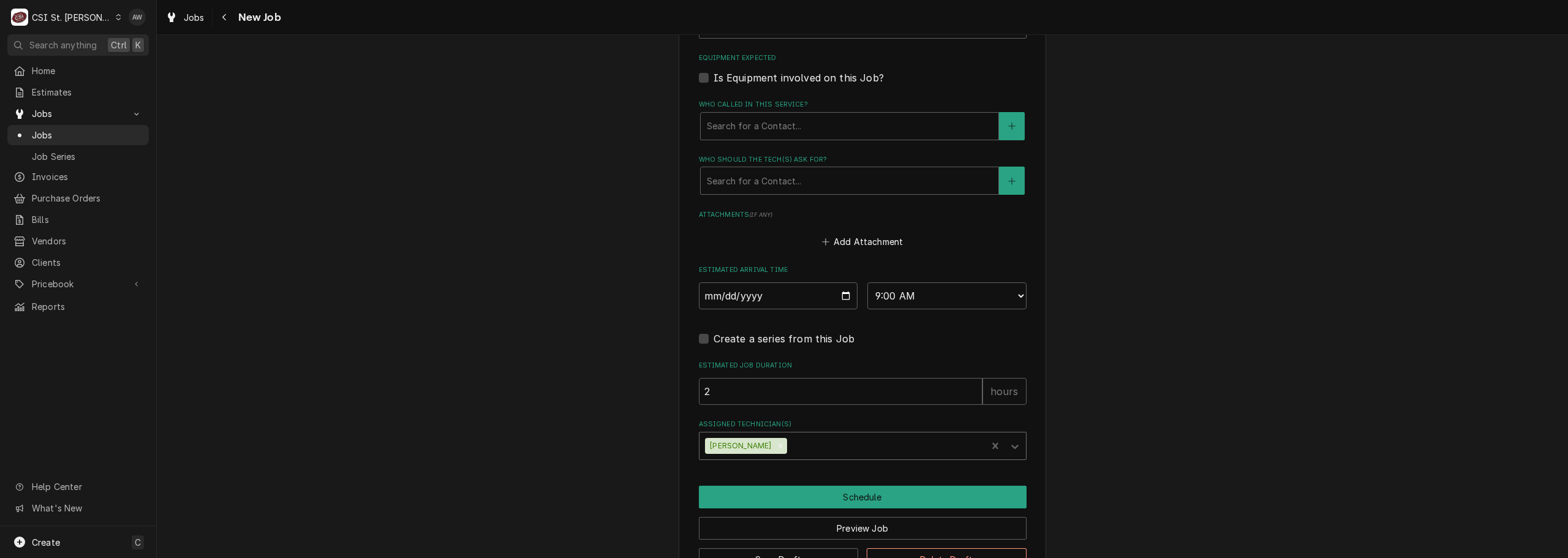
type textarea "x"
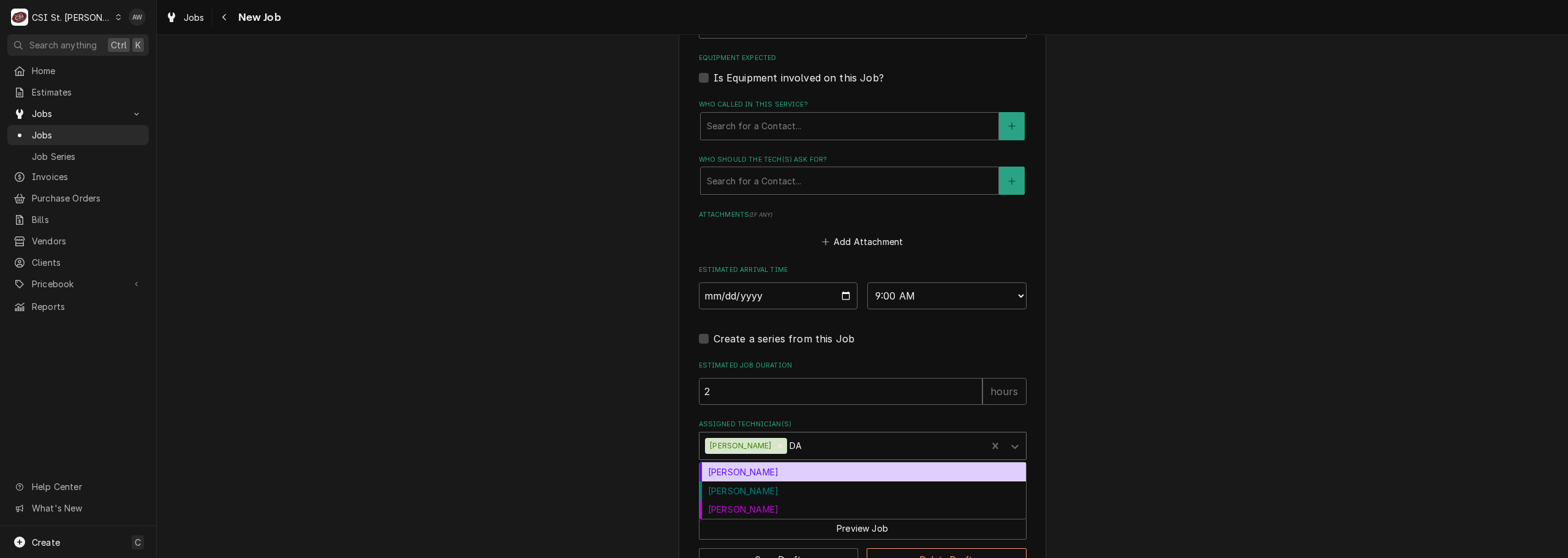
type input "DAV"
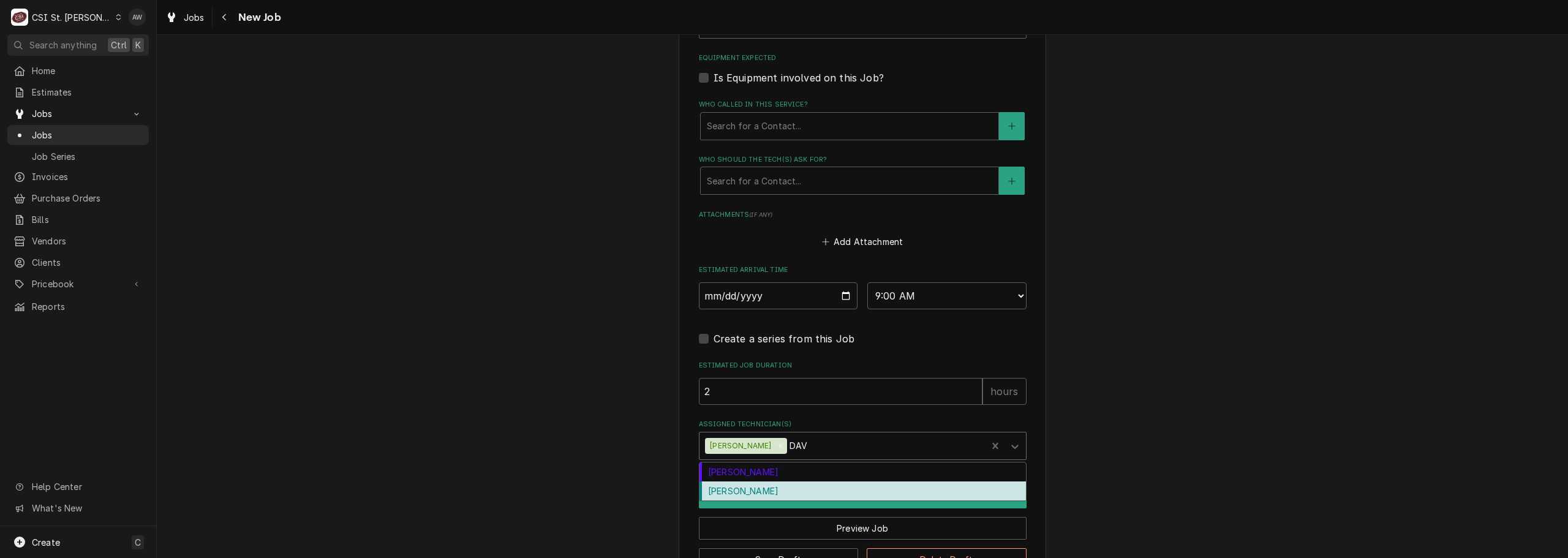
click at [769, 487] on div "David Ford" at bounding box center [863, 491] width 326 height 19
type textarea "x"
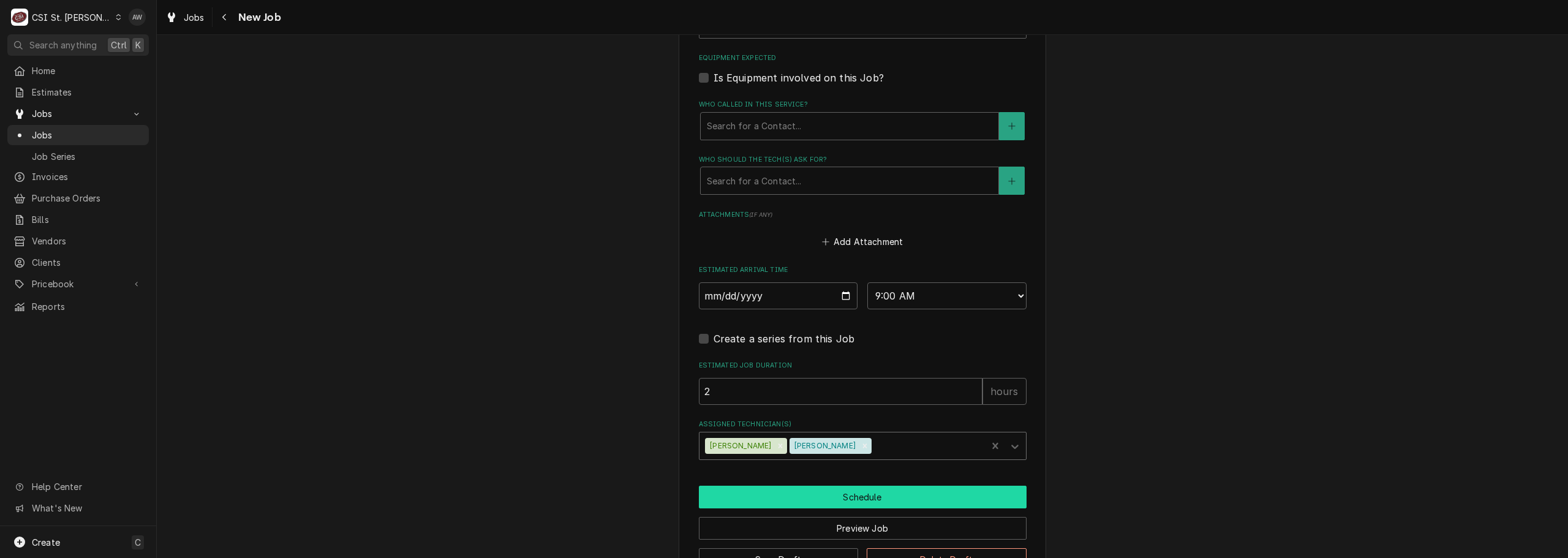
click at [768, 487] on button "Schedule" at bounding box center [863, 497] width 328 height 22
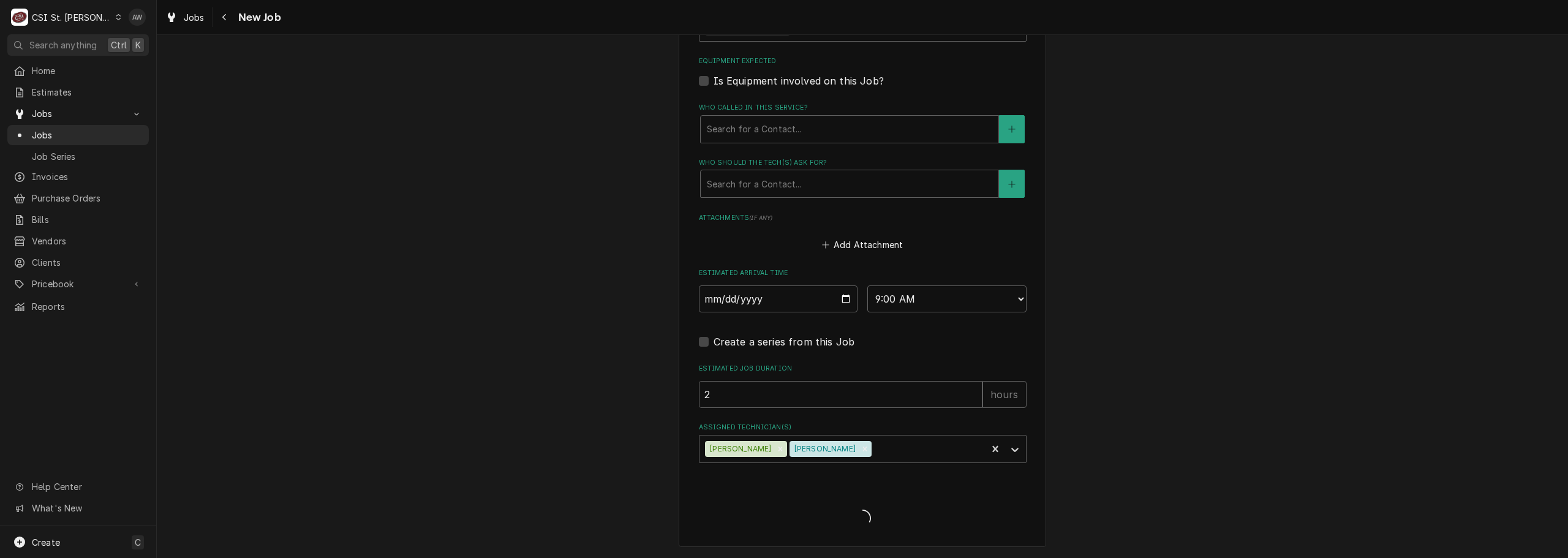
scroll to position [854, 0]
type textarea "x"
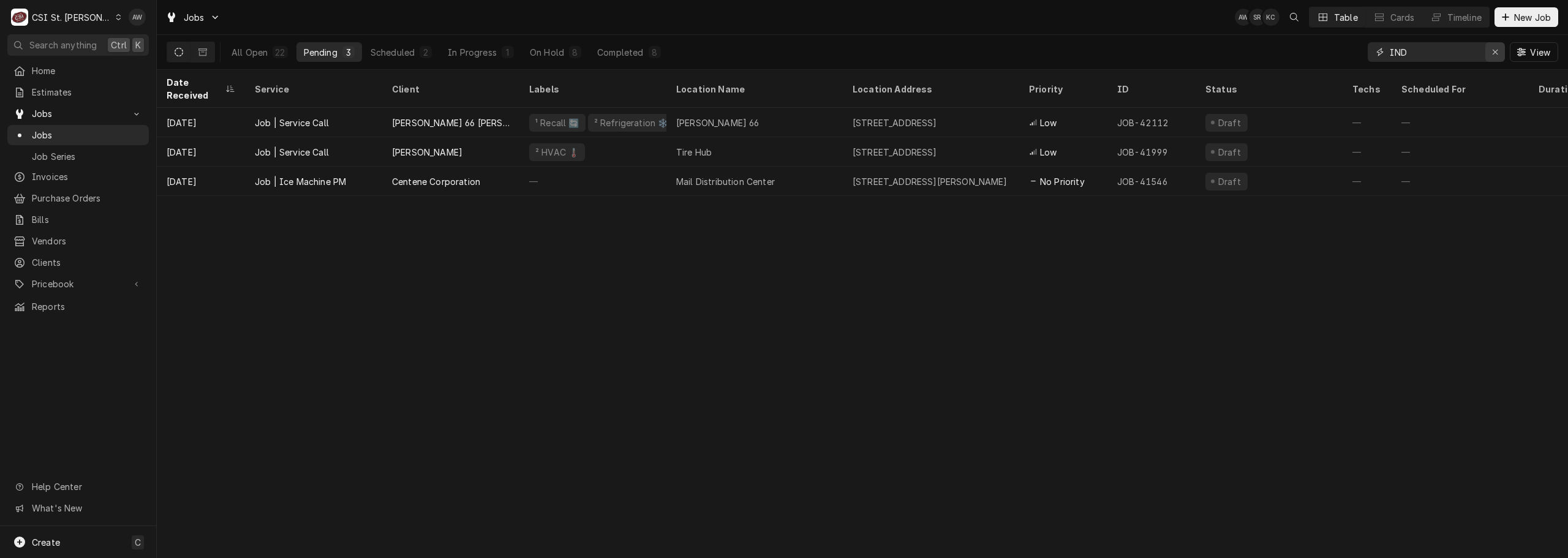
click at [1492, 57] on div "Erase input" at bounding box center [1495, 52] width 12 height 12
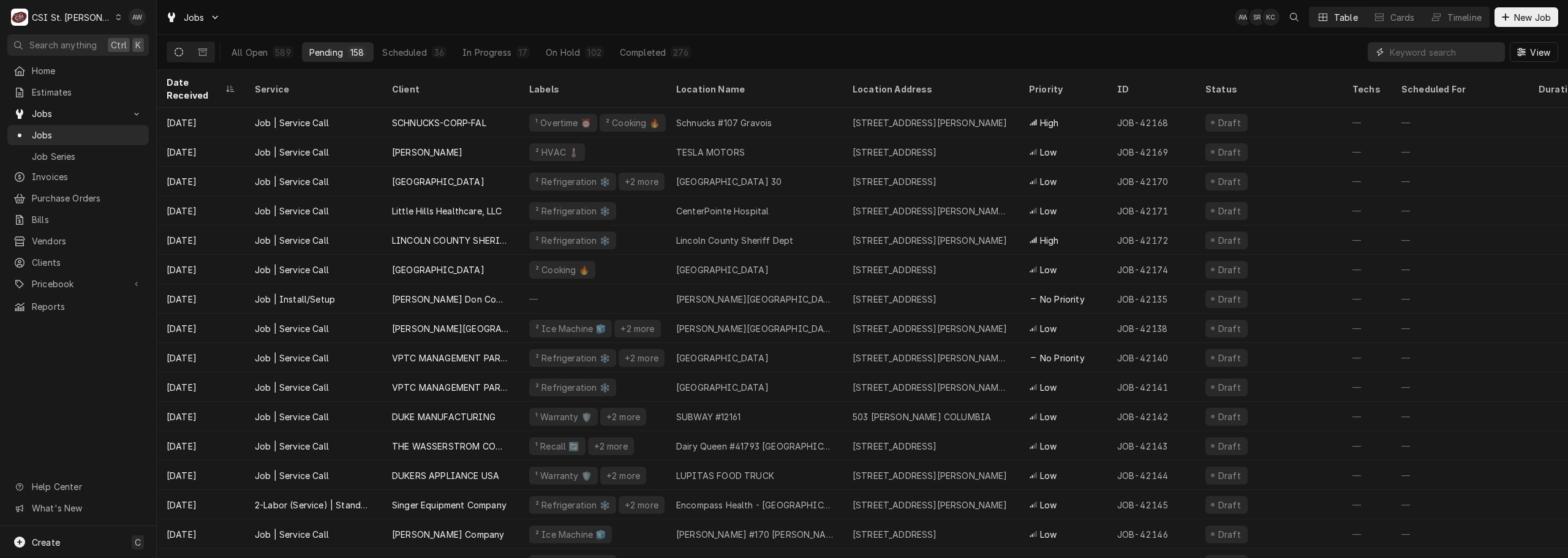
click at [1481, 44] on input "Dynamic Content Wrapper" at bounding box center [1444, 52] width 109 height 19
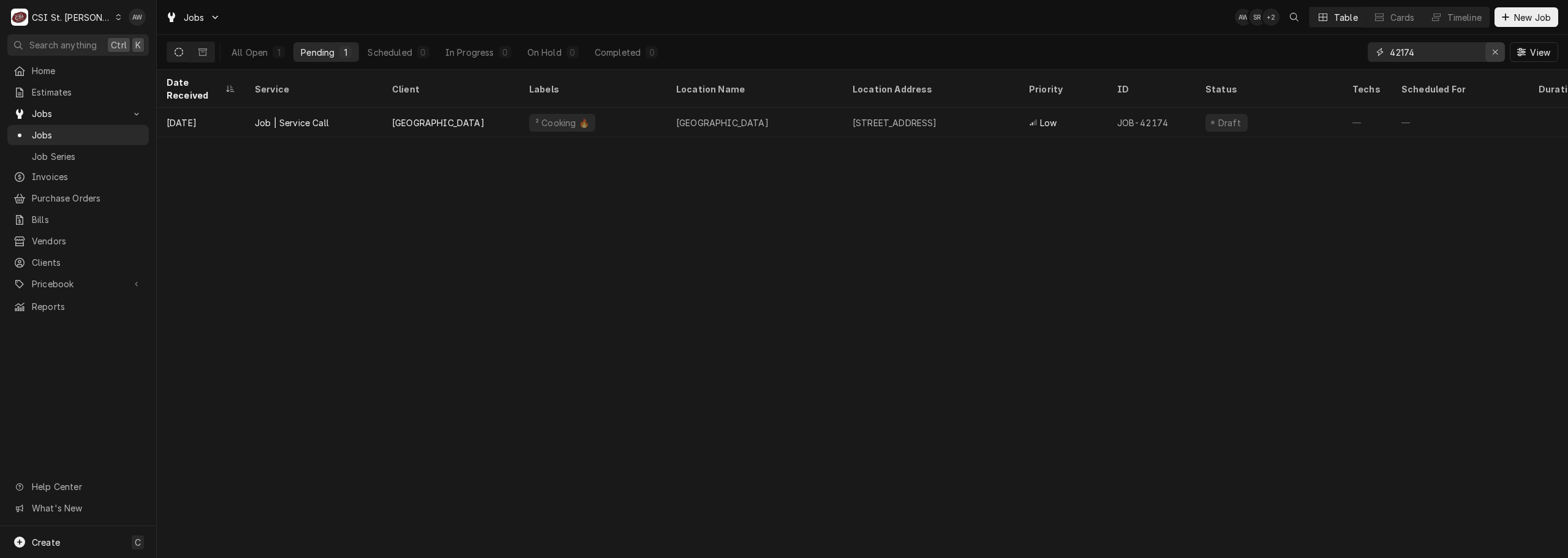
type input "42174"
click at [1500, 55] on div "Erase input" at bounding box center [1495, 52] width 12 height 12
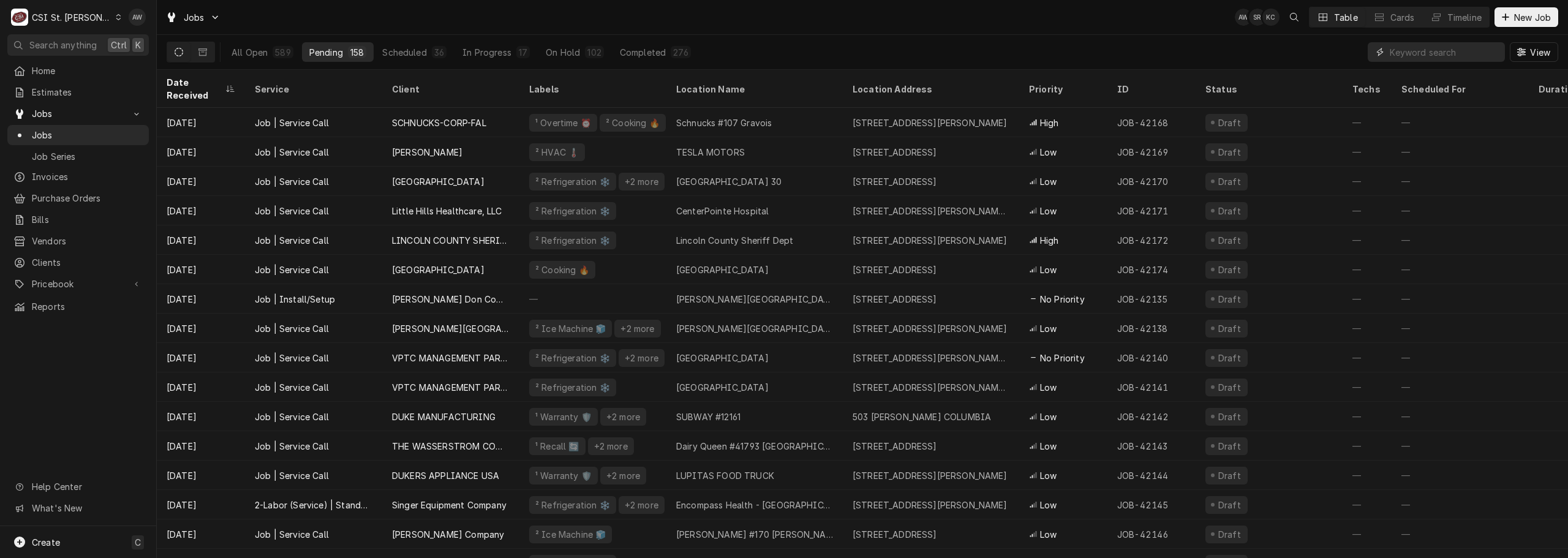
click at [1397, 57] on input "Dynamic Content Wrapper" at bounding box center [1444, 52] width 109 height 19
type input "T"
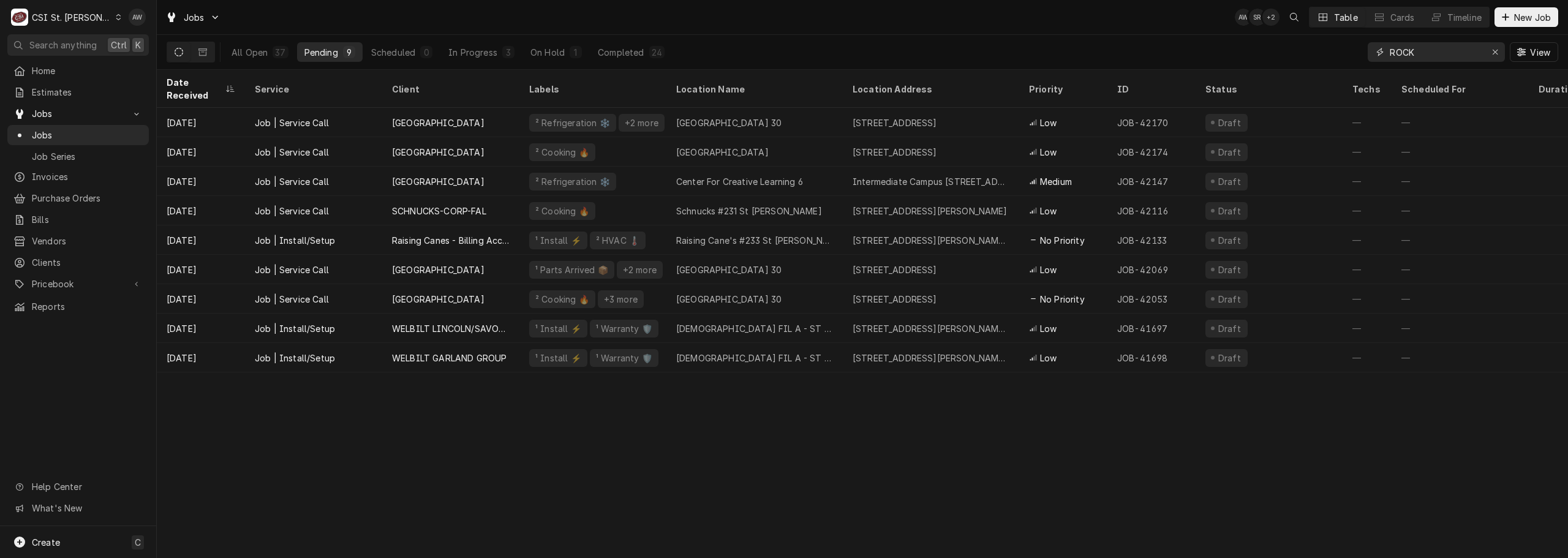
type input "ROCK"
click at [846, 31] on div "Jobs AW SR + 2 Table Cards Timeline New Job" at bounding box center [863, 17] width 1412 height 34
click at [415, 47] on button "Scheduled 0" at bounding box center [402, 52] width 76 height 19
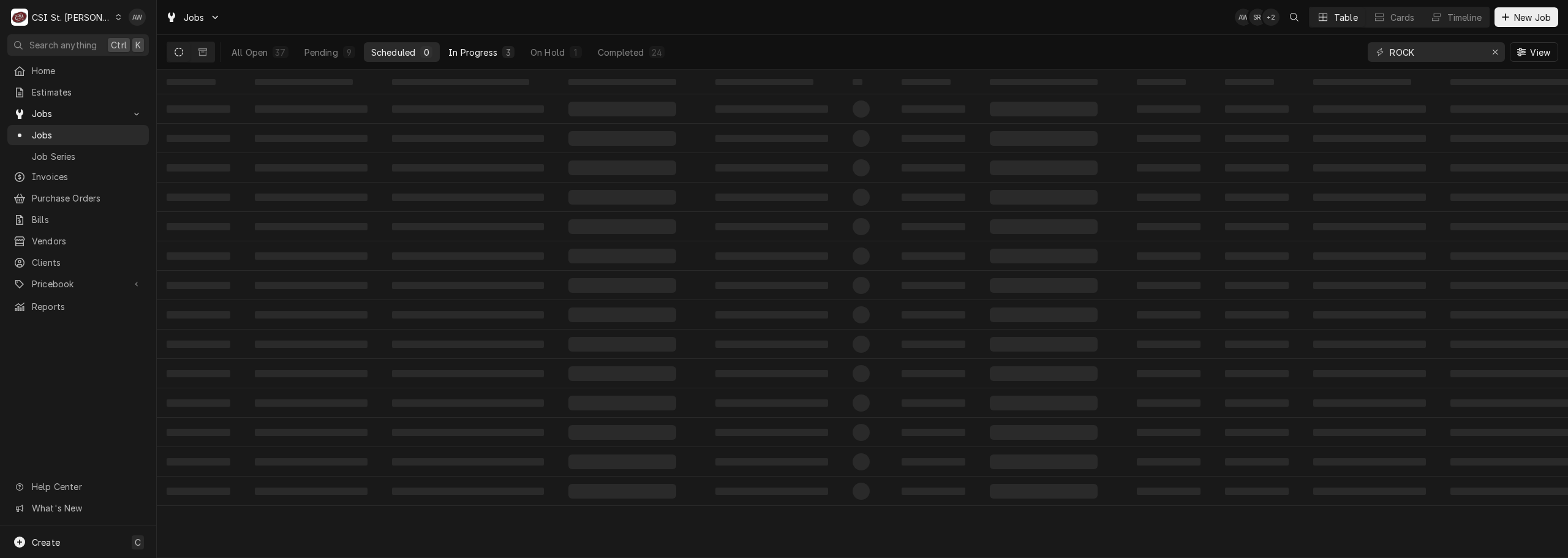
click at [469, 49] on div "In Progress" at bounding box center [473, 52] width 49 height 13
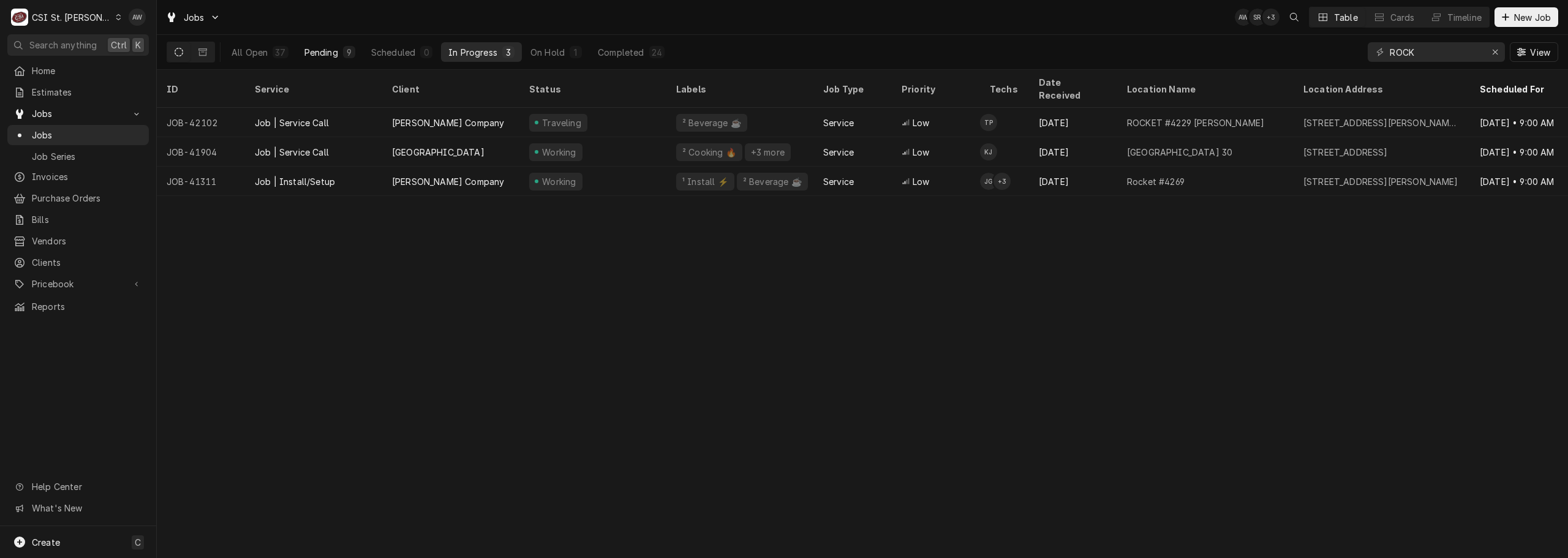
click at [317, 49] on div "Pending" at bounding box center [321, 52] width 34 height 13
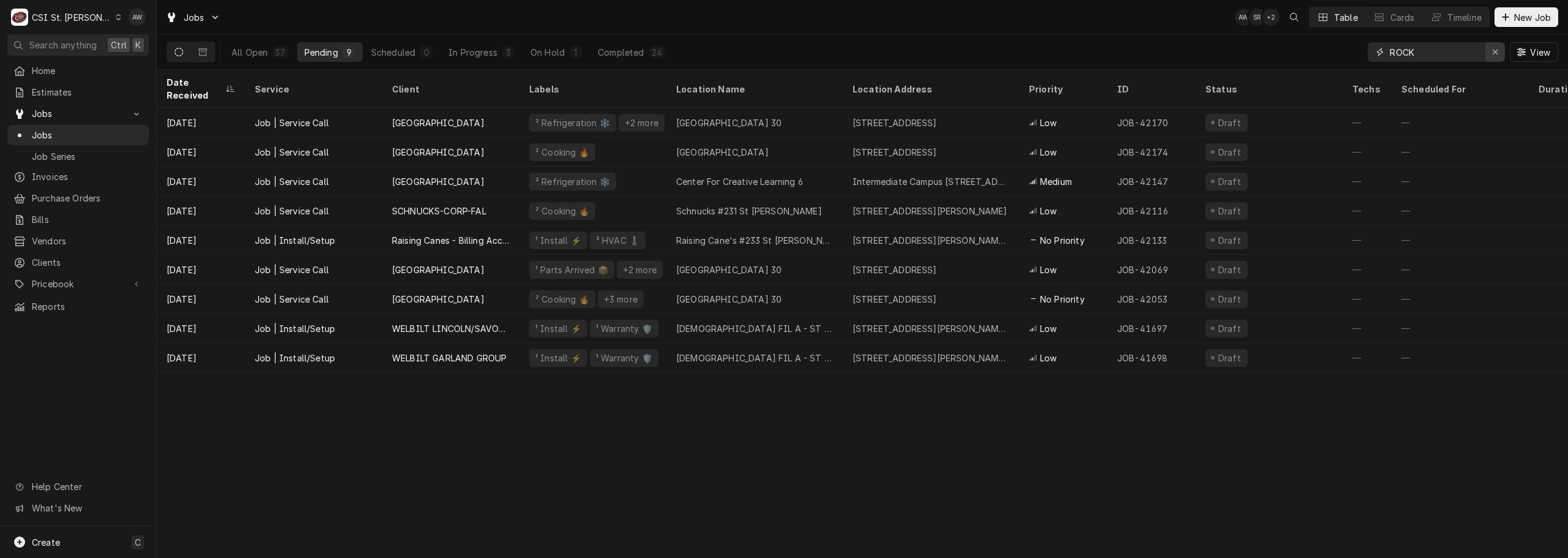
click at [1490, 51] on div "Erase input" at bounding box center [1495, 52] width 12 height 12
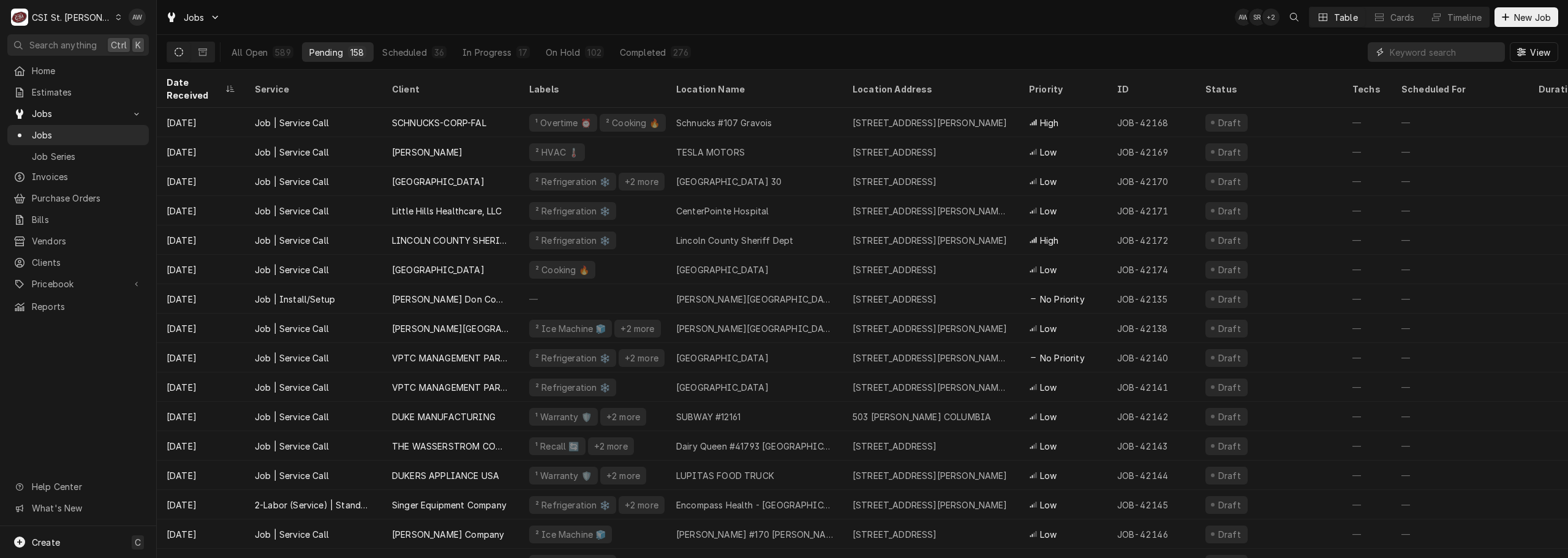
click at [1440, 46] on input "Dynamic Content Wrapper" at bounding box center [1444, 52] width 109 height 19
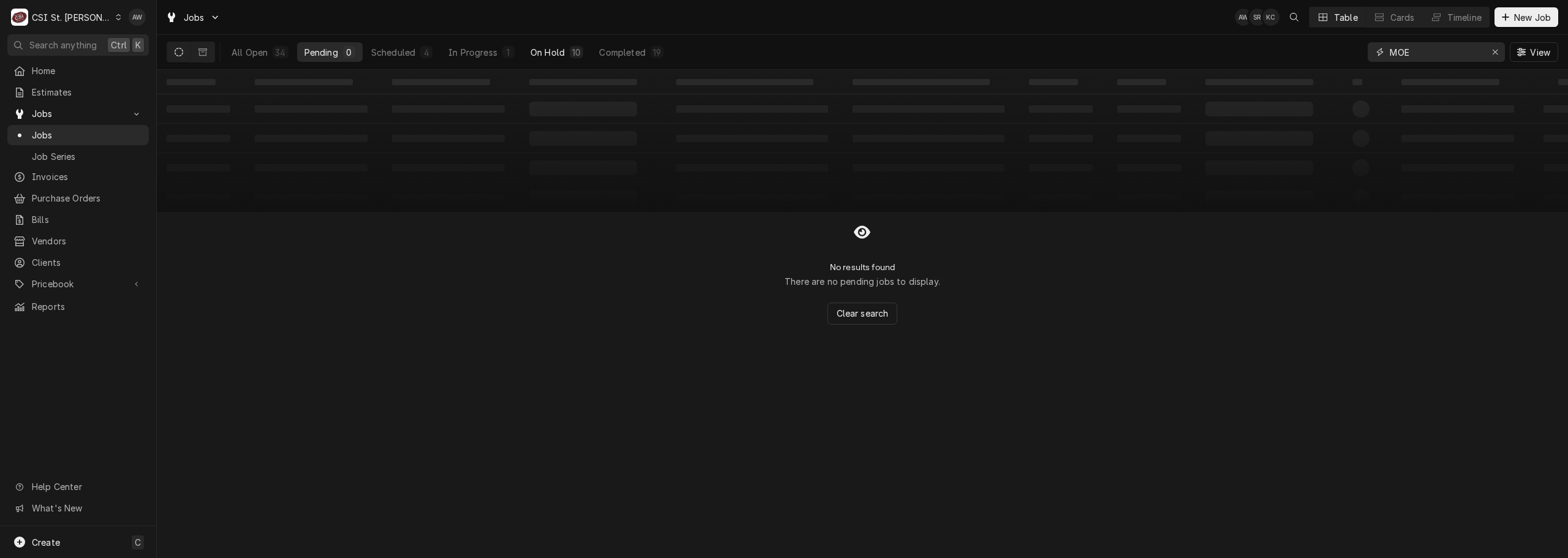
type input "MOE"
click at [558, 42] on button "On Hold 10" at bounding box center [557, 52] width 67 height 19
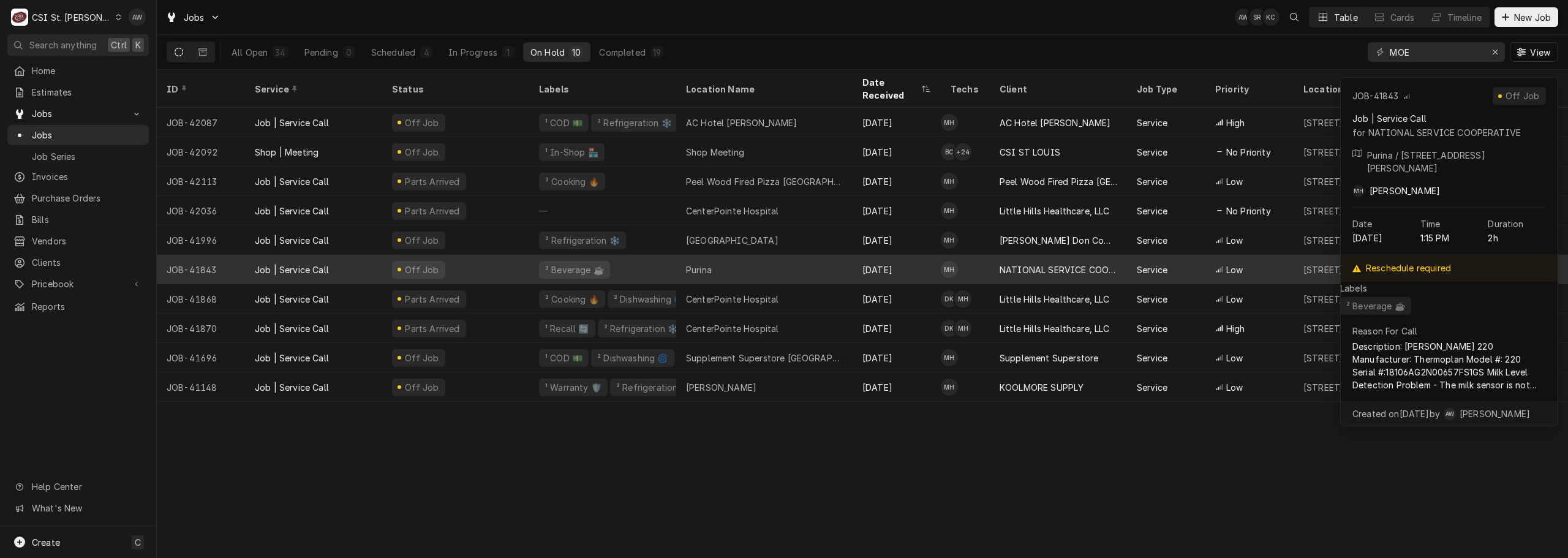
click at [710, 263] on div "Purina" at bounding box center [698, 270] width 26 height 13
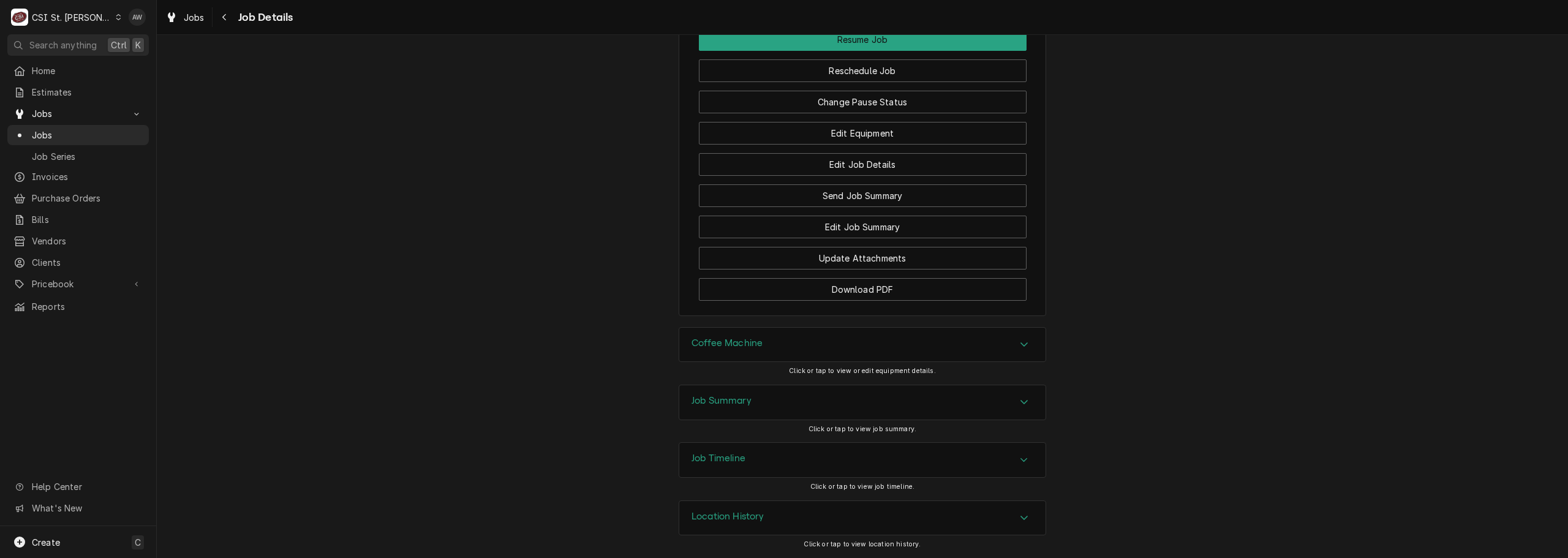
click at [799, 397] on div "Job Summary" at bounding box center [863, 402] width 366 height 34
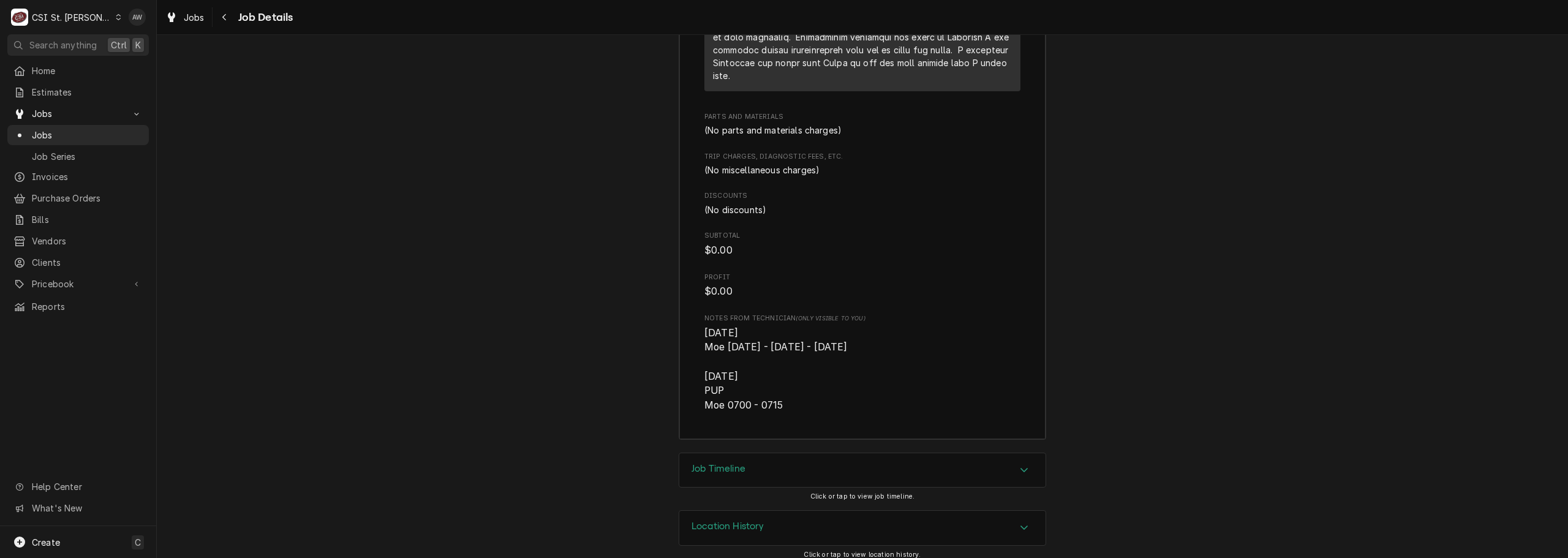
scroll to position [3378, 0]
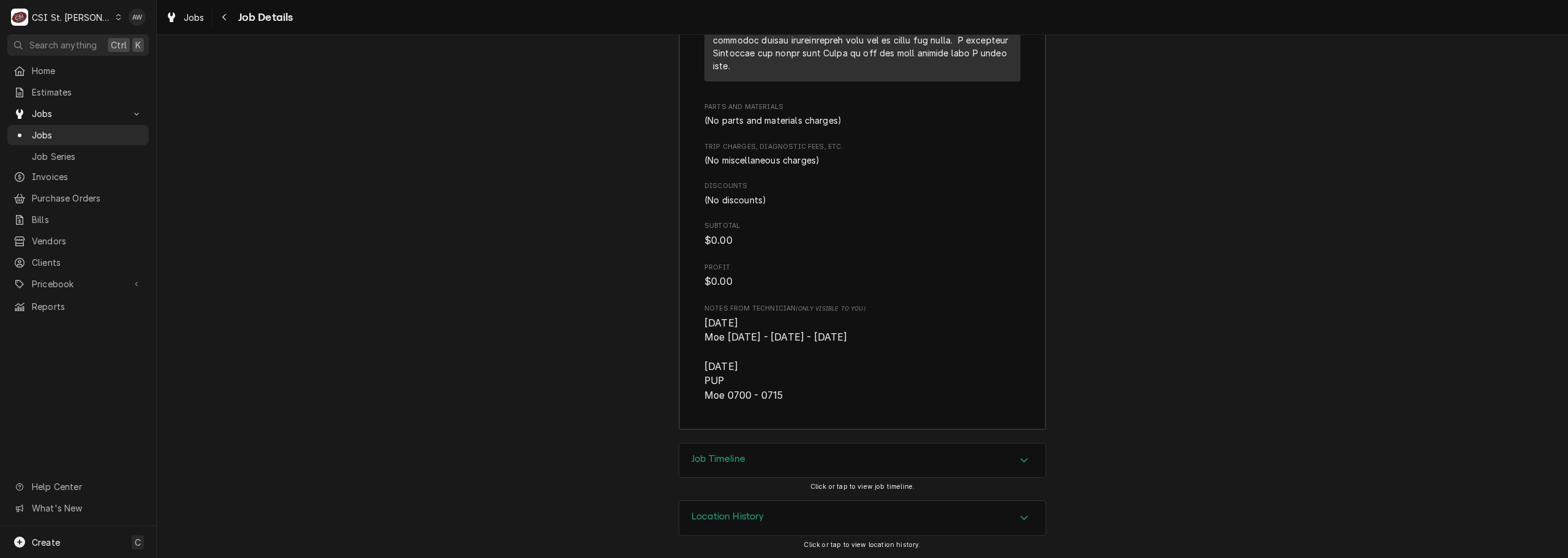
click at [839, 454] on div "Job Timeline" at bounding box center [863, 460] width 366 height 34
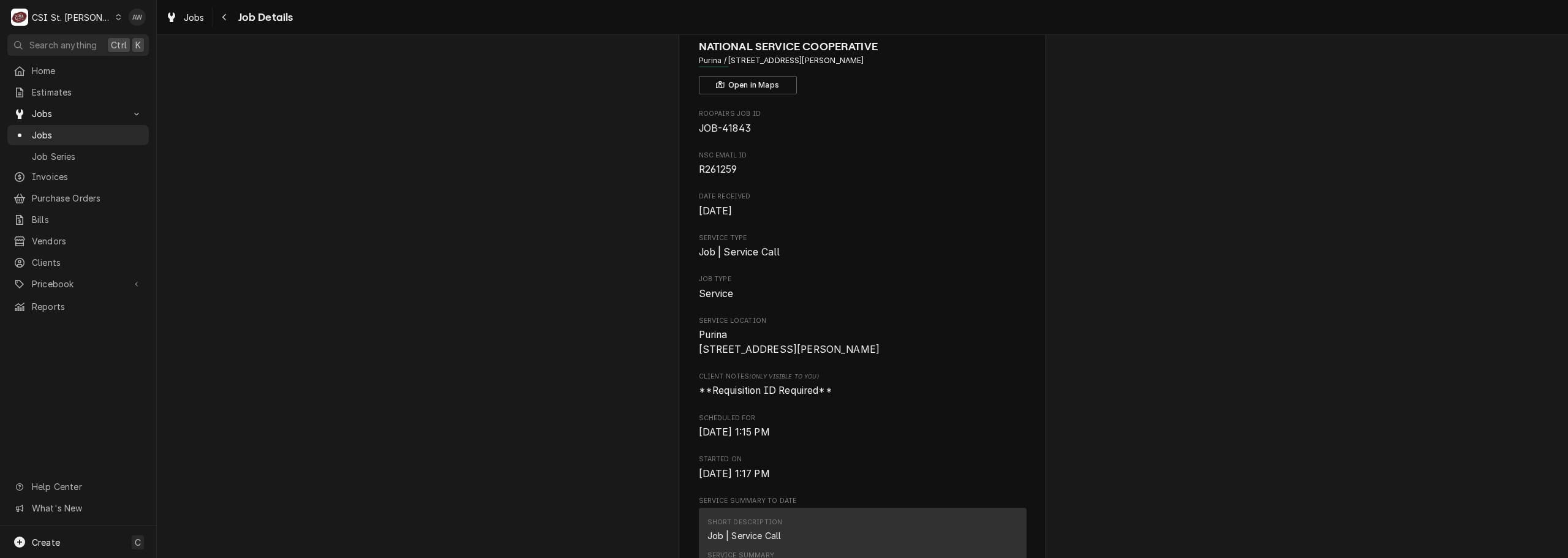
scroll to position [0, 0]
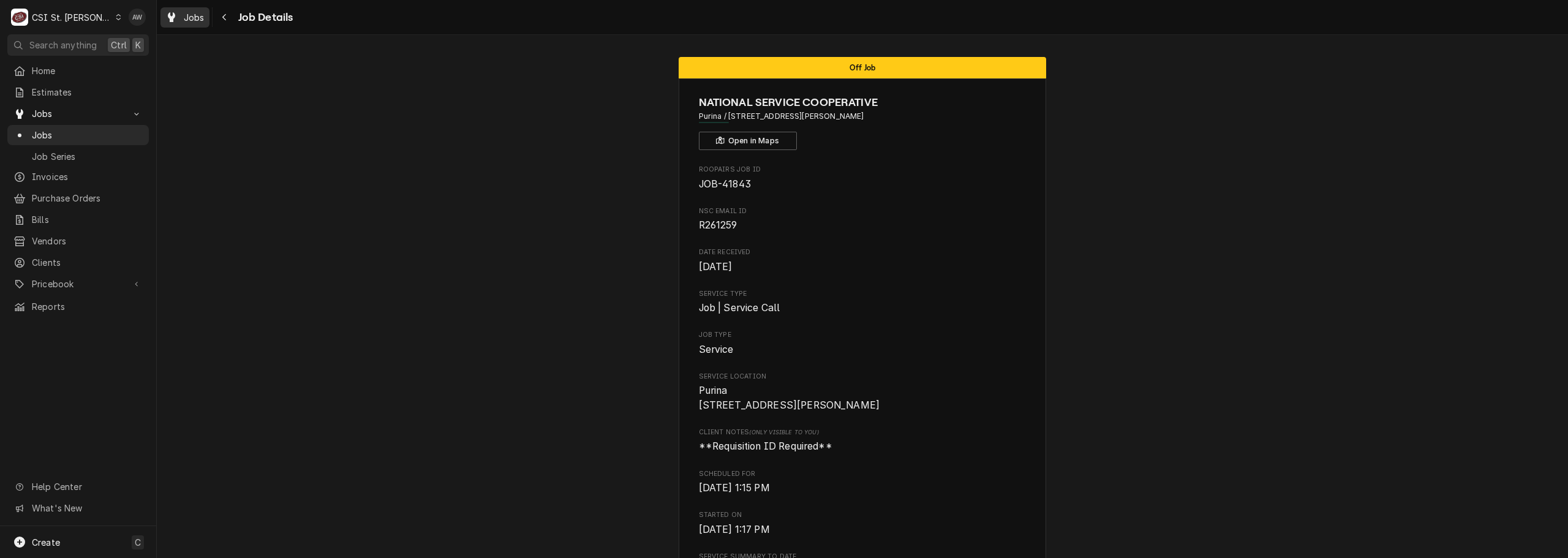
click at [188, 18] on span "Jobs" at bounding box center [194, 17] width 21 height 13
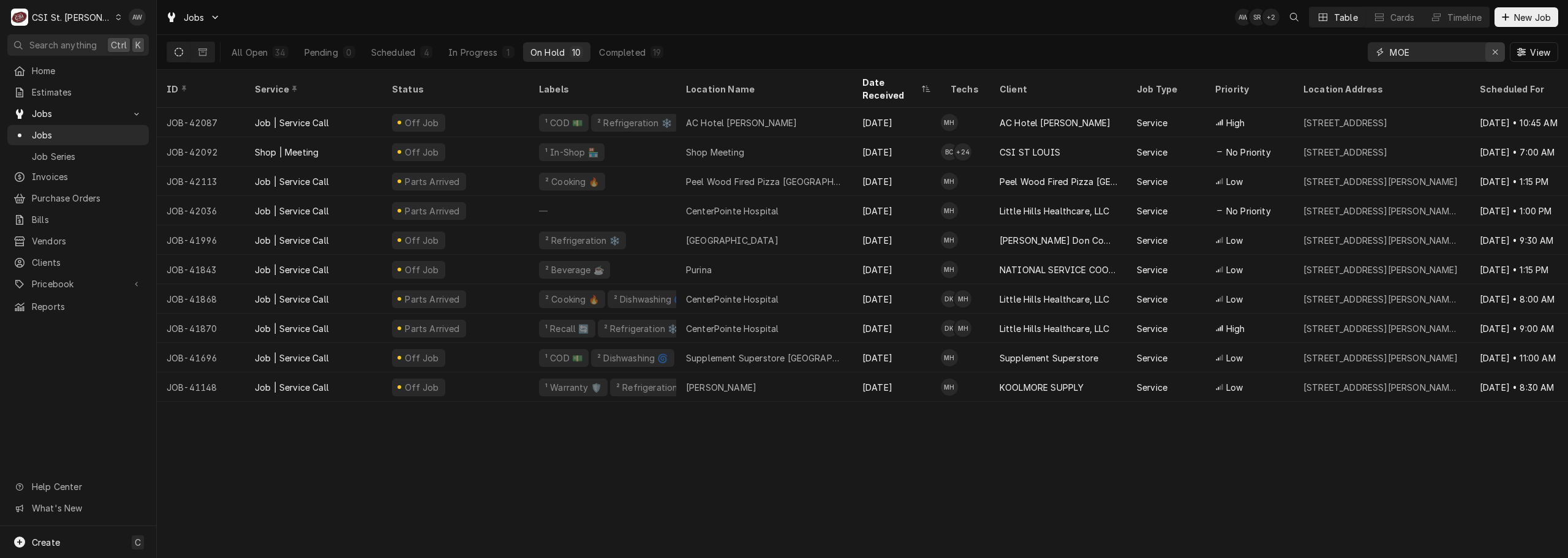
click at [1492, 55] on icon "Erase input" at bounding box center [1495, 52] width 7 height 9
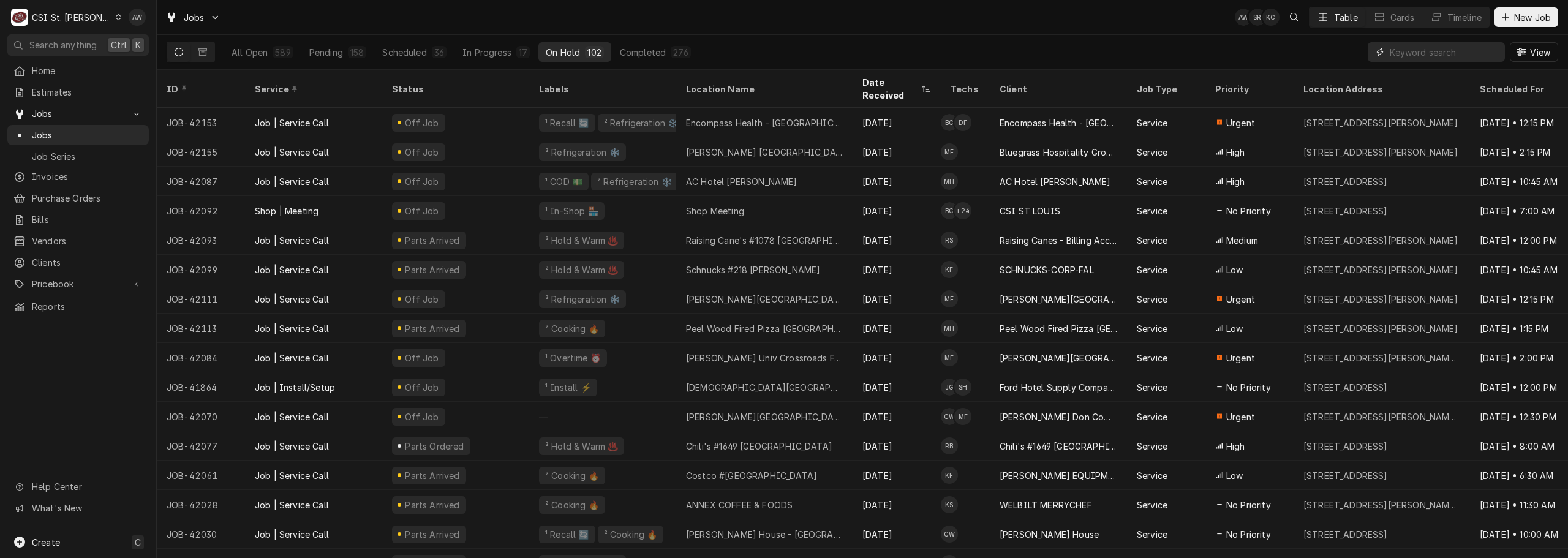
click at [1399, 50] on input "Dynamic Content Wrapper" at bounding box center [1444, 52] width 109 height 19
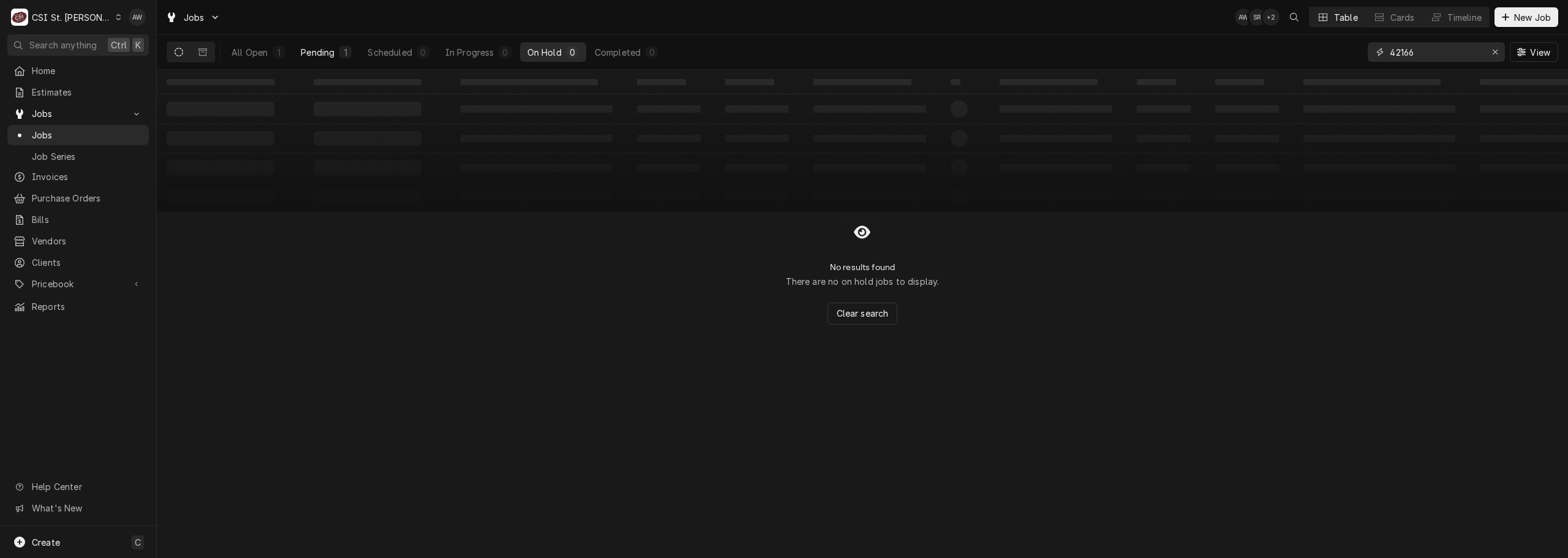
type input "42166"
click at [316, 49] on div "Pending" at bounding box center [318, 52] width 34 height 13
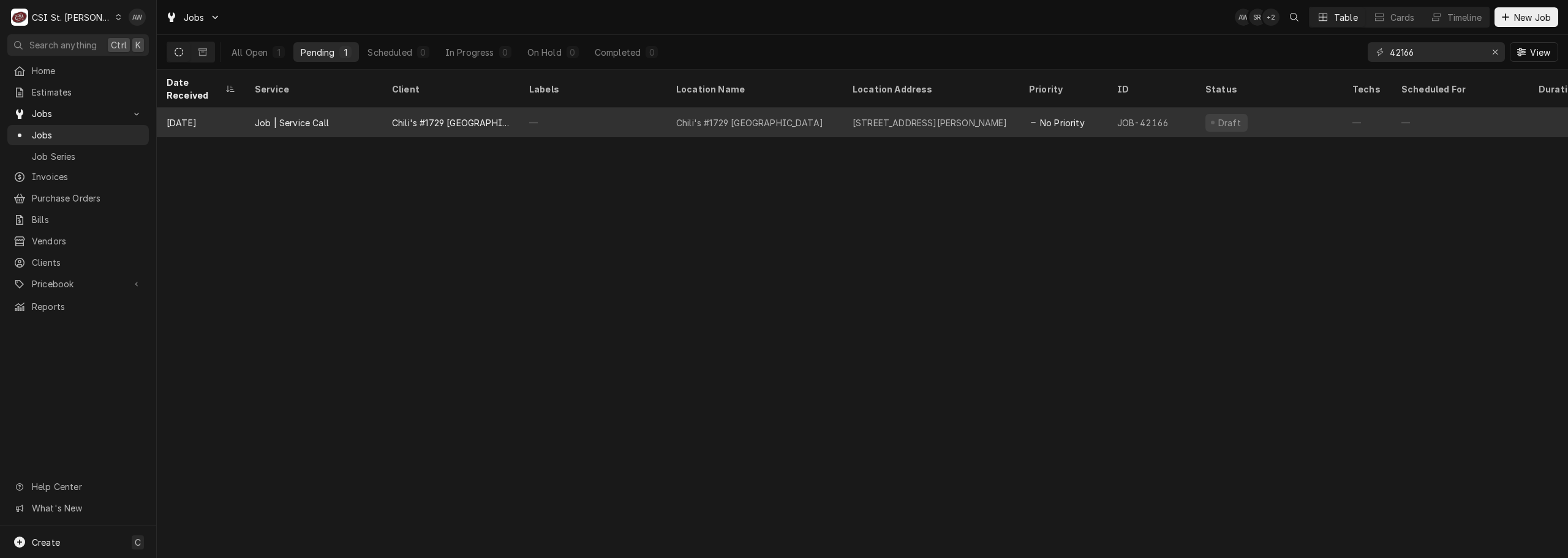
click at [668, 116] on div "Chili's #1729 Kirkwood" at bounding box center [754, 122] width 176 height 29
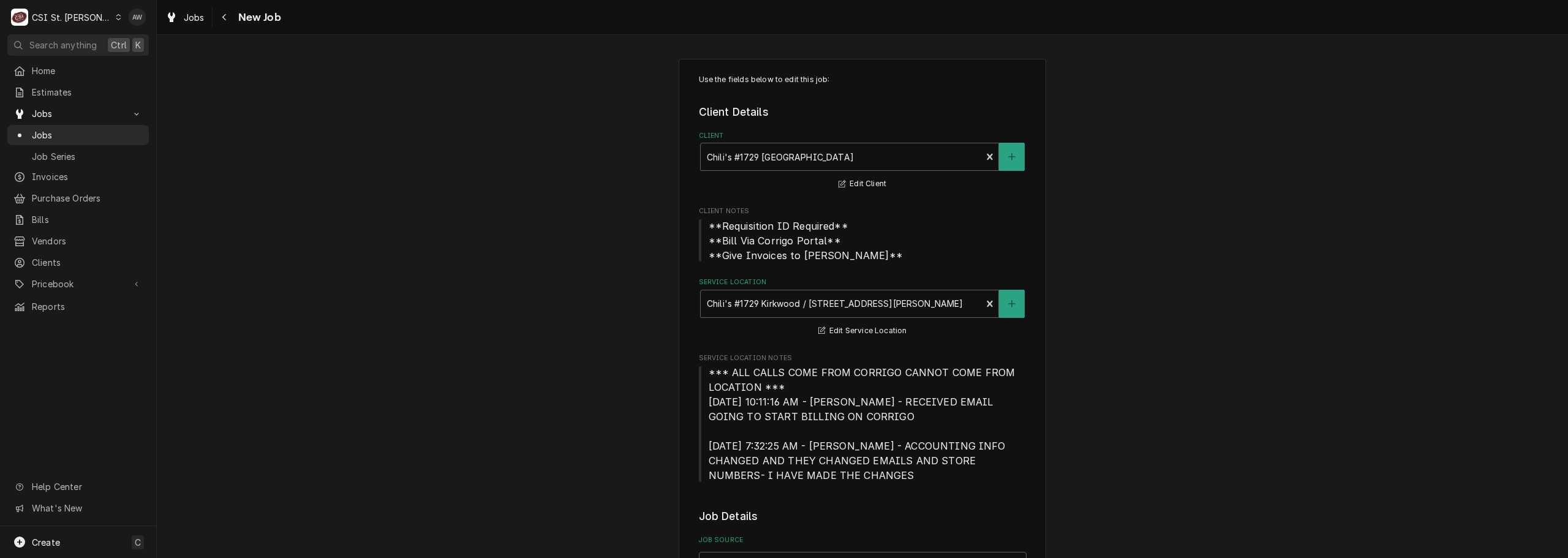
type textarea "x"
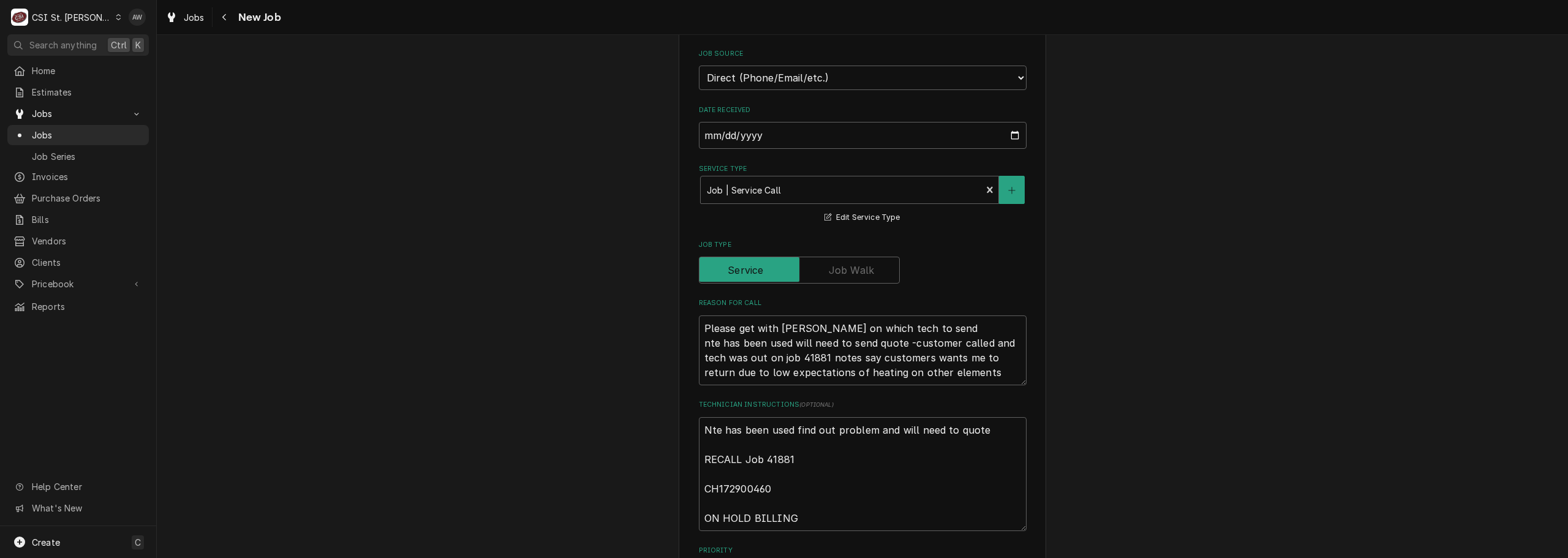
scroll to position [490, 0]
click at [178, 13] on div "Jobs" at bounding box center [185, 17] width 44 height 16
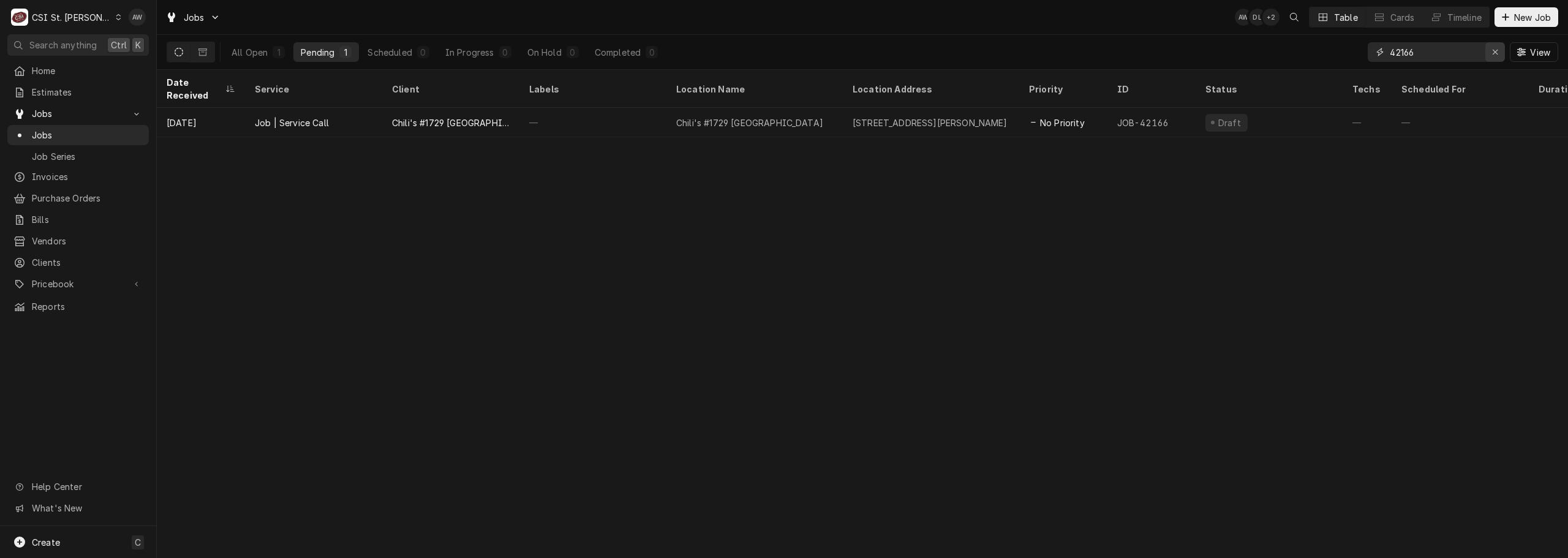
click at [1503, 53] on button "Erase input" at bounding box center [1495, 52] width 19 height 19
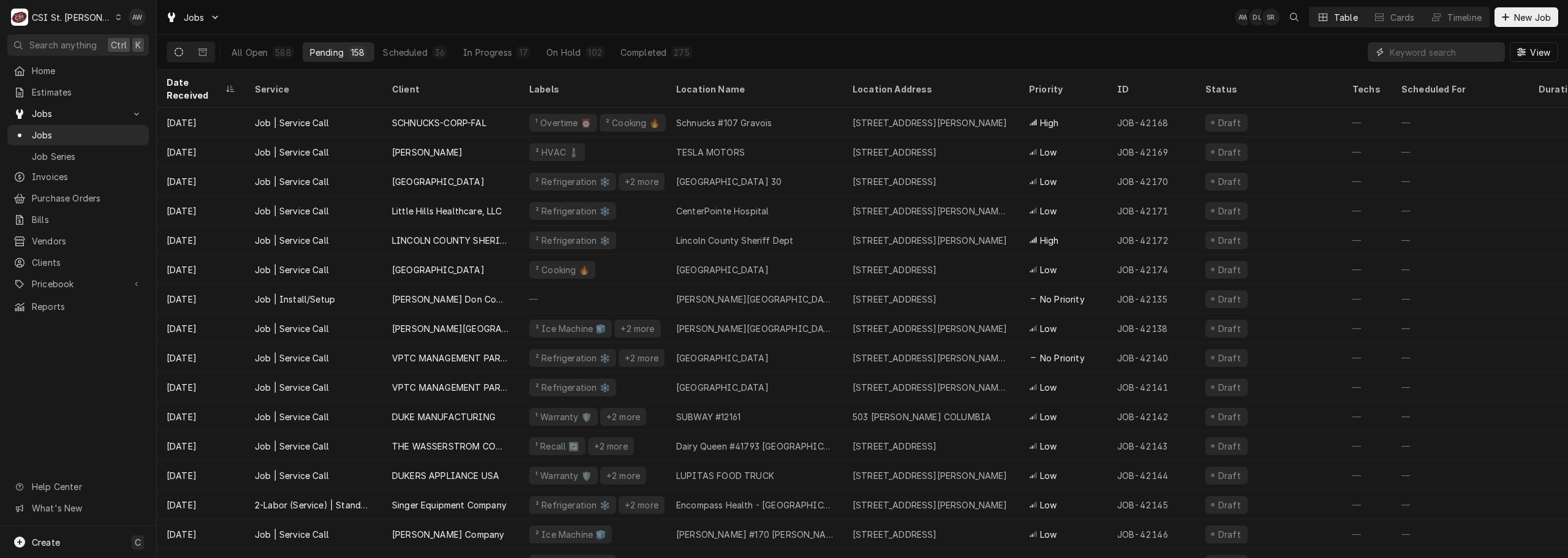
click at [1413, 49] on input "Dynamic Content Wrapper" at bounding box center [1444, 52] width 109 height 19
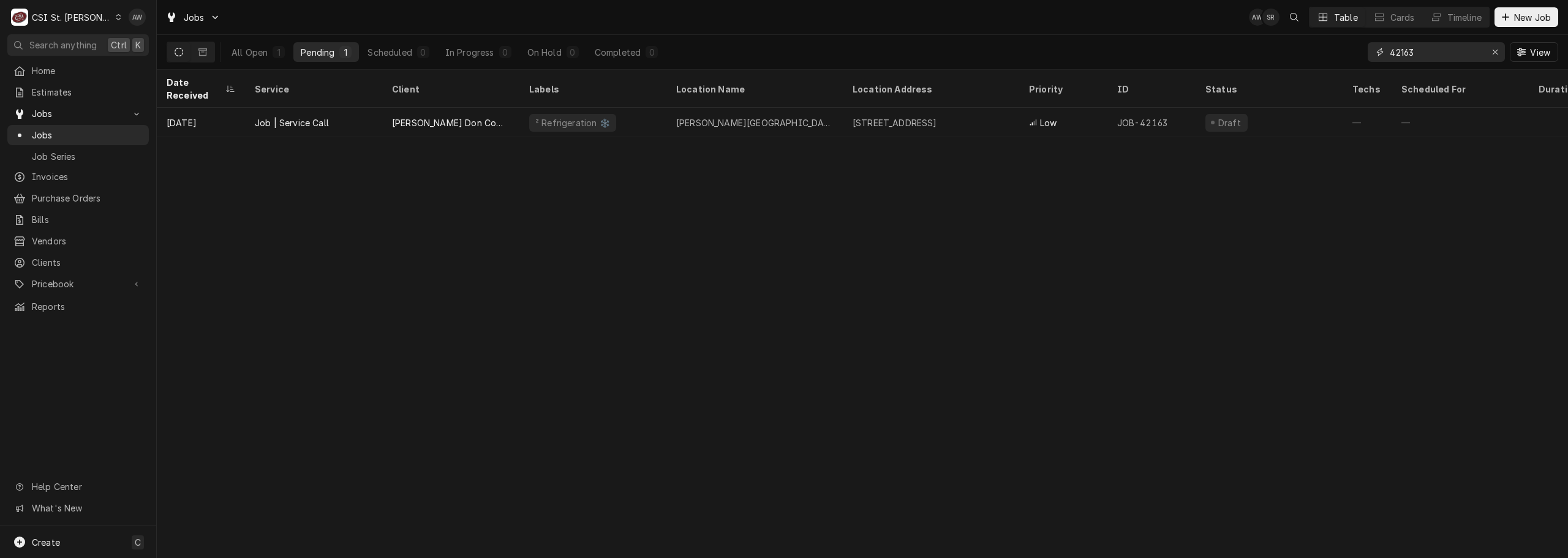
drag, startPoint x: 1425, startPoint y: 48, endPoint x: 1323, endPoint y: 39, distance: 102.4
click at [1323, 39] on div "All Open 1 Pending 1 Scheduled 0 In Progress 0 On Hold 0 Completed 0 42163 View" at bounding box center [862, 52] width 1392 height 34
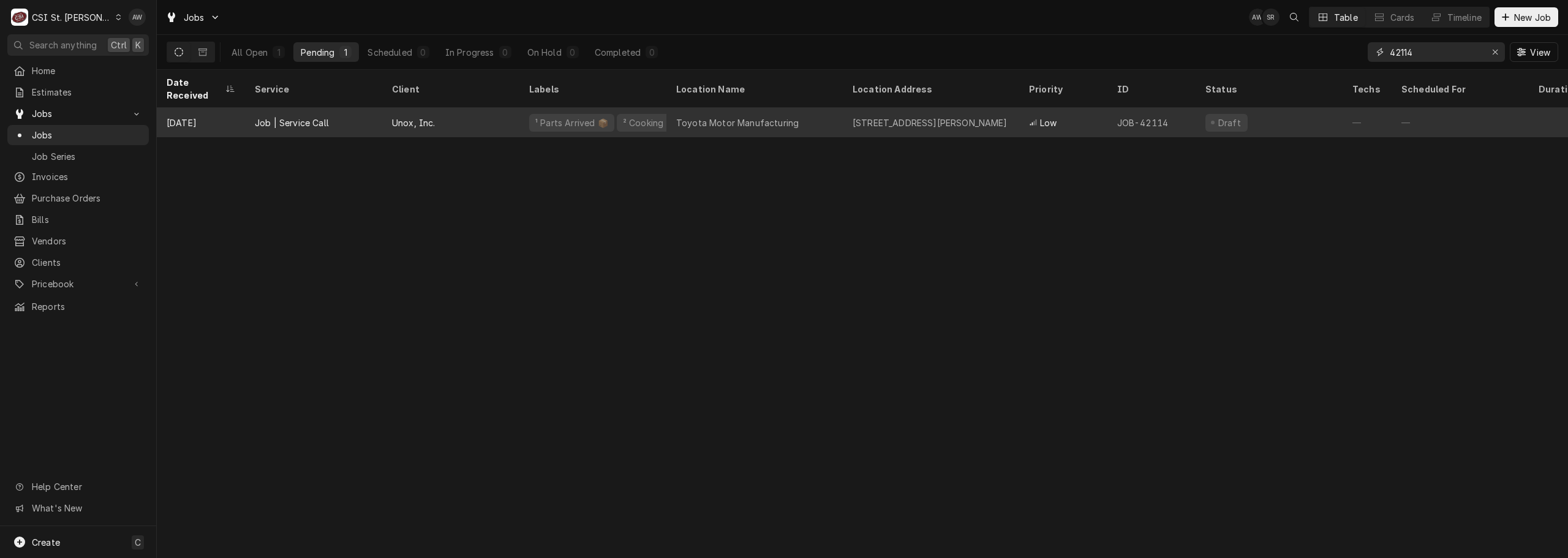
type input "42114"
click at [475, 108] on div "Unox, Inc." at bounding box center [451, 122] width 137 height 29
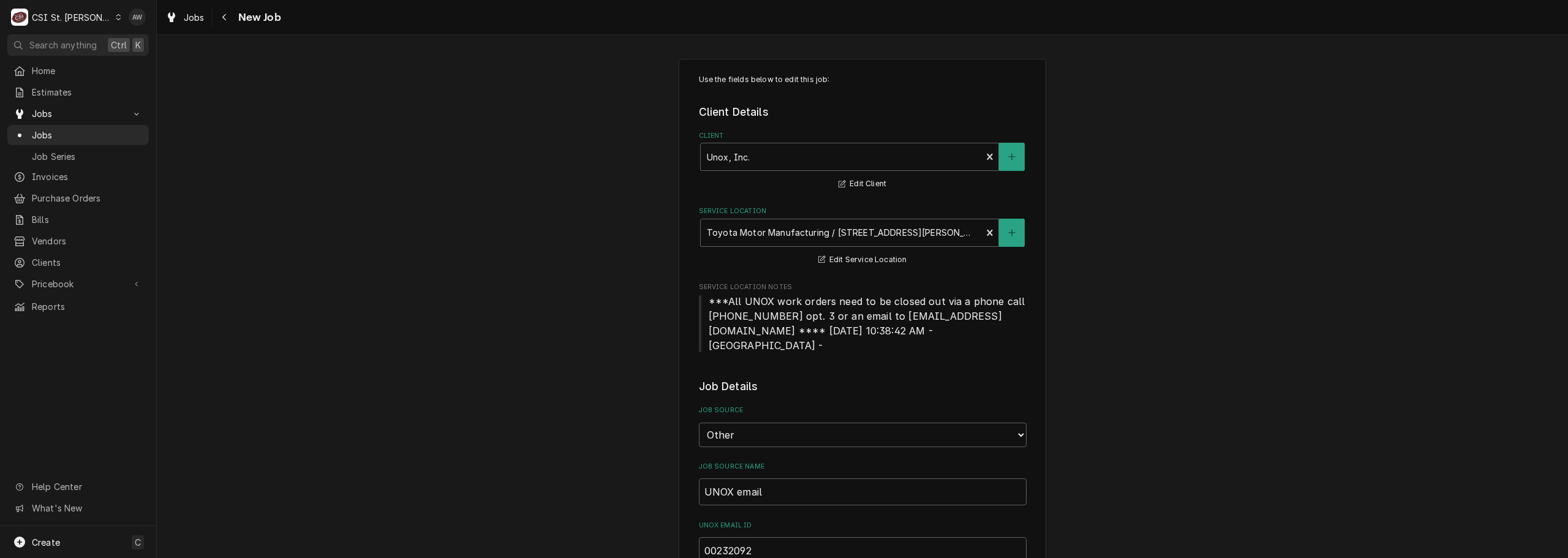
type textarea "x"
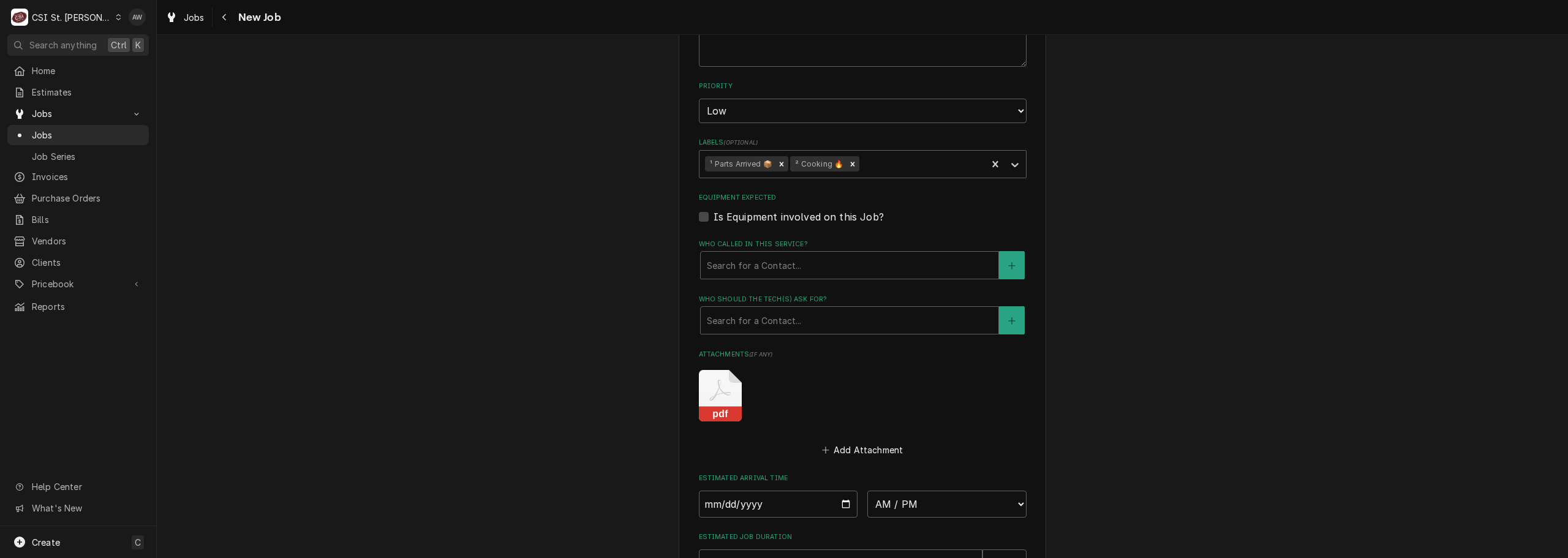
scroll to position [980, 0]
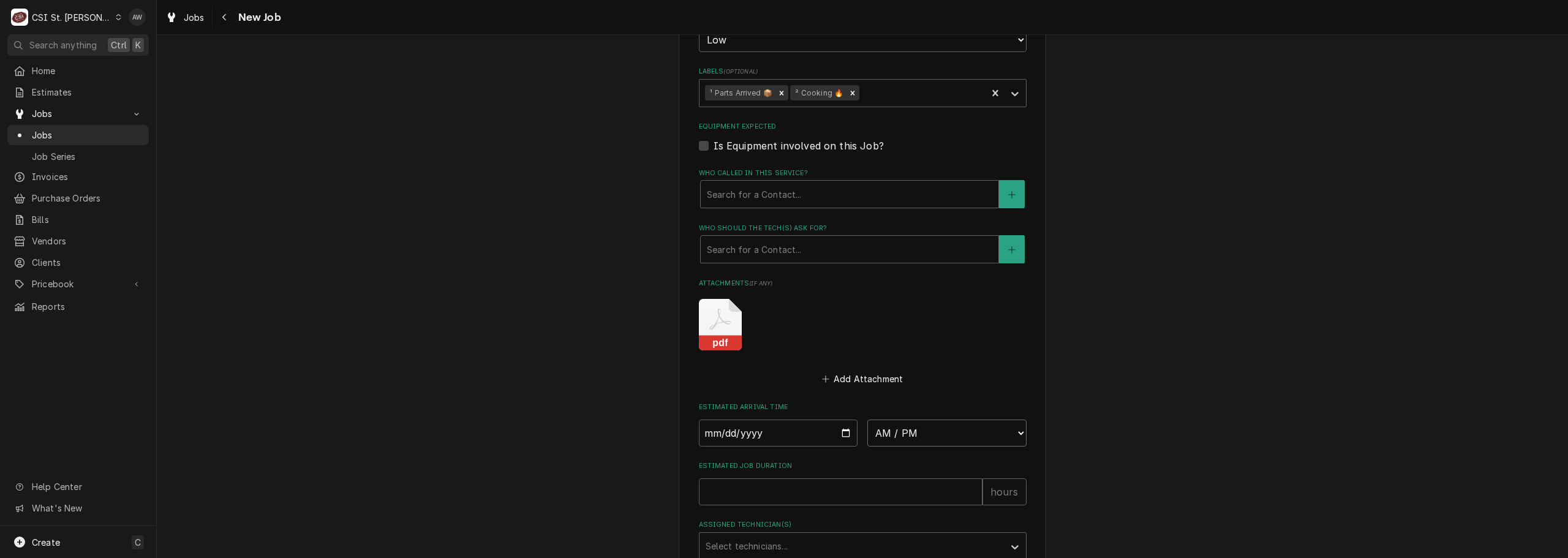
drag, startPoint x: 923, startPoint y: 416, endPoint x: 921, endPoint y: 407, distance: 9.2
click at [923, 420] on select "AM / PM 6:00 AM 6:15 AM 6:30 AM 6:45 AM 7:00 AM 7:15 AM 7:30 AM 7:45 AM 8:00 AM…" at bounding box center [947, 433] width 159 height 27
select select "07:00:00"
click at [867, 420] on select "AM / PM 6:00 AM 6:15 AM 6:30 AM 6:45 AM 7:00 AM 7:15 AM 7:30 AM 7:45 AM 8:00 AM…" at bounding box center [947, 433] width 159 height 27
click at [840, 420] on input "Date" at bounding box center [779, 433] width 159 height 27
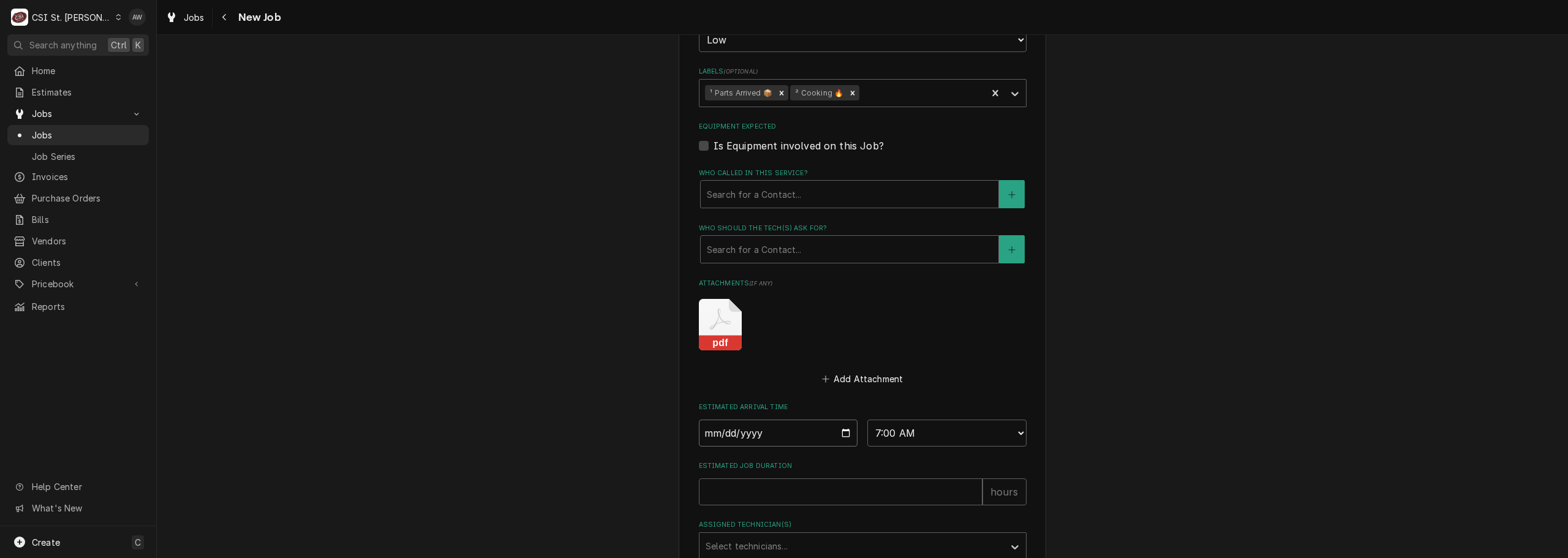
type textarea "x"
type input "[DATE]"
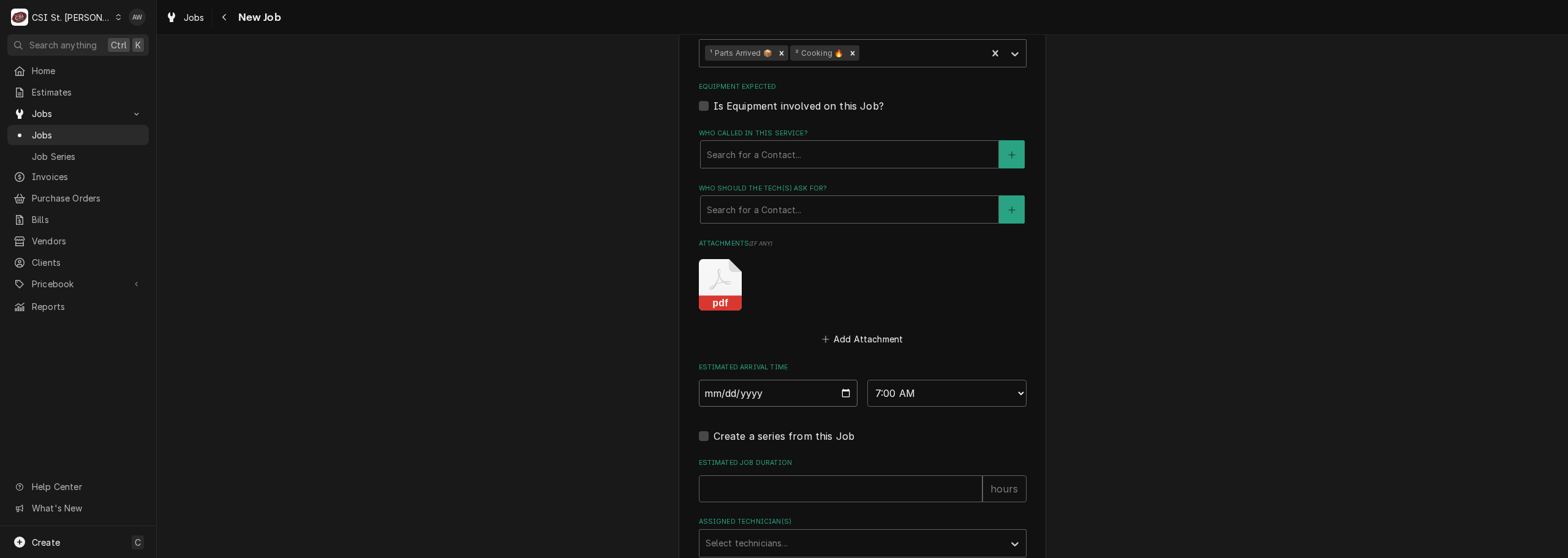
scroll to position [1041, 0]
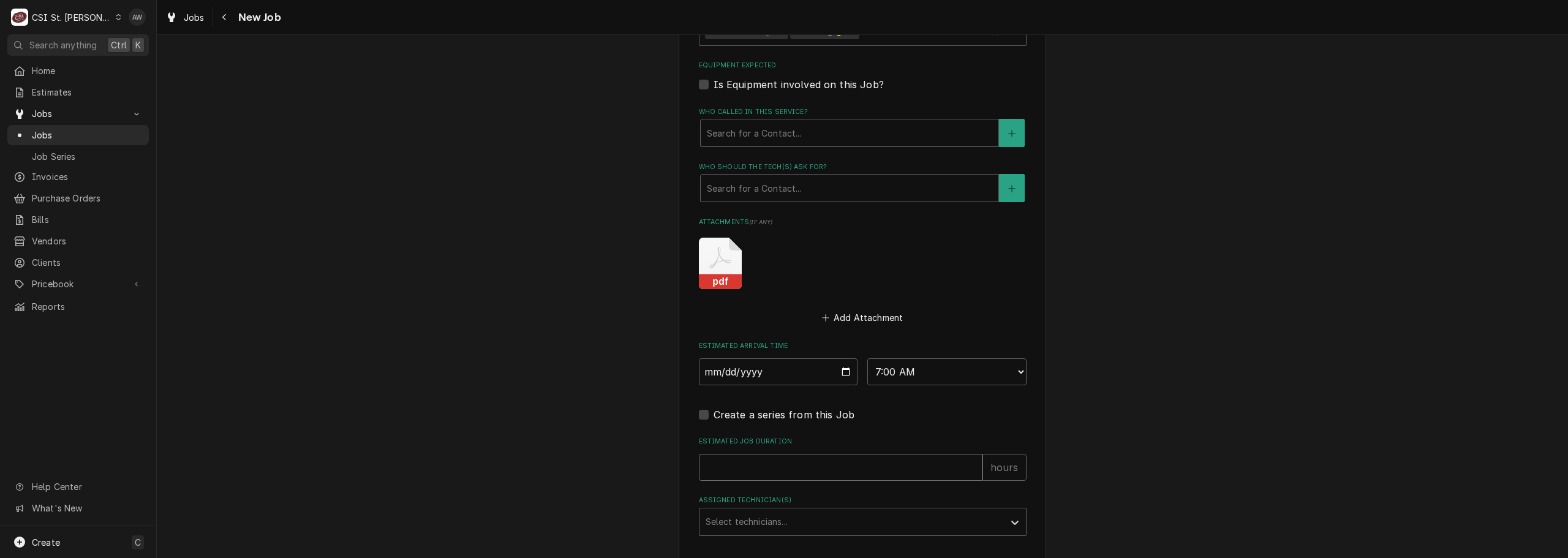
click at [842, 456] on input "Estimated Job Duration" at bounding box center [840, 467] width 283 height 27
type textarea "x"
type input "2"
type textarea "x"
type input "2"
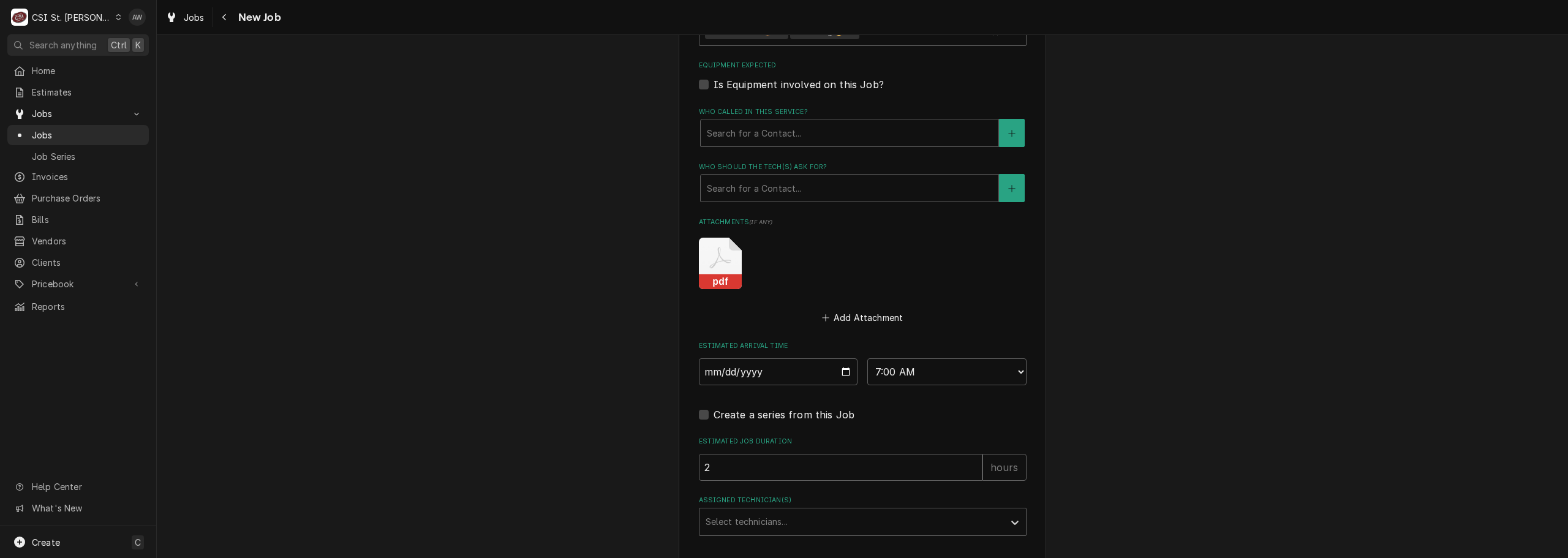
scroll to position [1142, 0]
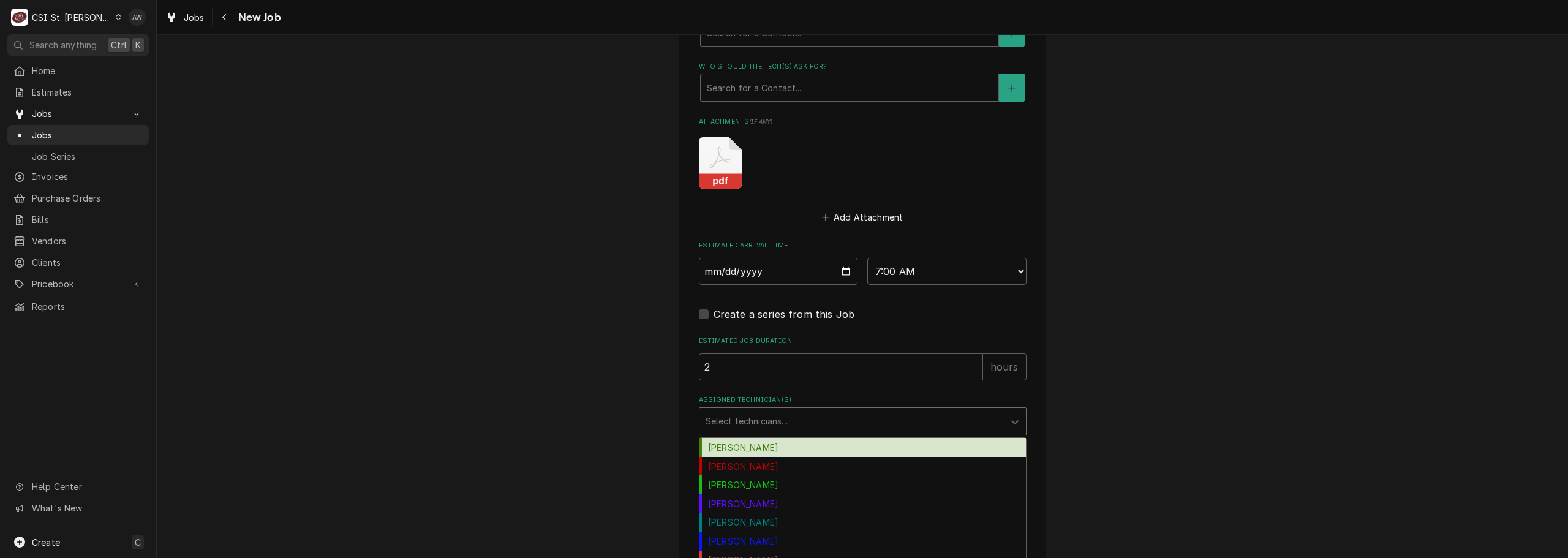
click at [777, 410] on div "Assigned Technician(s)" at bounding box center [852, 421] width 292 height 22
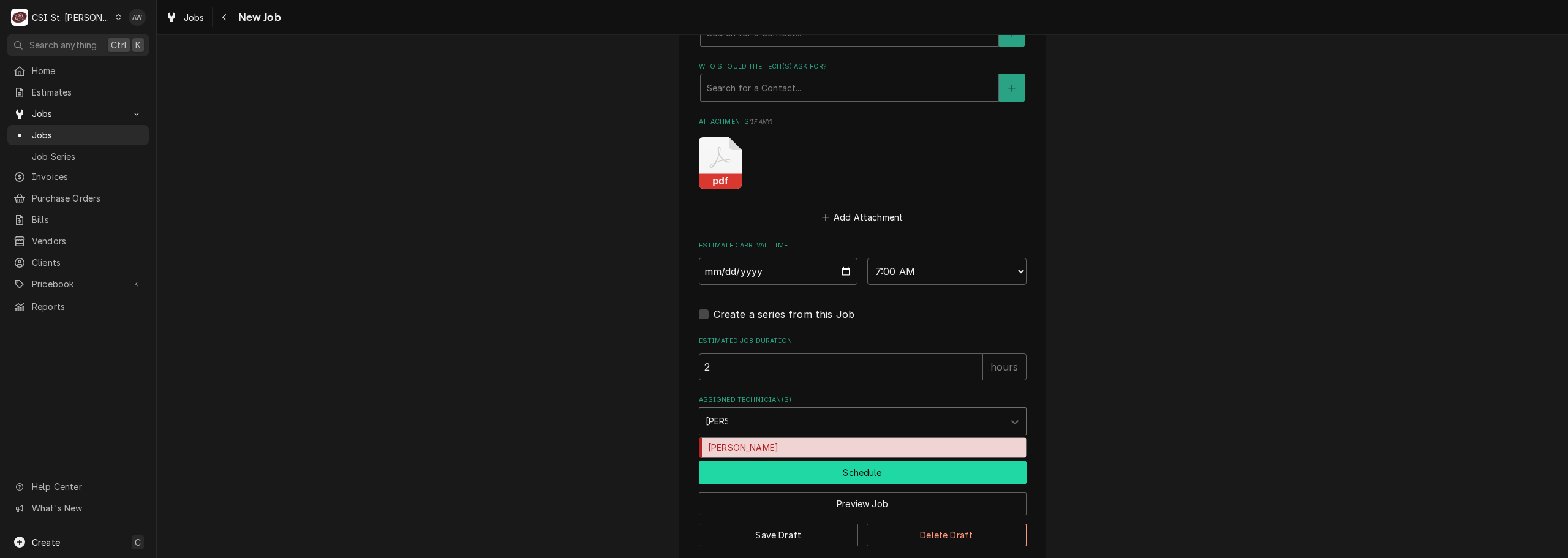
type input "[PERSON_NAME]"
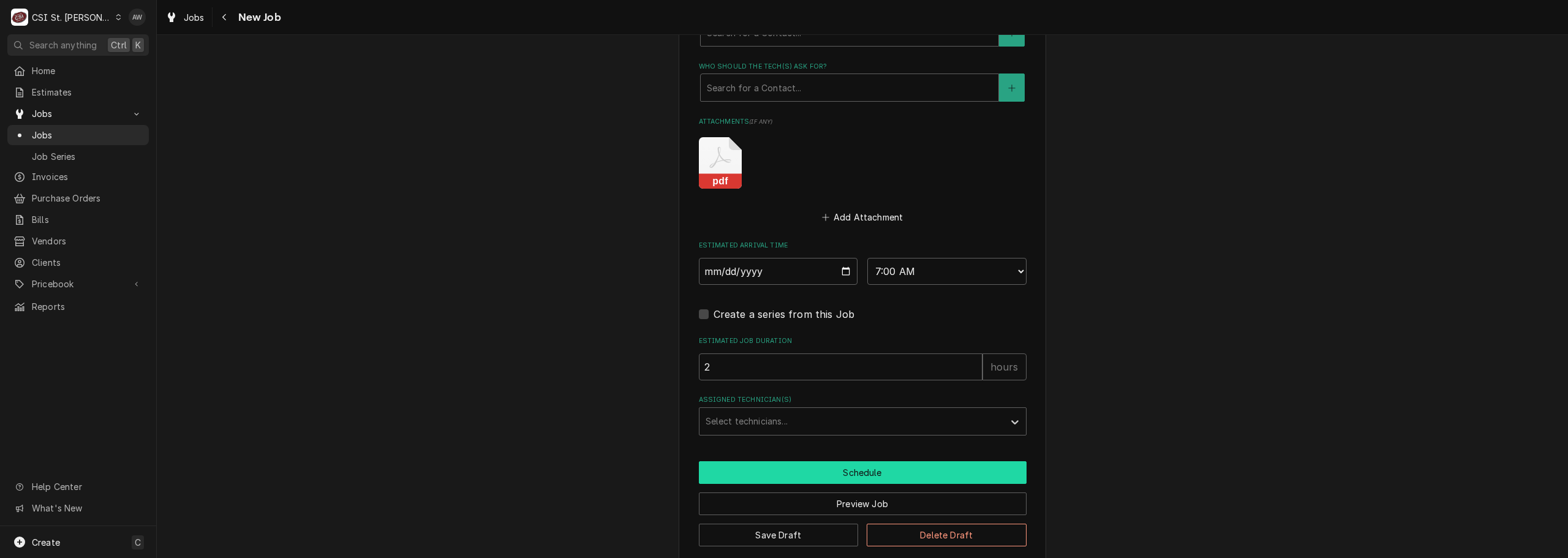
click at [746, 461] on button "Schedule" at bounding box center [863, 472] width 328 height 22
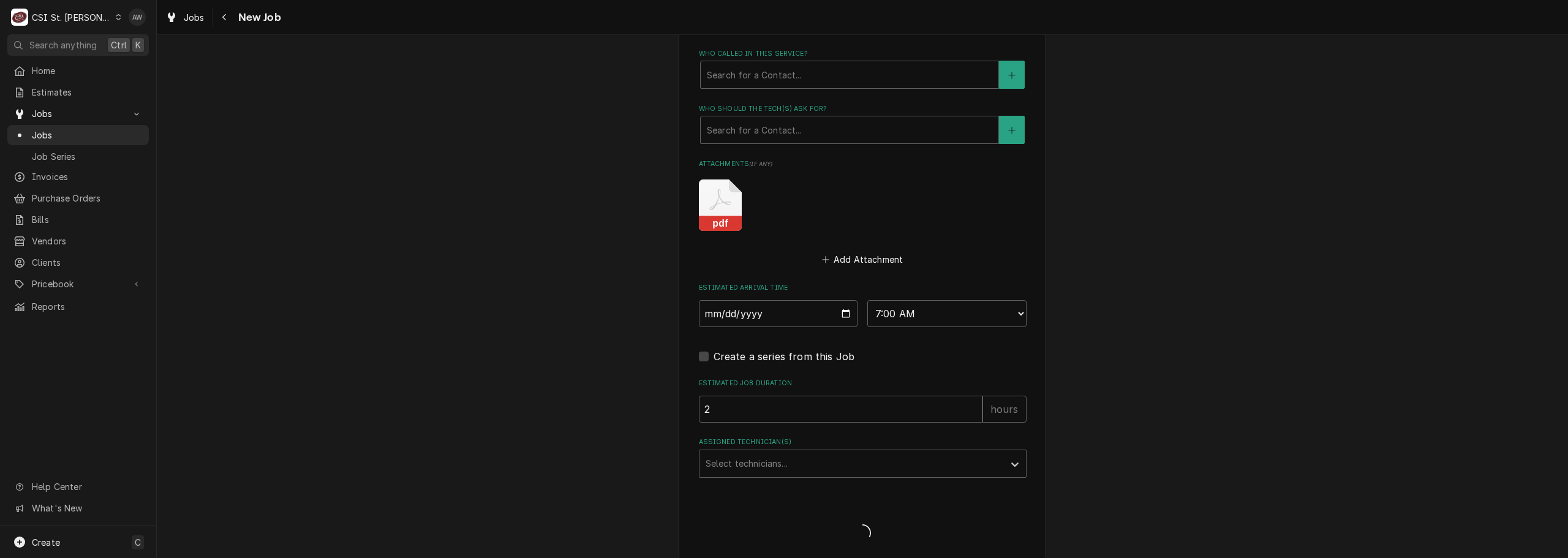
type textarea "x"
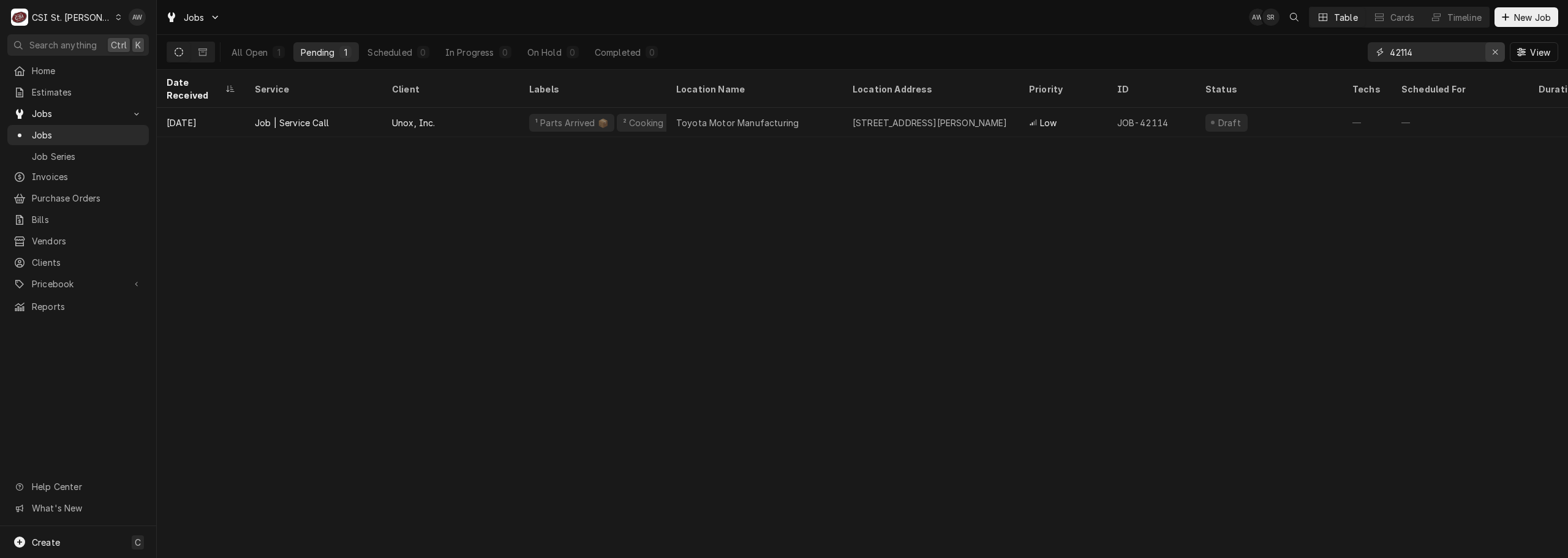
click at [1489, 46] on div "Erase input" at bounding box center [1495, 52] width 12 height 12
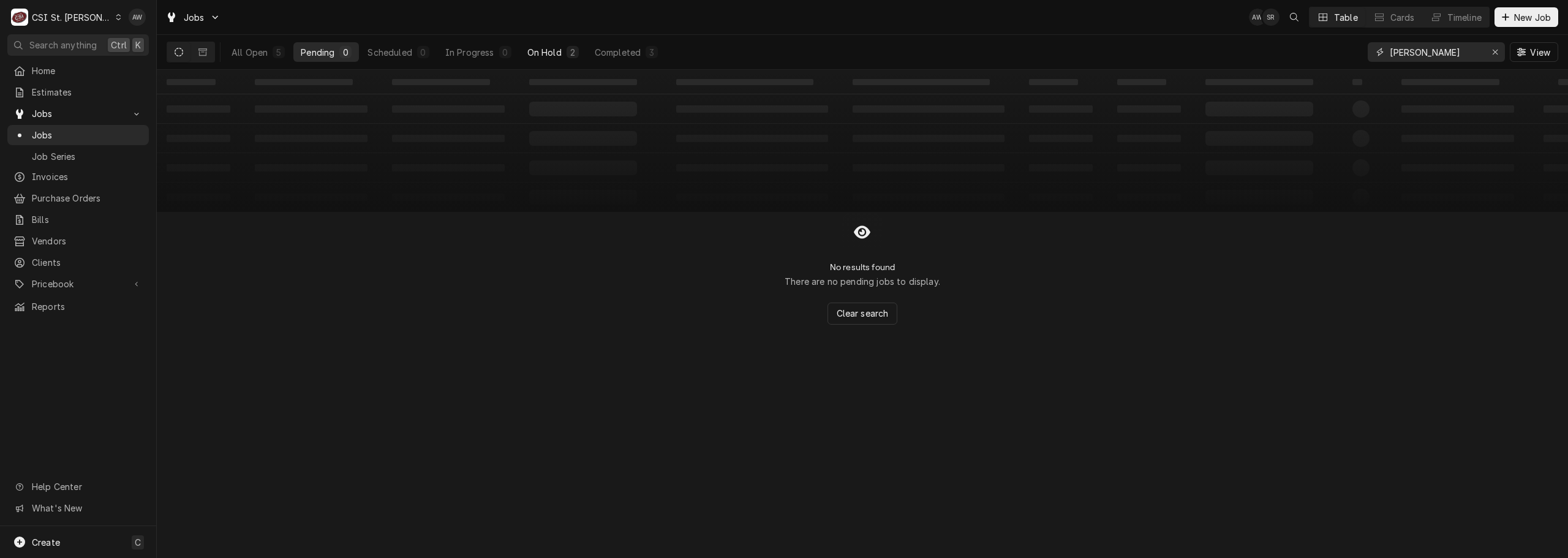
type input "[PERSON_NAME]"
click at [558, 47] on div "On Hold" at bounding box center [544, 52] width 34 height 13
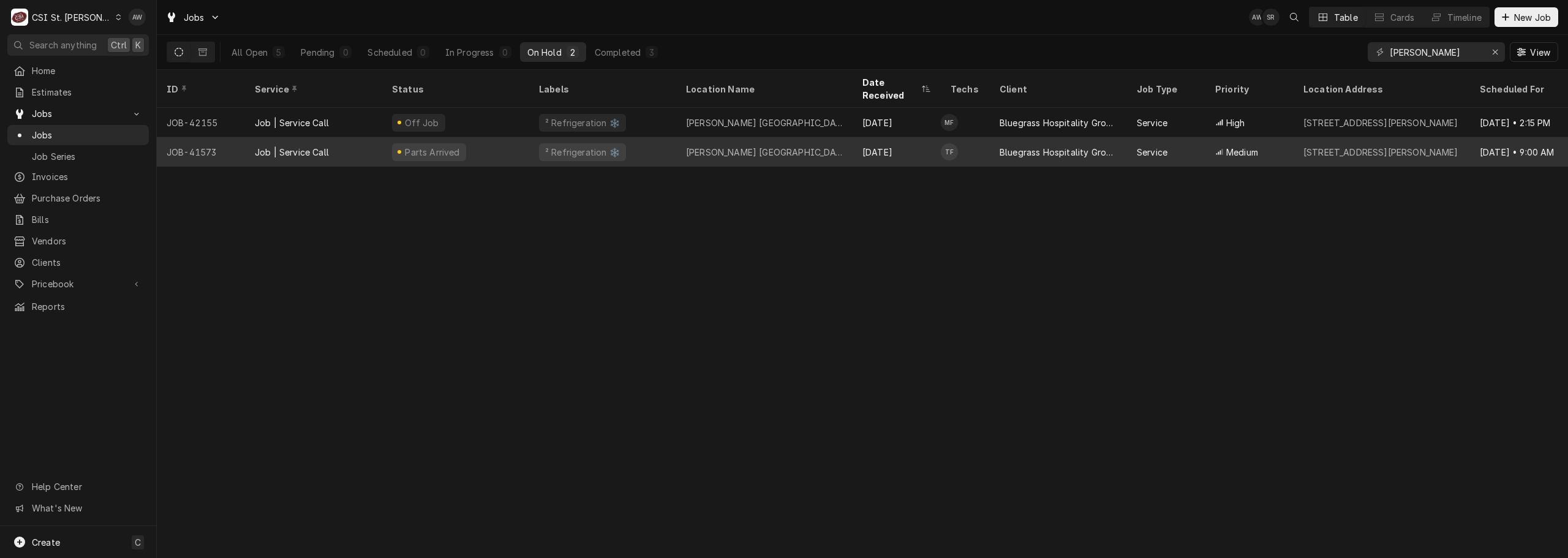
click at [765, 146] on div "[PERSON_NAME] [GEOGRAPHIC_DATA]" at bounding box center [764, 152] width 157 height 13
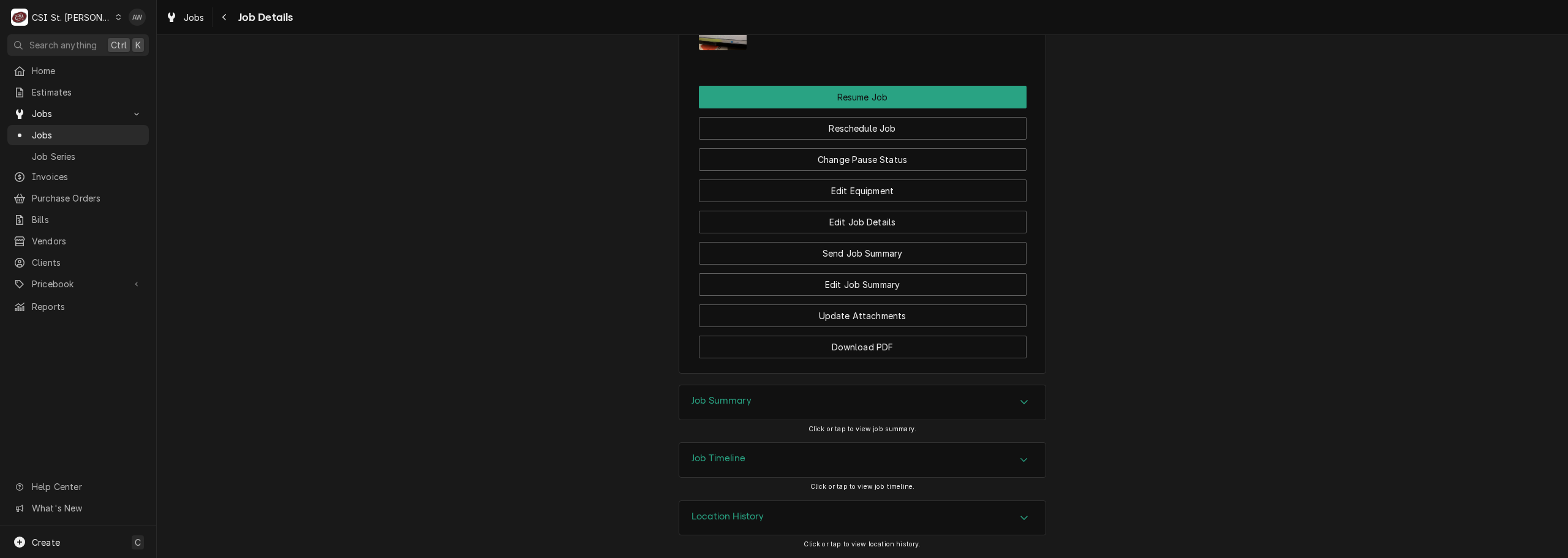
scroll to position [1932, 0]
click at [743, 459] on h3 "Job Timeline" at bounding box center [718, 458] width 54 height 12
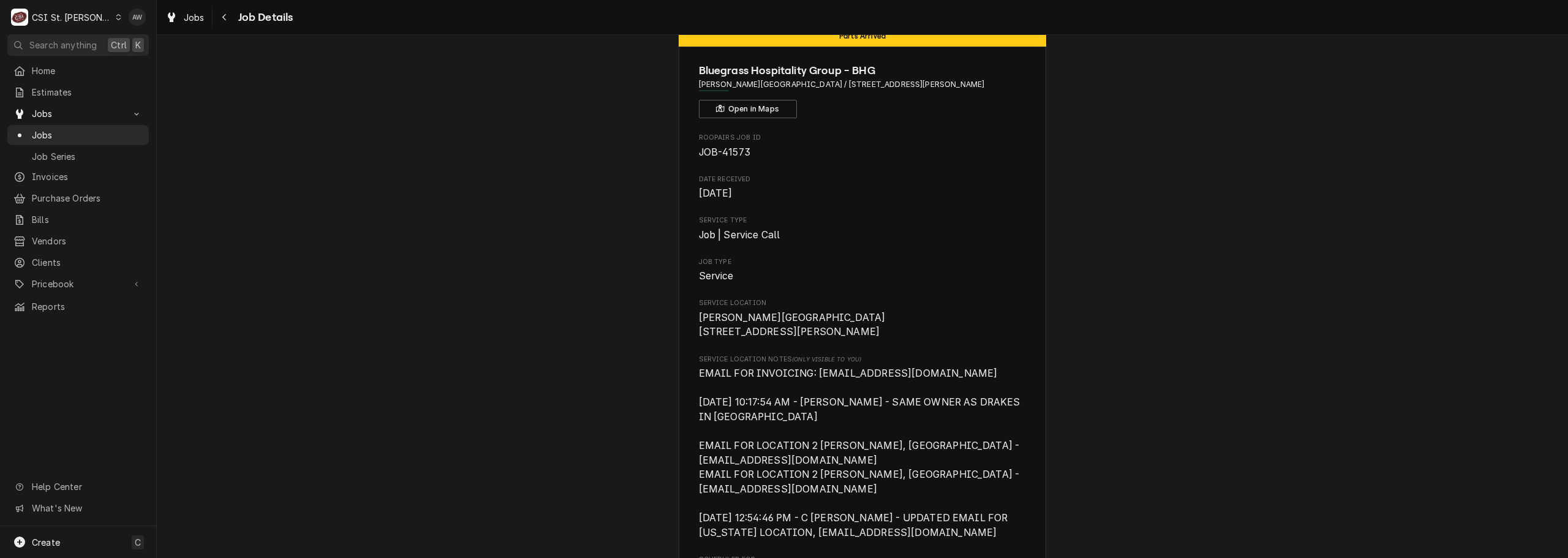
scroll to position [0, 0]
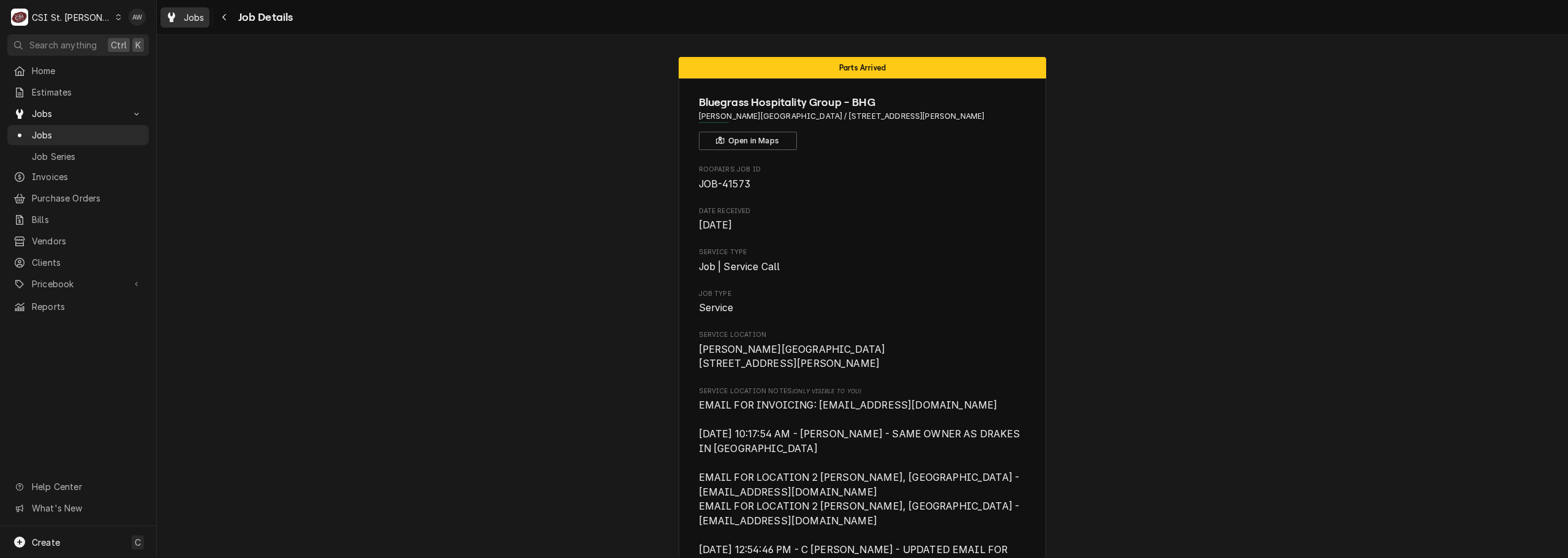
click at [184, 12] on span "Jobs" at bounding box center [194, 17] width 21 height 13
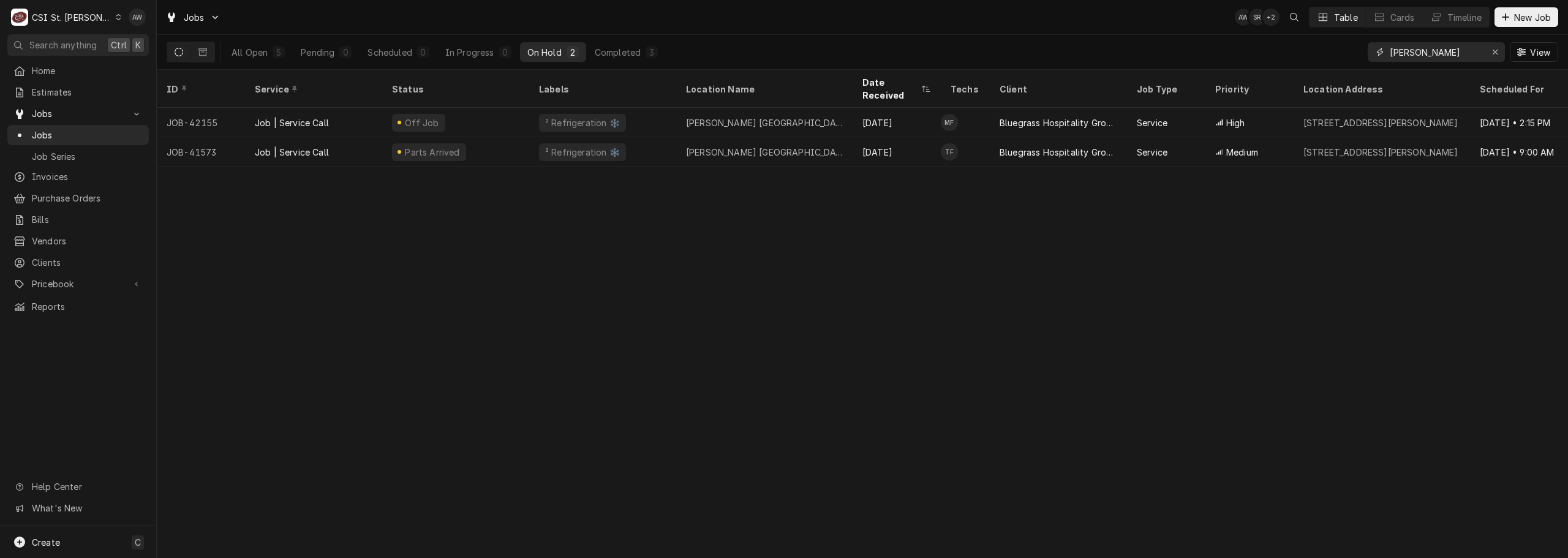
drag, startPoint x: 1426, startPoint y: 55, endPoint x: 1313, endPoint y: 44, distance: 113.5
click at [1313, 44] on div "All Open 5 Pending 0 Scheduled 0 In Progress 0 On Hold 2 Completed 3 DRAKE View" at bounding box center [862, 52] width 1392 height 34
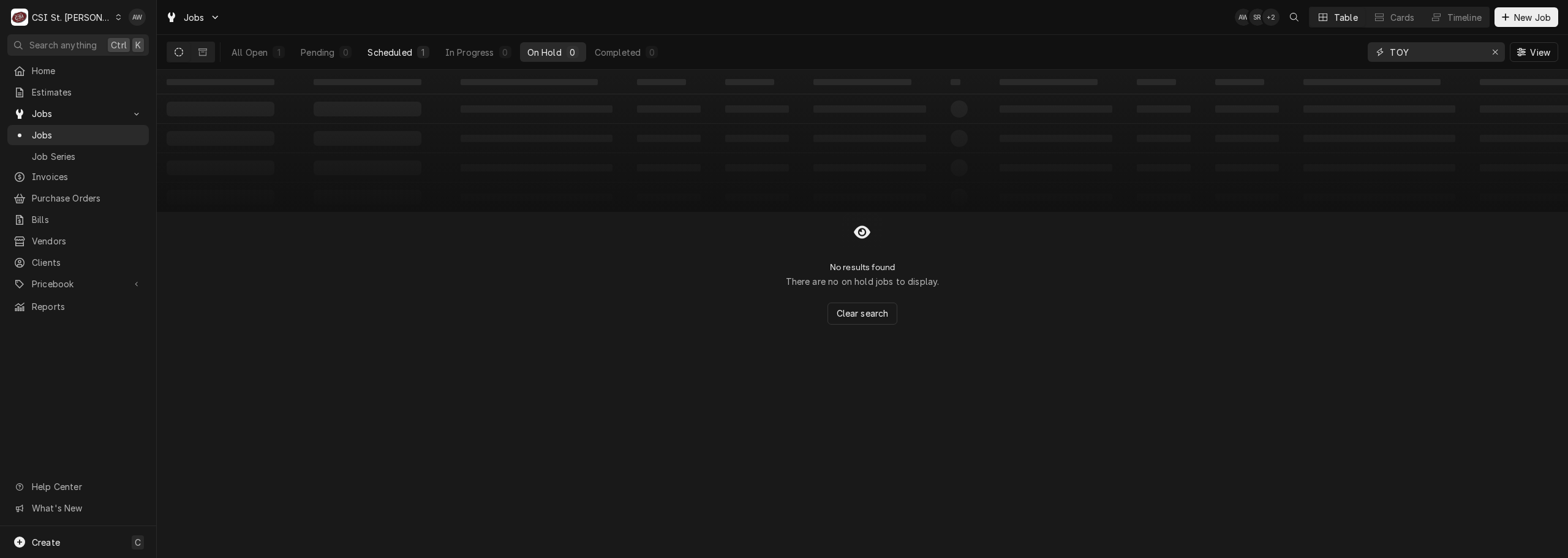
type input "TOY"
click at [386, 48] on div "Scheduled" at bounding box center [389, 52] width 44 height 13
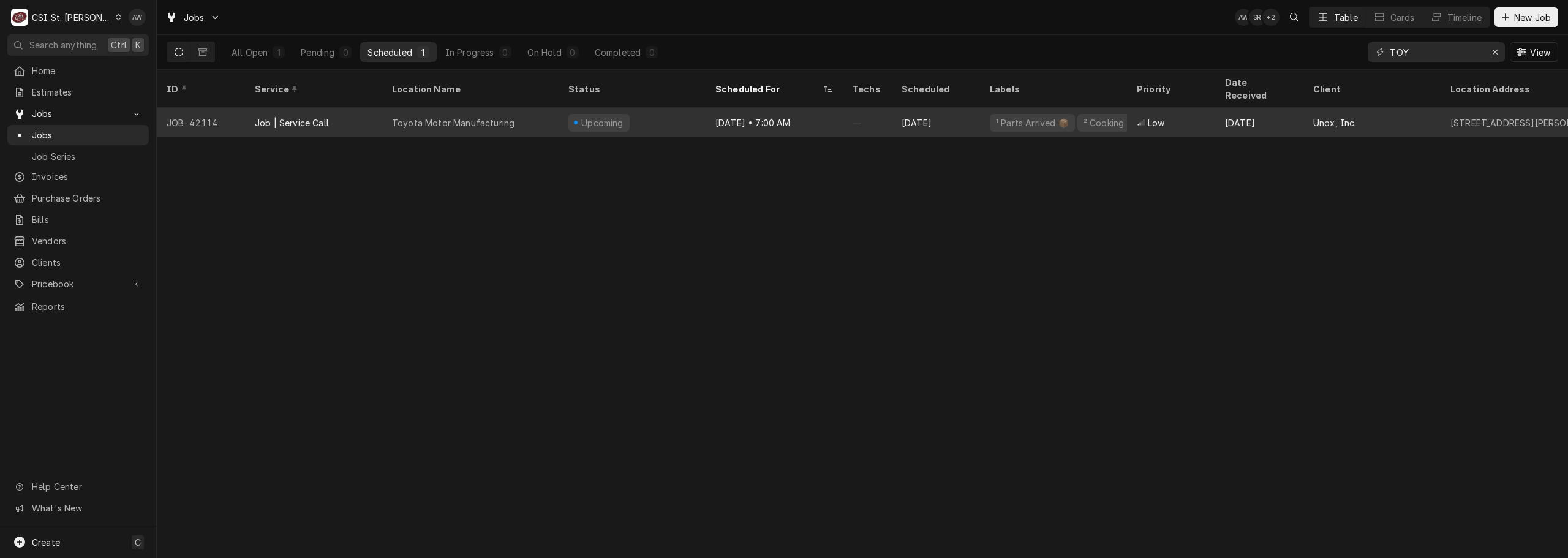
click at [532, 108] on div "Toyota Motor Manufacturing" at bounding box center [470, 122] width 176 height 29
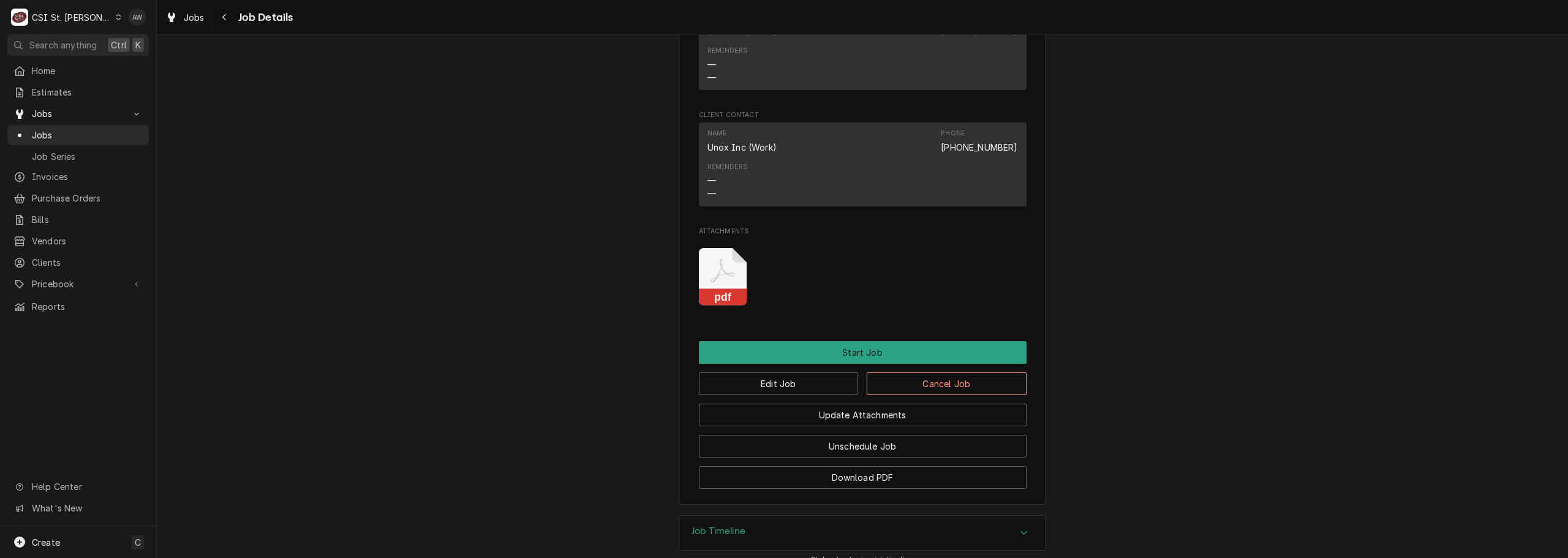
scroll to position [998, 0]
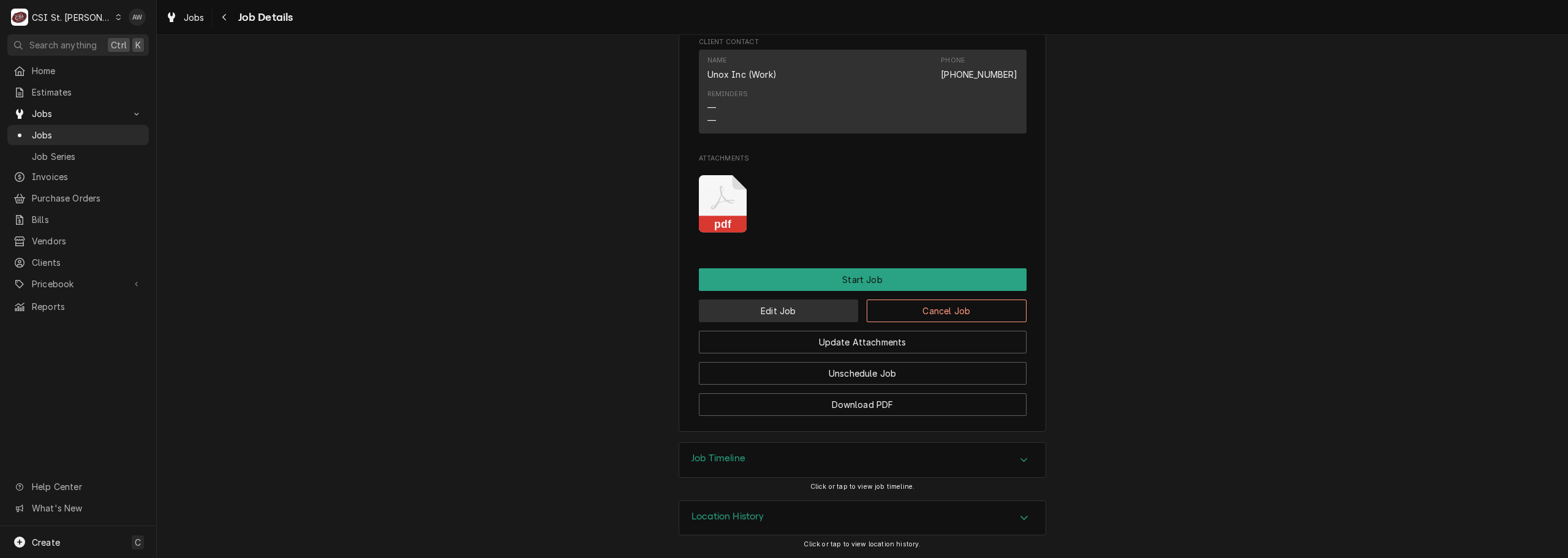
click at [774, 302] on button "Edit Job" at bounding box center [779, 311] width 160 height 22
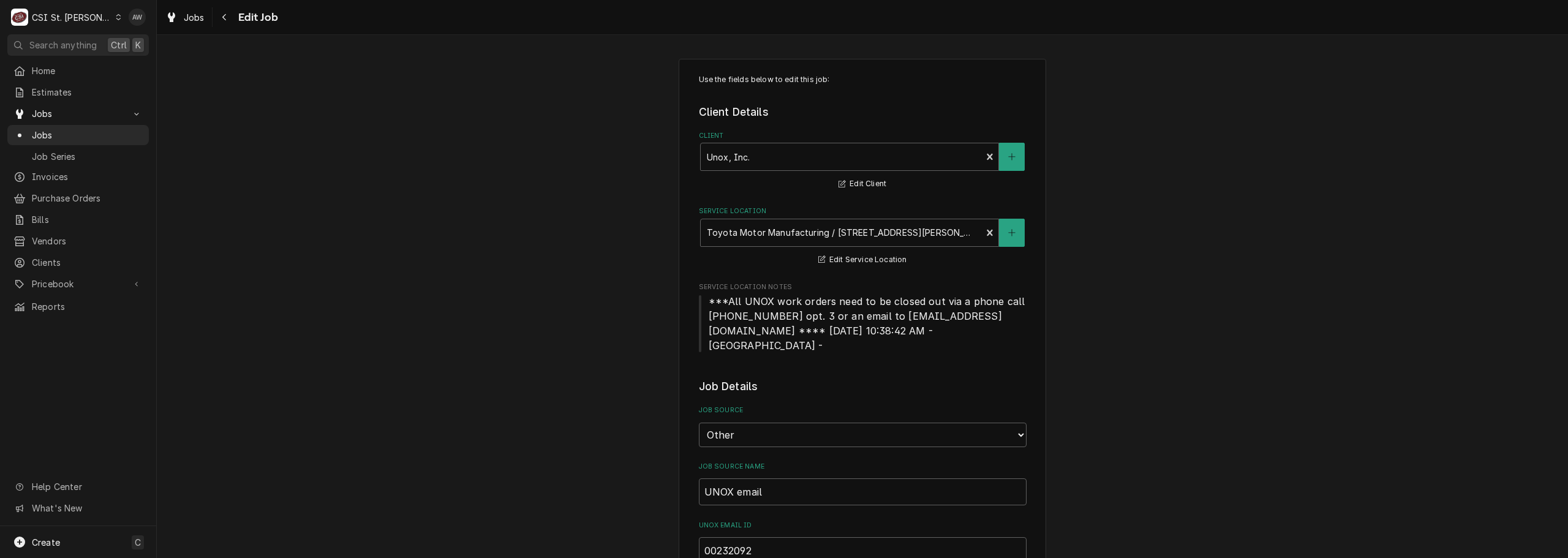
type textarea "x"
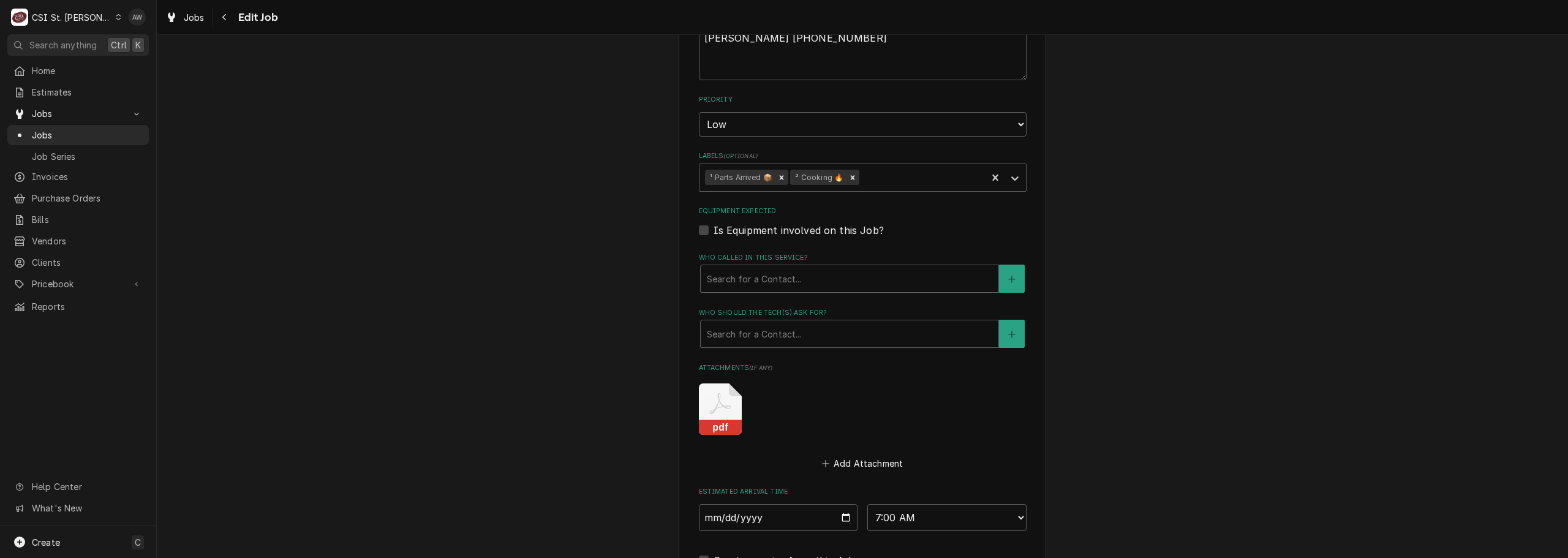
scroll to position [1079, 0]
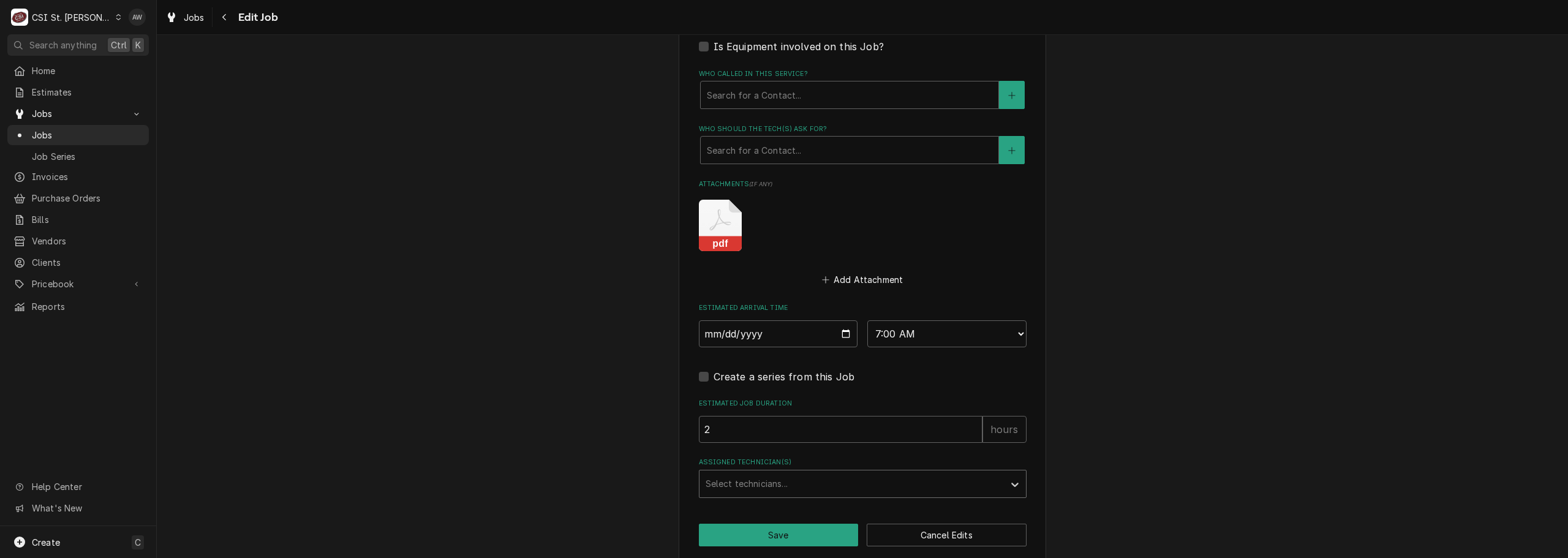
click at [753, 473] on div "Assigned Technician(s)" at bounding box center [852, 483] width 292 height 22
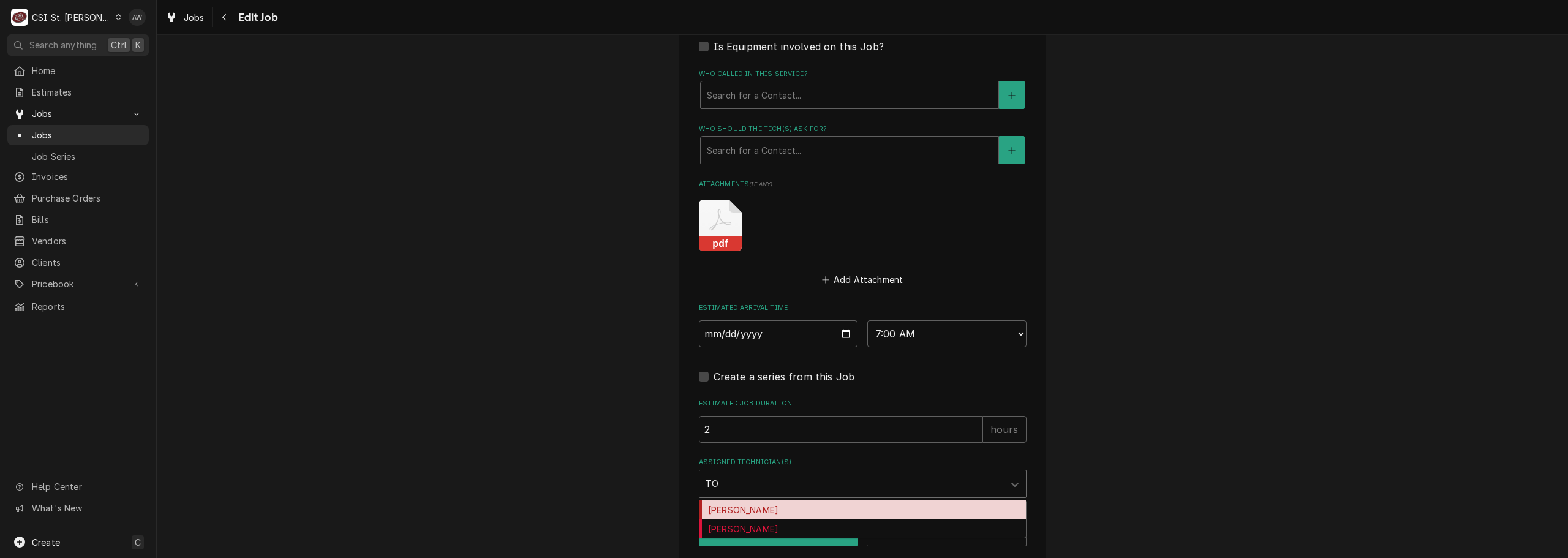
type input "[PERSON_NAME]"
click at [744, 500] on div "[PERSON_NAME]" at bounding box center [863, 509] width 326 height 19
type textarea "x"
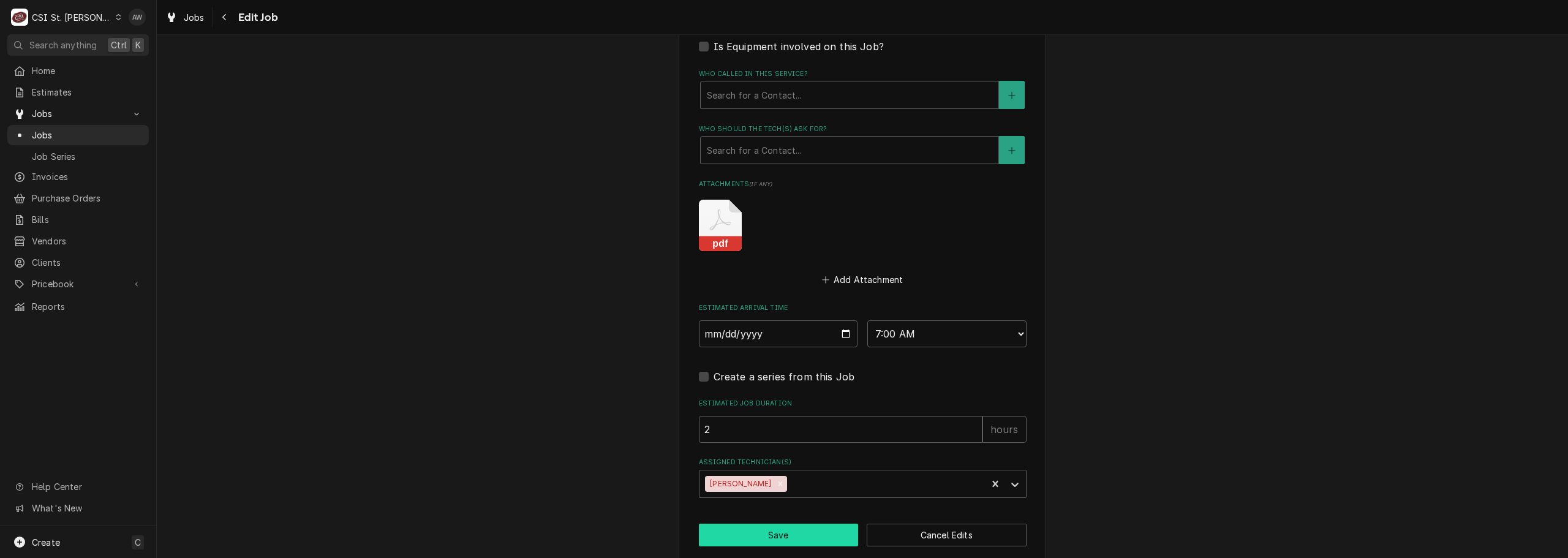
click at [741, 524] on button "Save" at bounding box center [779, 535] width 160 height 22
type textarea "x"
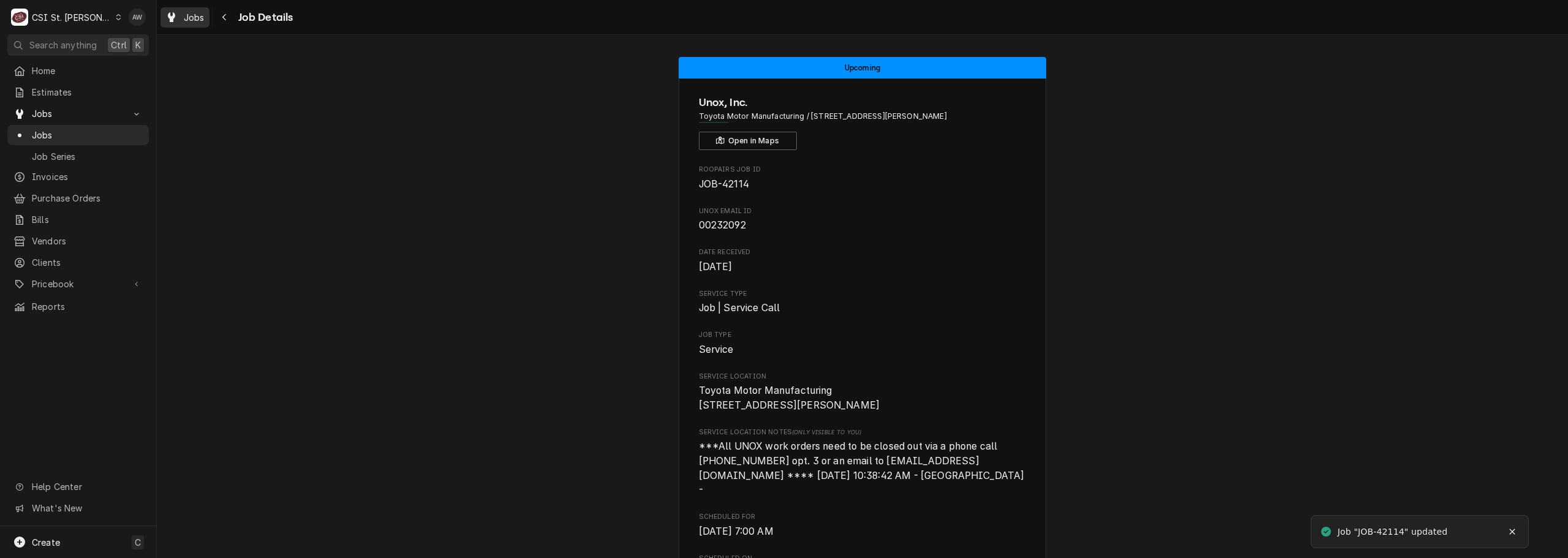
click at [201, 18] on span "Jobs" at bounding box center [194, 17] width 21 height 13
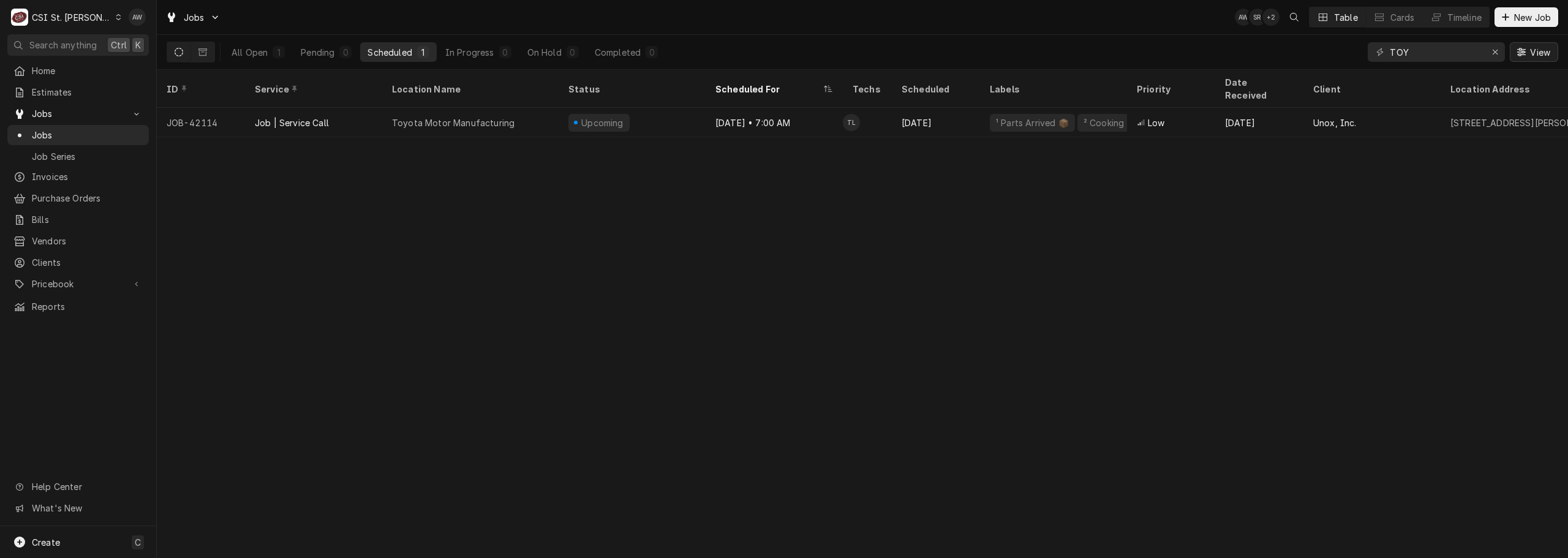
click at [1510, 53] on button "View" at bounding box center [1534, 52] width 49 height 19
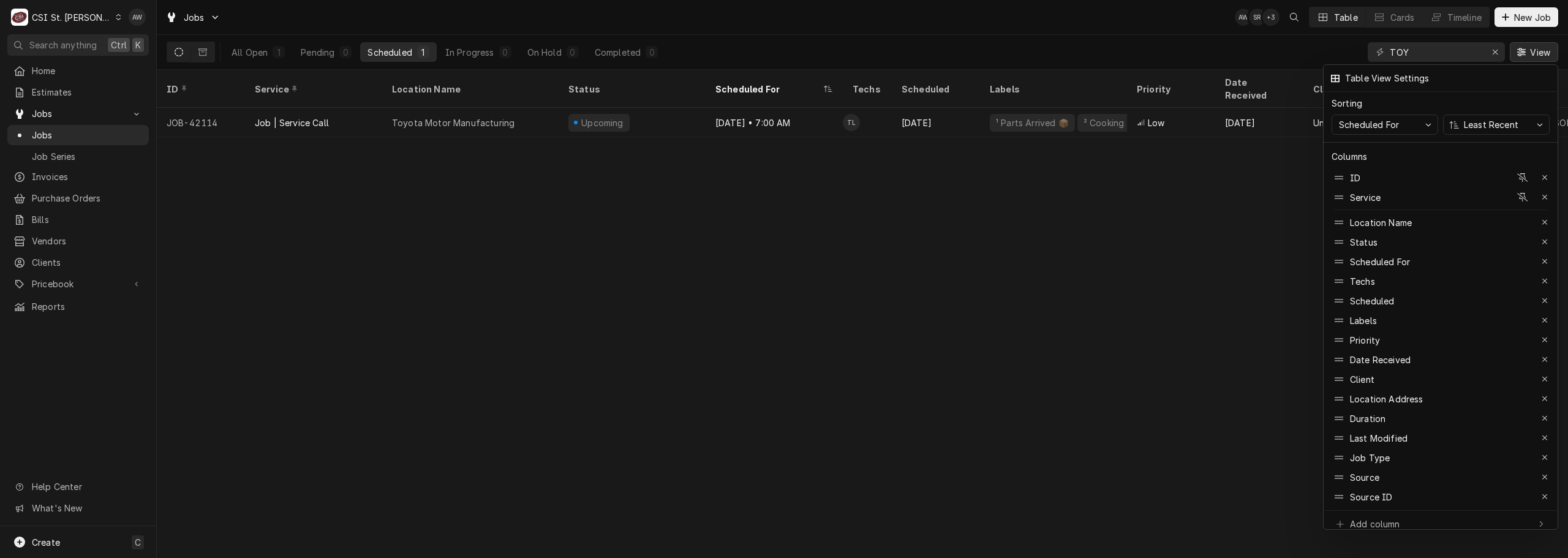
click at [1493, 49] on div at bounding box center [784, 279] width 1568 height 558
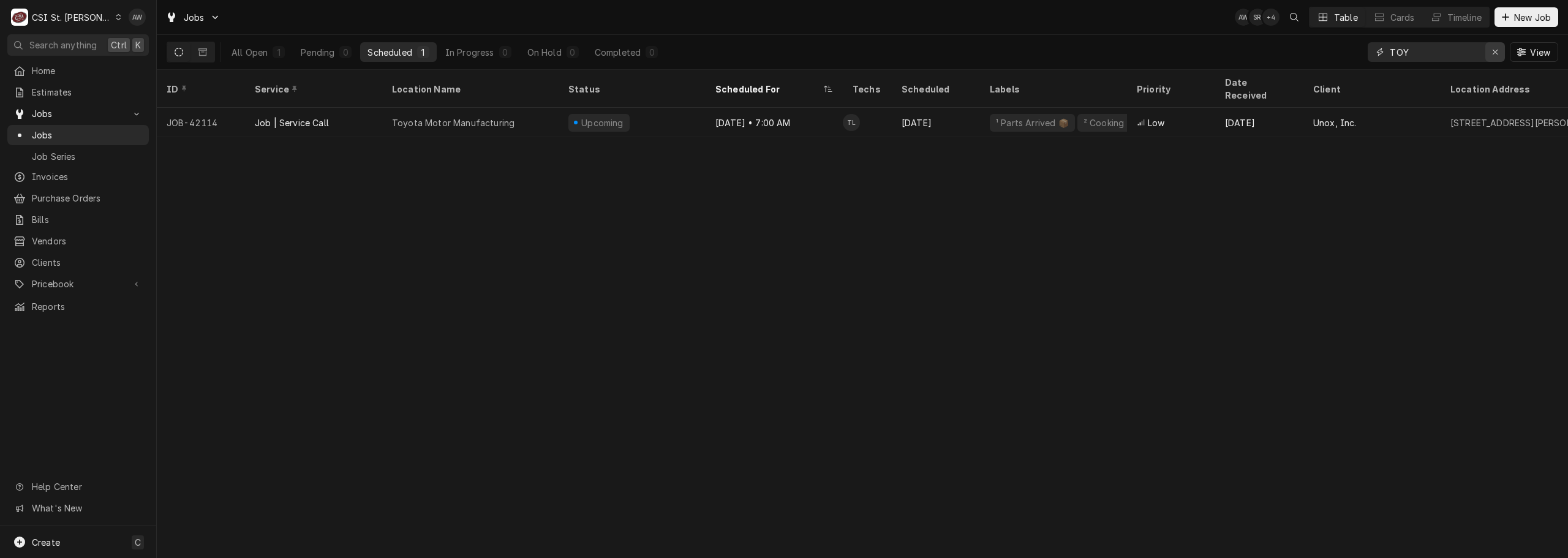
click at [1491, 57] on div "Erase input" at bounding box center [1495, 52] width 12 height 12
